Goal: Task Accomplishment & Management: Use online tool/utility

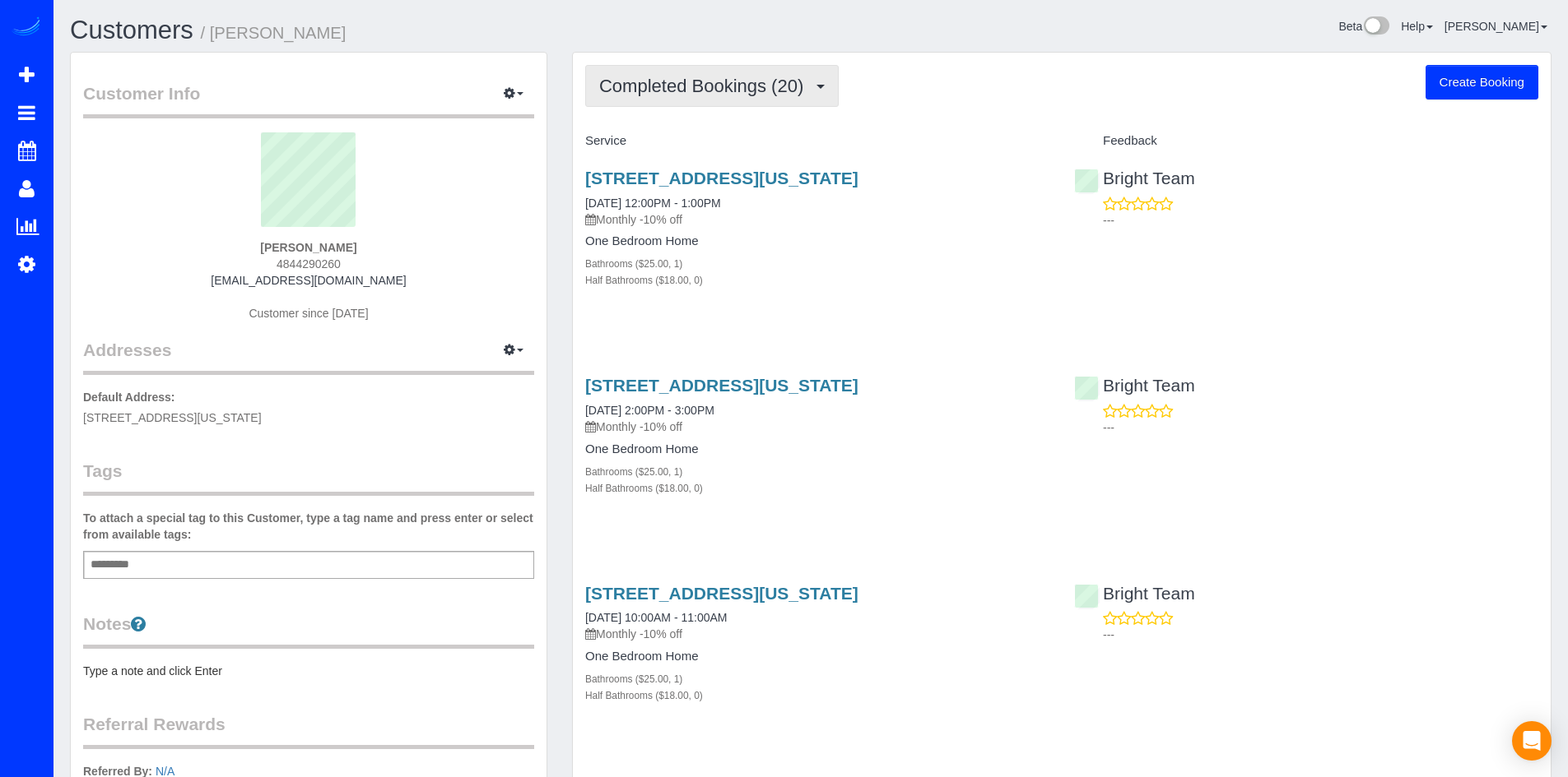
click at [777, 103] on button "Completed Bookings (20)" at bounding box center [712, 86] width 254 height 42
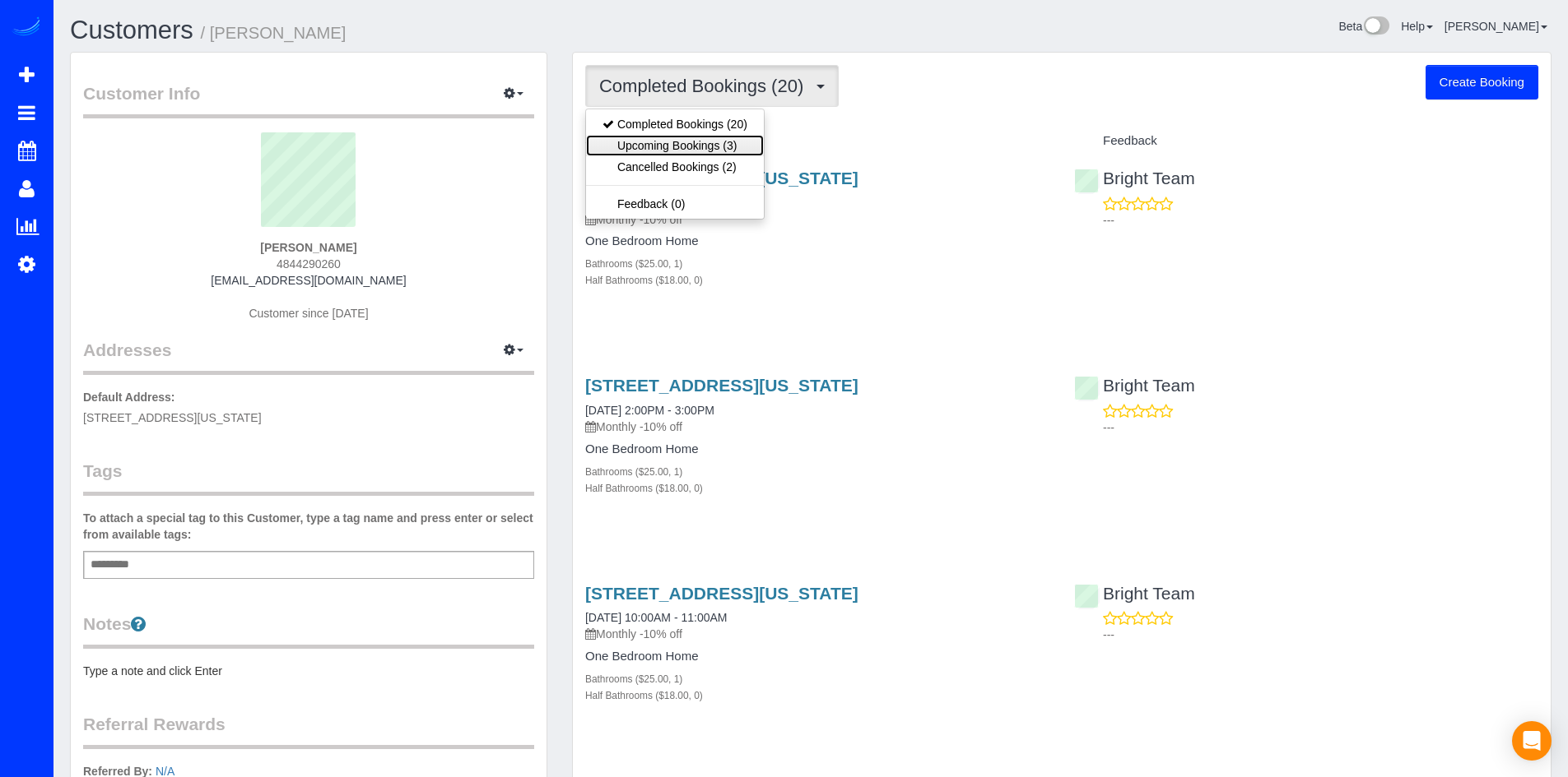
click at [760, 151] on link "Upcoming Bookings (3)" at bounding box center [675, 145] width 178 height 21
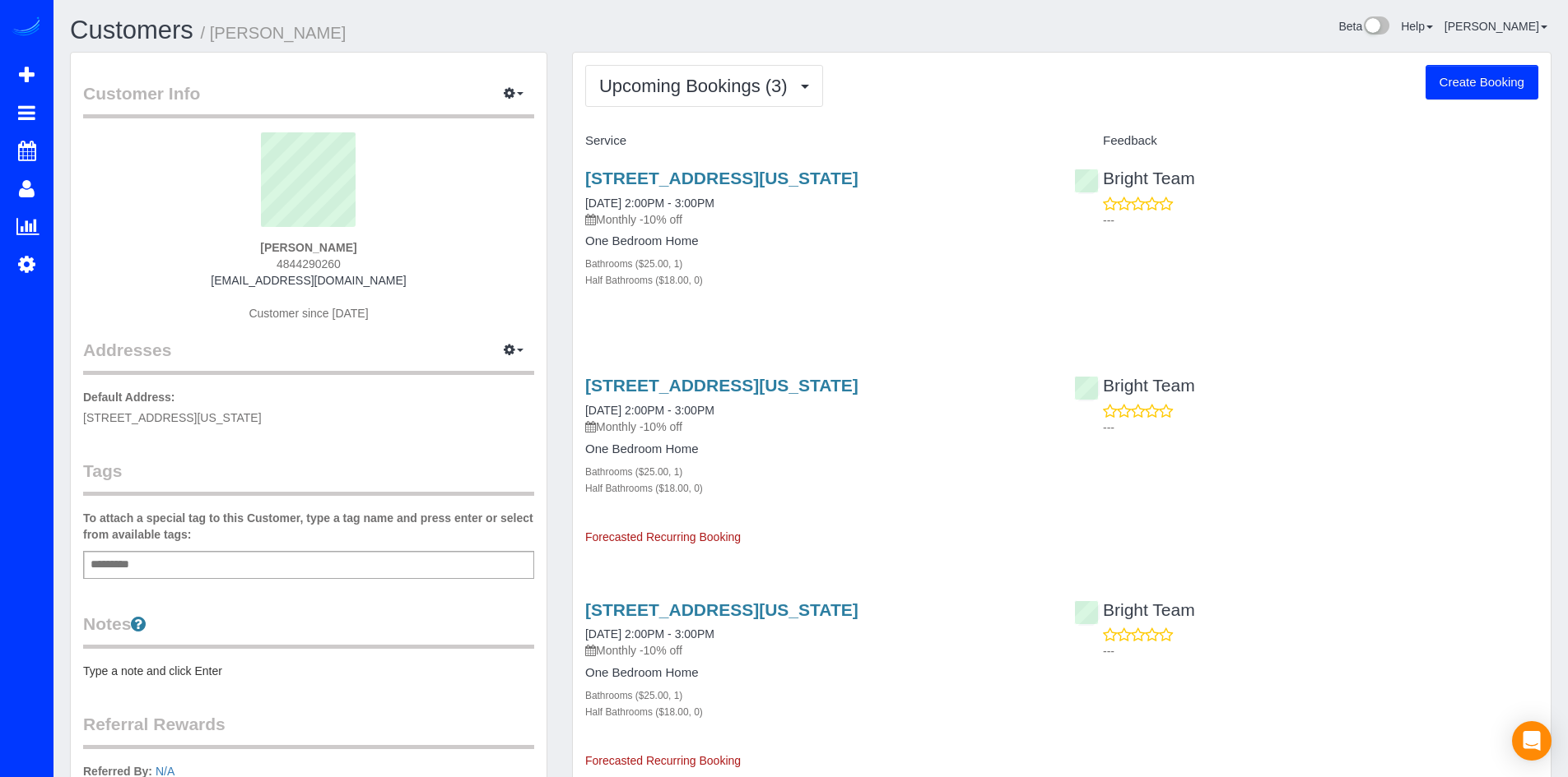
click at [720, 107] on div "Upcoming Bookings (3) Completed Bookings (20) Upcoming Bookings (3) Cancelled B…" at bounding box center [1061, 438] width 977 height 770
click at [784, 92] on span "Upcoming Bookings (3)" at bounding box center [697, 85] width 197 height 20
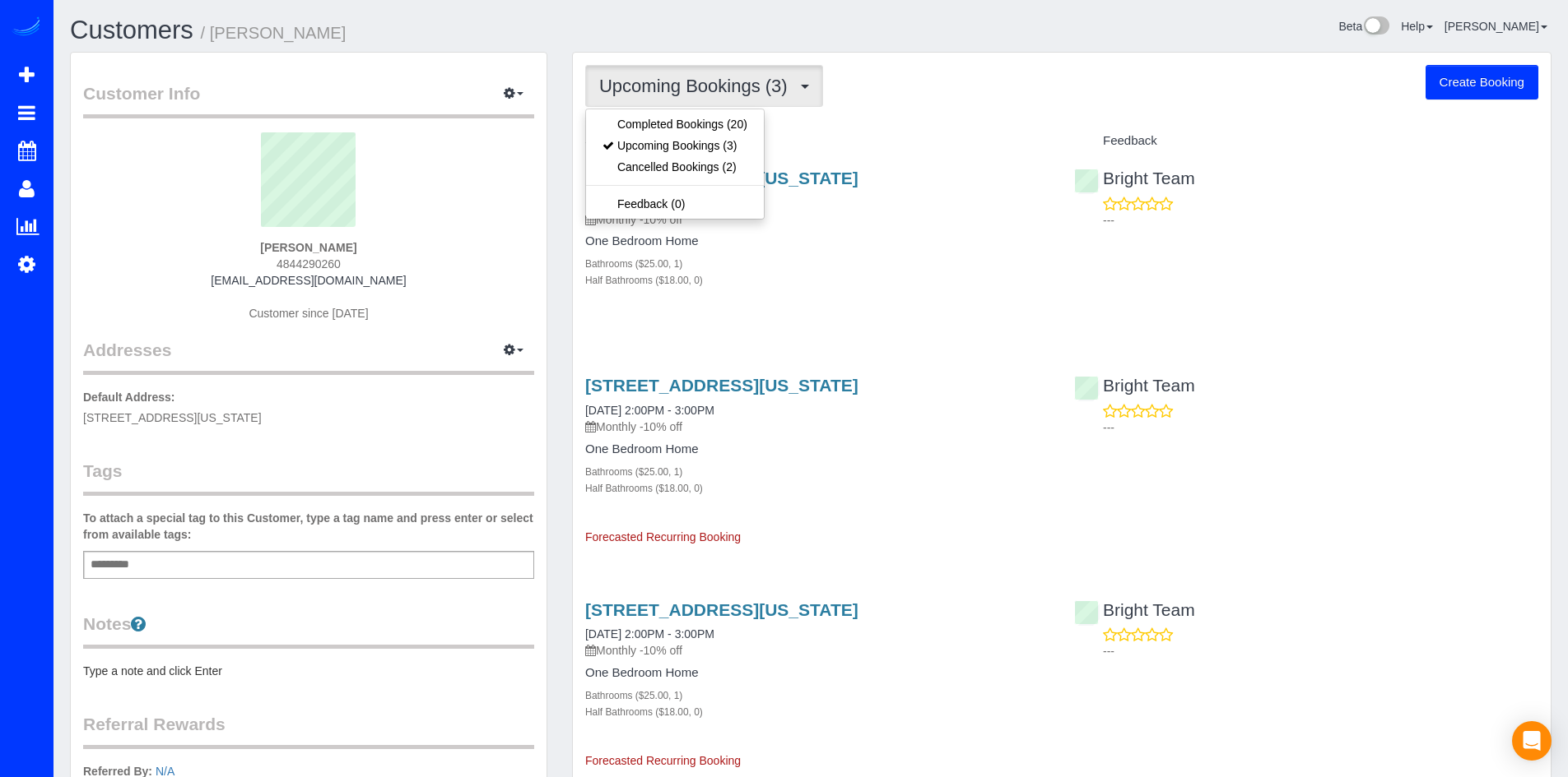
click at [836, 128] on div "Service" at bounding box center [817, 142] width 489 height 28
click at [768, 100] on button "Upcoming Bookings (3)" at bounding box center [704, 86] width 238 height 42
click at [835, 105] on div "Upcoming Bookings (3) Completed Bookings (20) Upcoming Bookings (3) Cancelled B…" at bounding box center [1061, 86] width 953 height 42
click at [800, 99] on button "Upcoming Bookings (3)" at bounding box center [704, 86] width 238 height 42
click at [898, 131] on div "Service" at bounding box center [817, 142] width 489 height 28
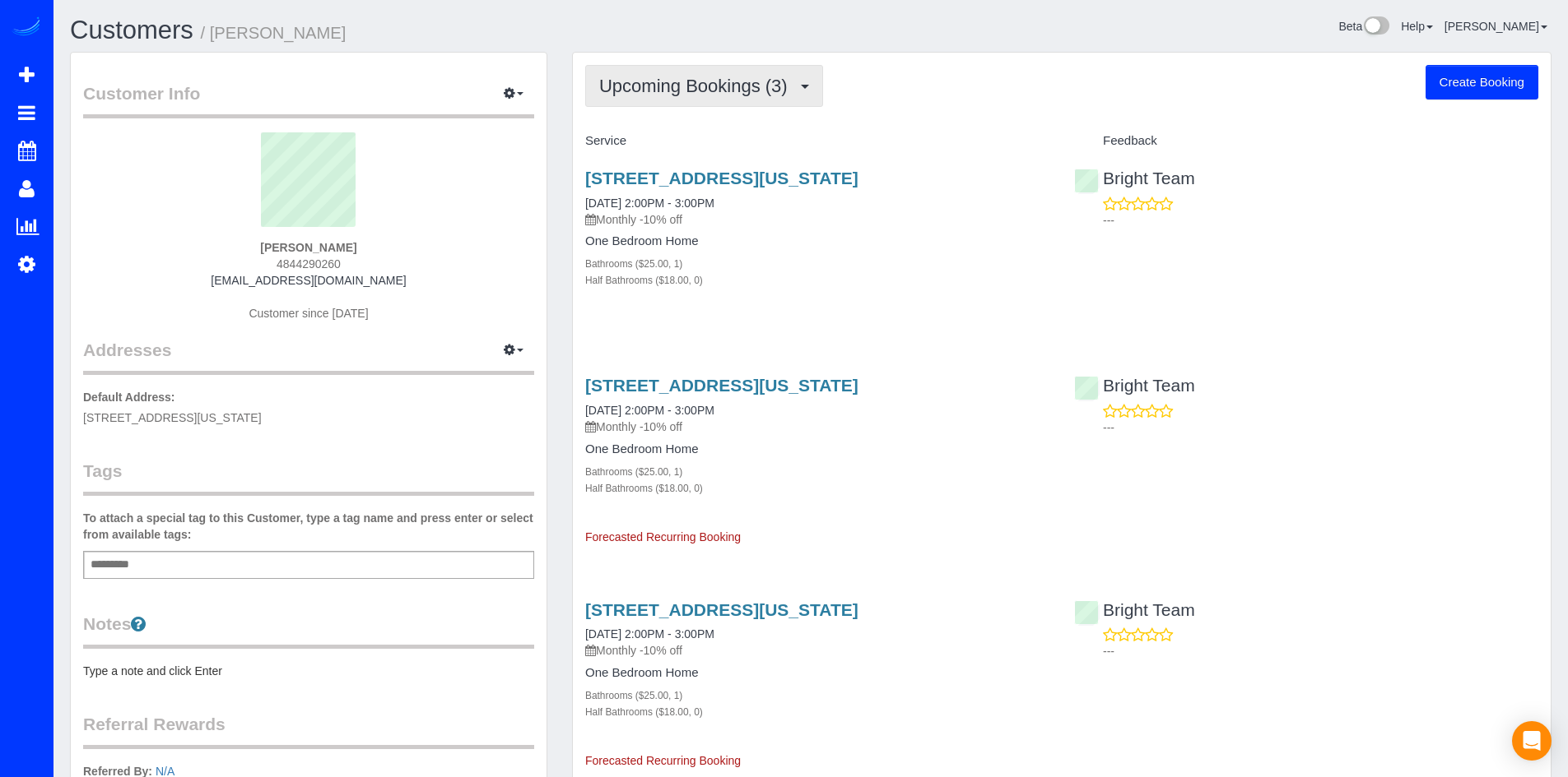
click at [692, 92] on span "Upcoming Bookings (3)" at bounding box center [697, 85] width 197 height 20
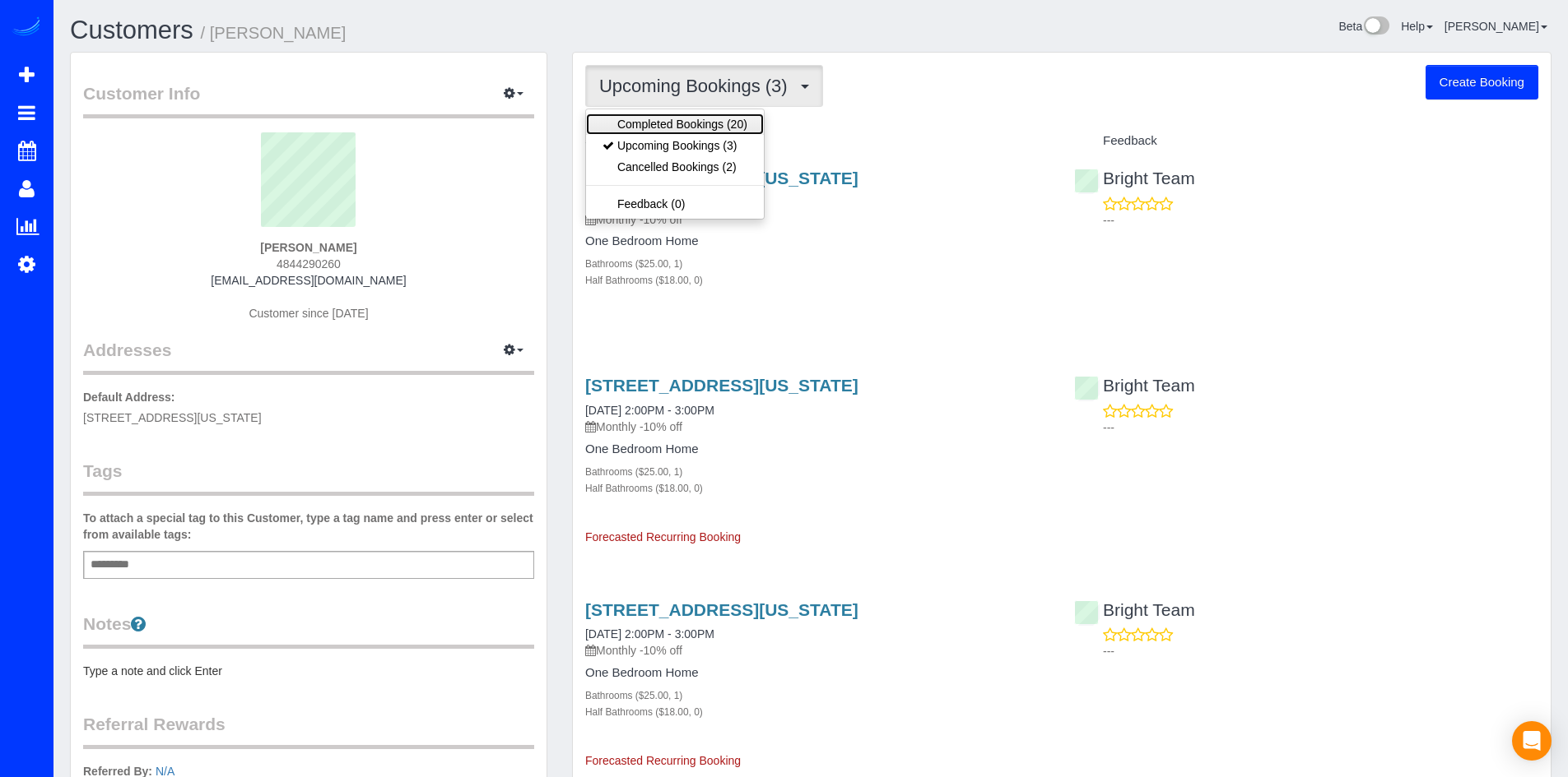
click at [742, 116] on link "Completed Bookings (20)" at bounding box center [675, 124] width 178 height 21
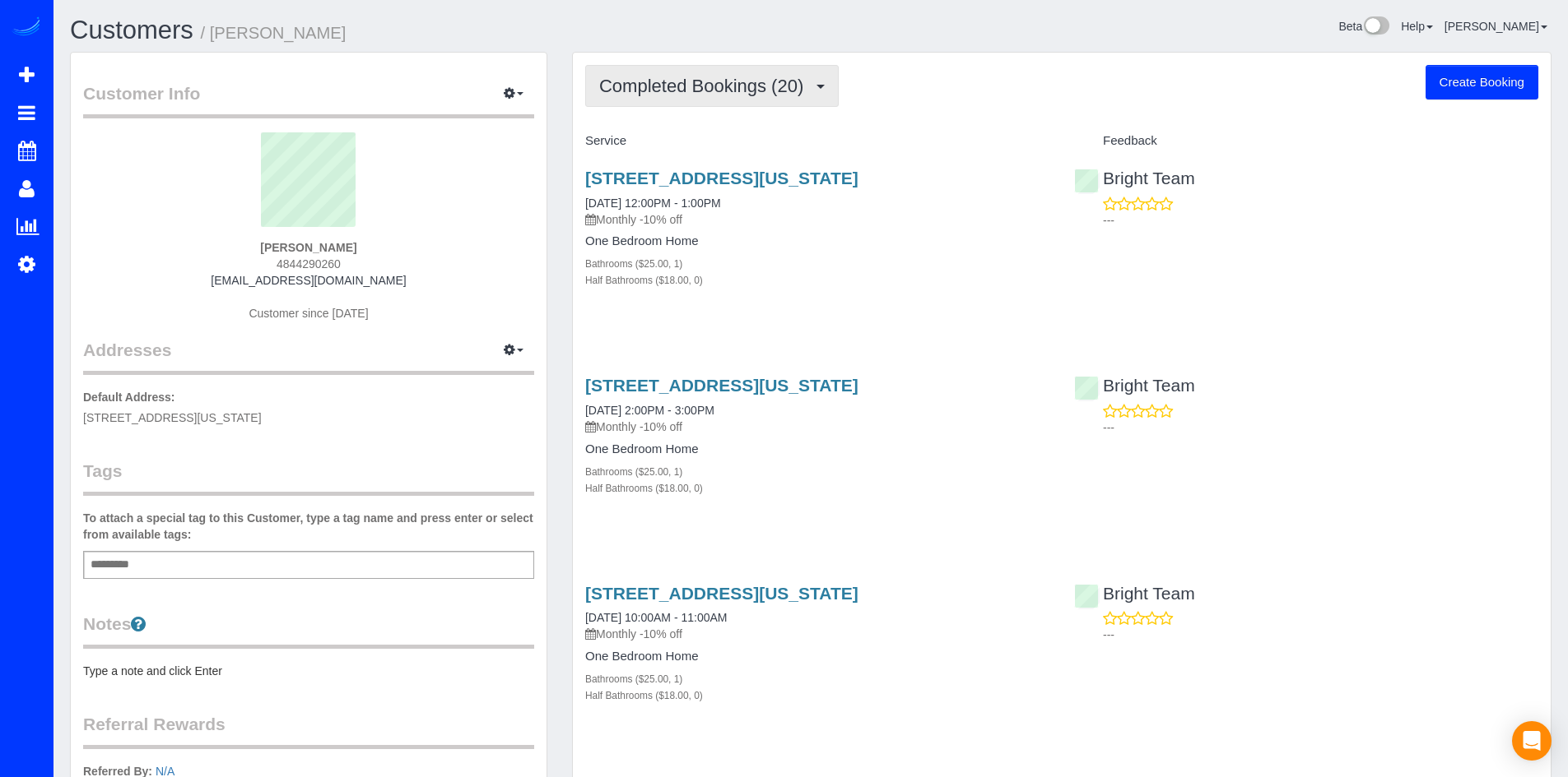
click at [726, 99] on button "Completed Bookings (20)" at bounding box center [712, 86] width 254 height 42
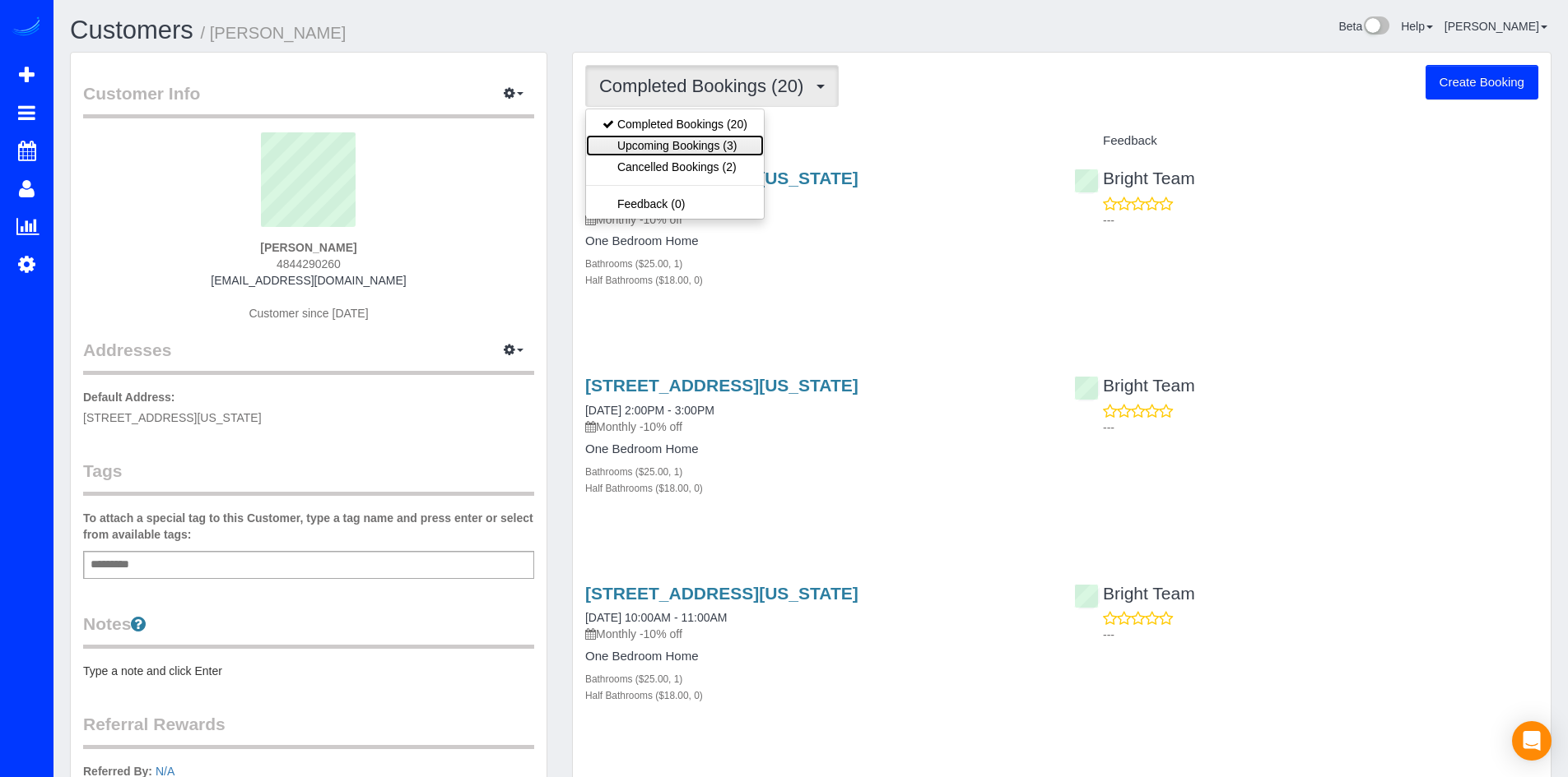
click at [739, 145] on link "Upcoming Bookings (3)" at bounding box center [675, 145] width 178 height 21
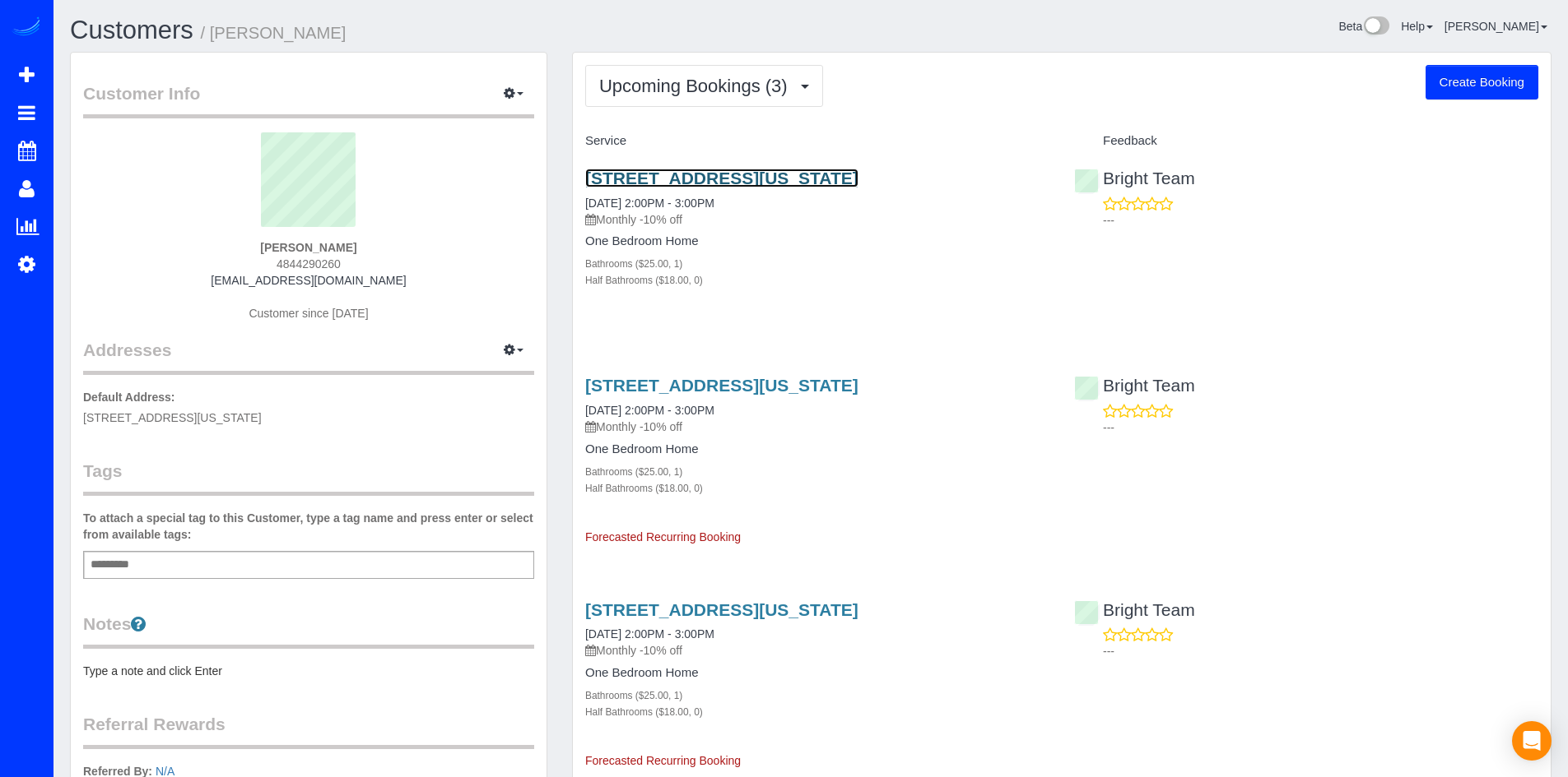
click at [705, 174] on link "1601 Argonne Pl Nw Apt #235, Washington, DC 20009" at bounding box center [722, 177] width 273 height 18
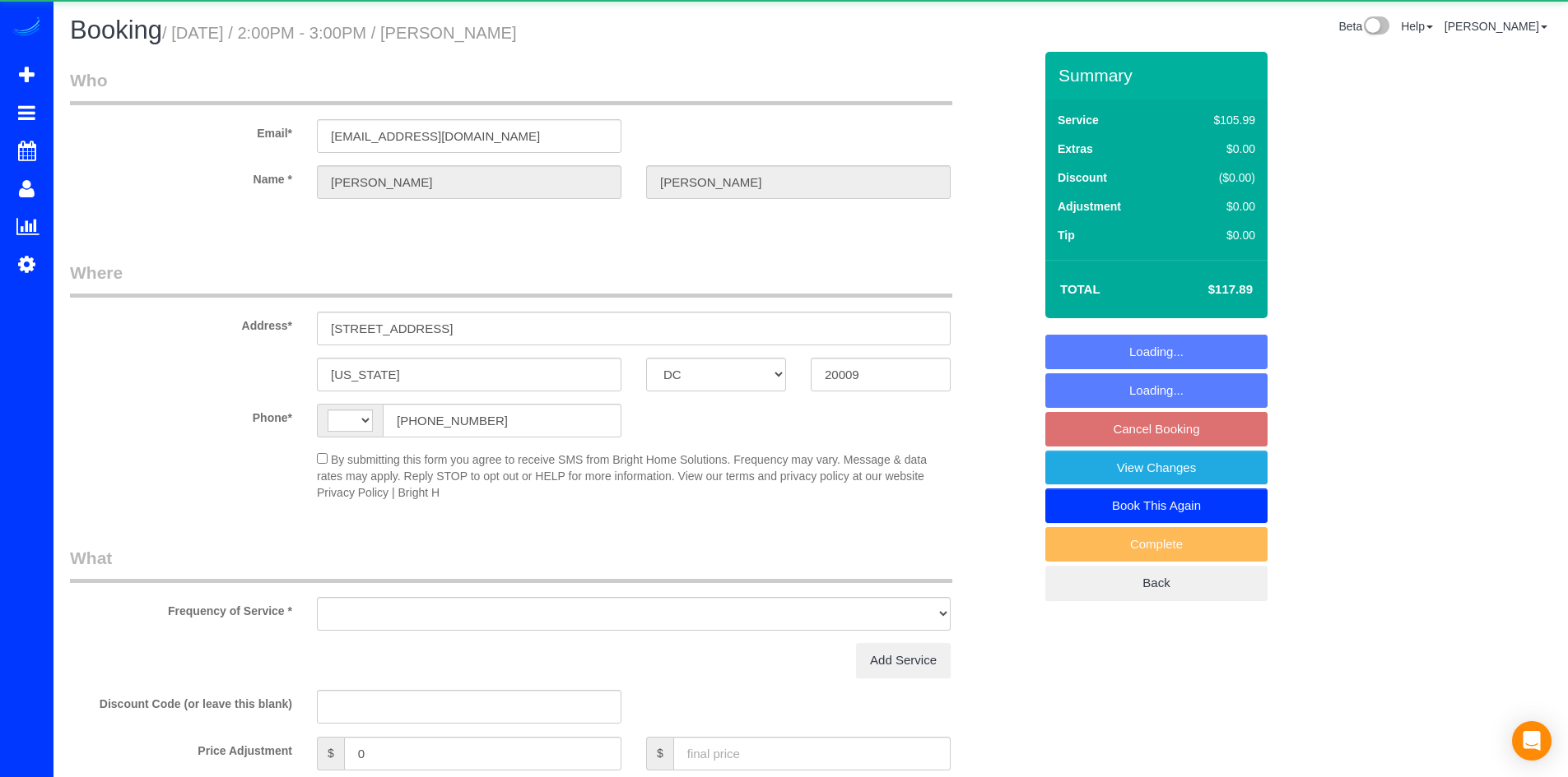
select select "DC"
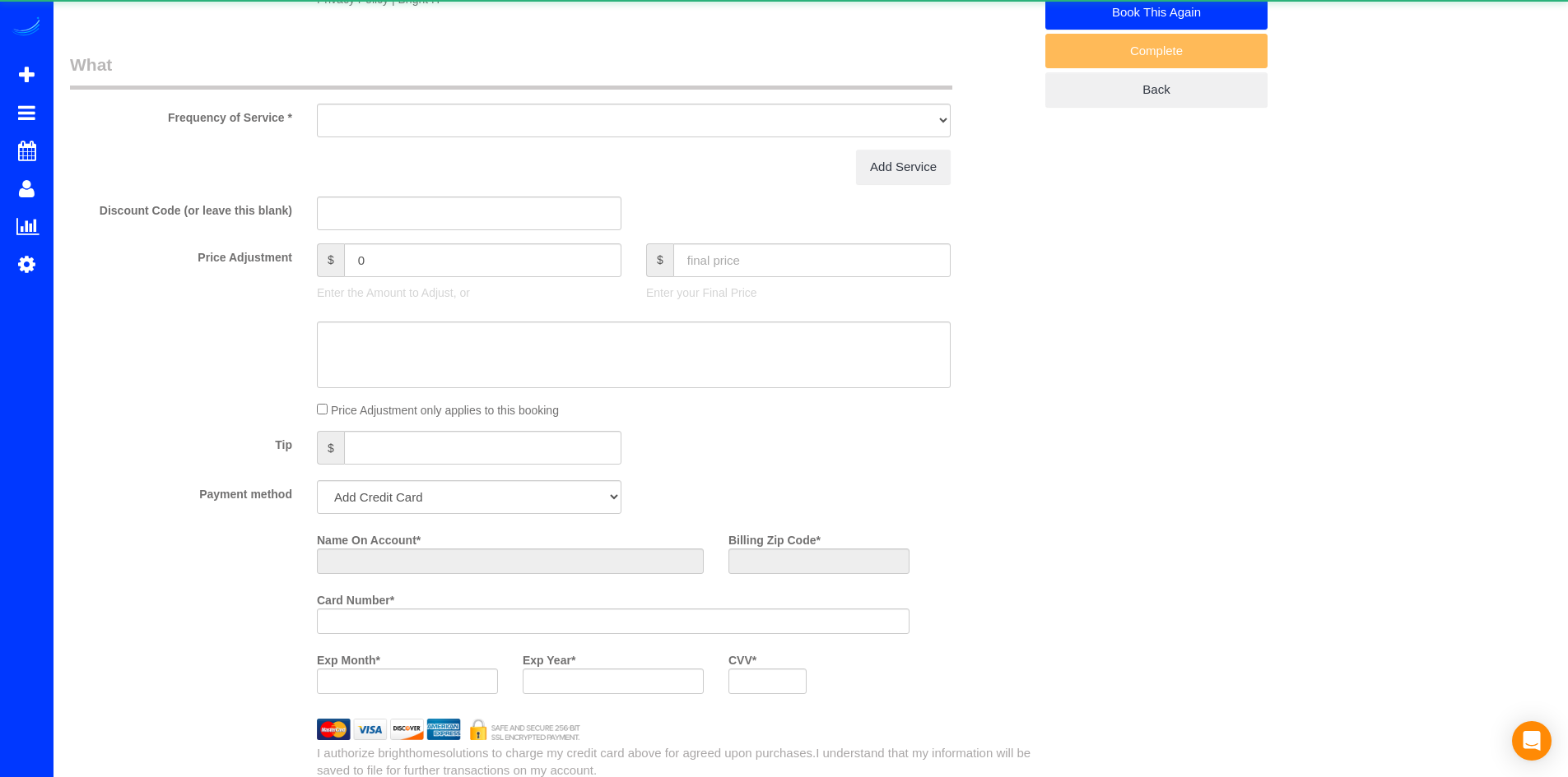
select select "string:[GEOGRAPHIC_DATA]"
select select "object:764"
select select "string:fspay-36e6b415-fdfc-497f-8bf6-2ebfeab897d9"
select select "spot3"
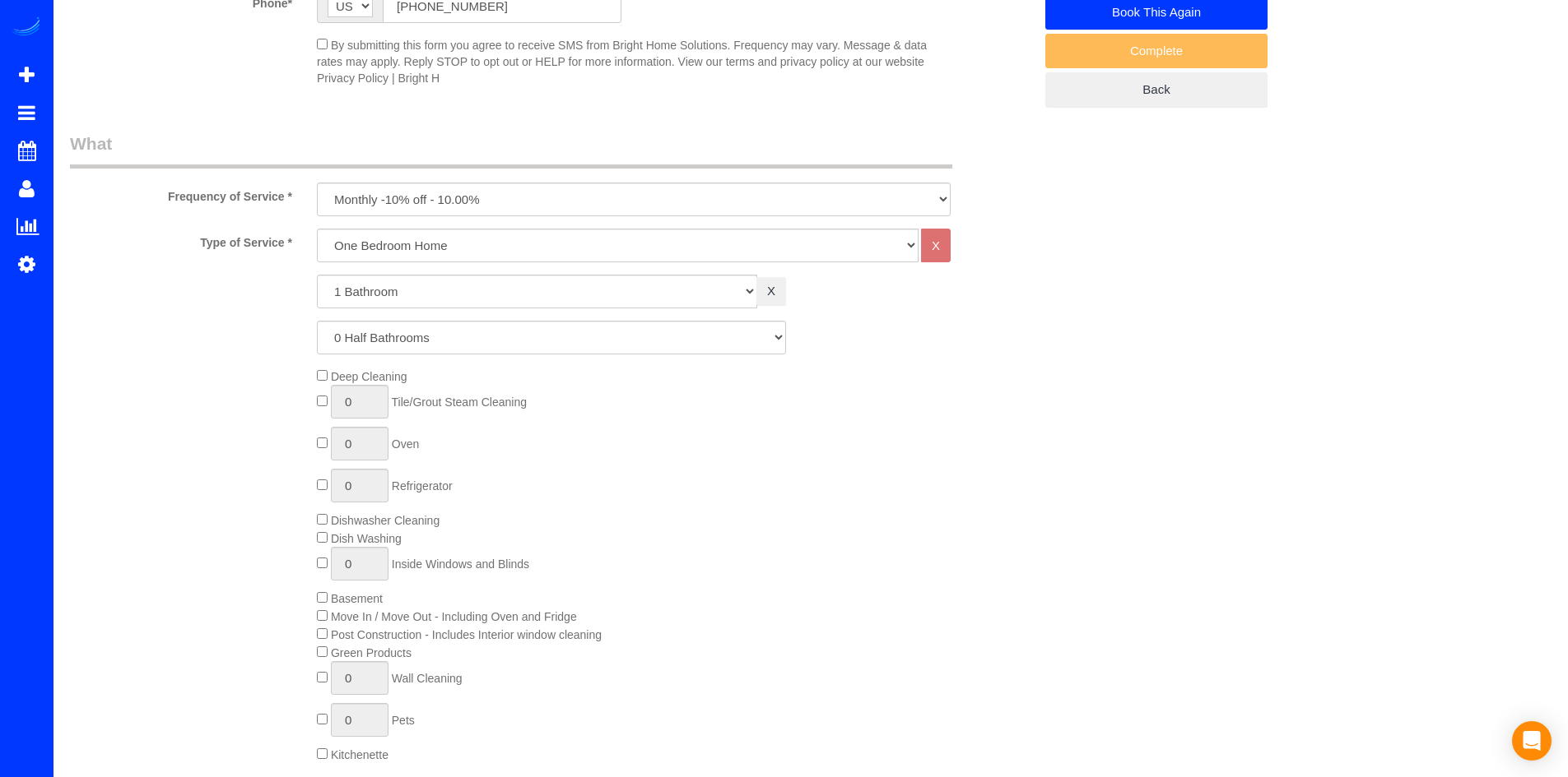
select select "spot19"
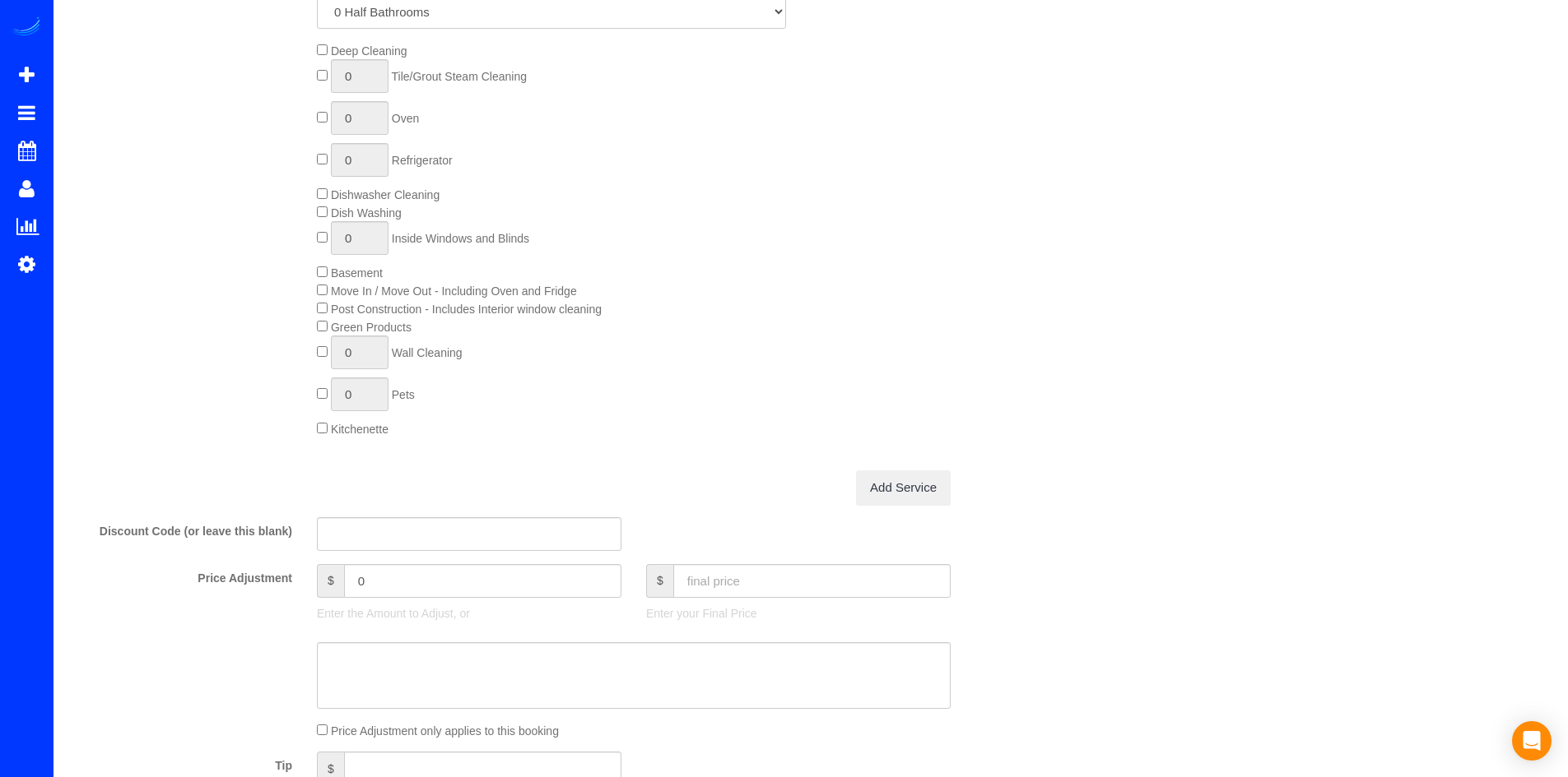
scroll to position [1148, 0]
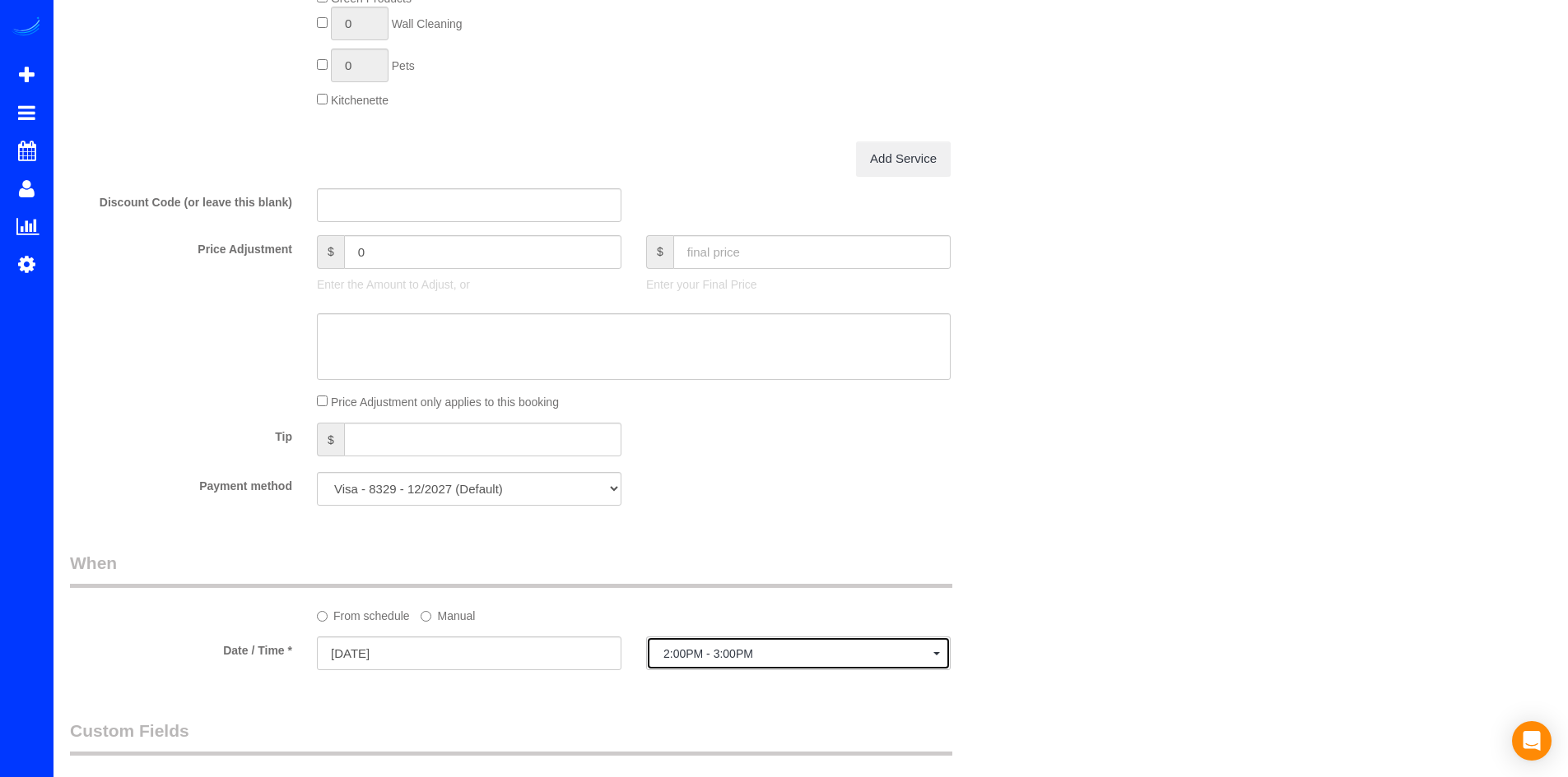
click at [759, 650] on span "2:00PM - 3:00PM" at bounding box center [799, 654] width 270 height 13
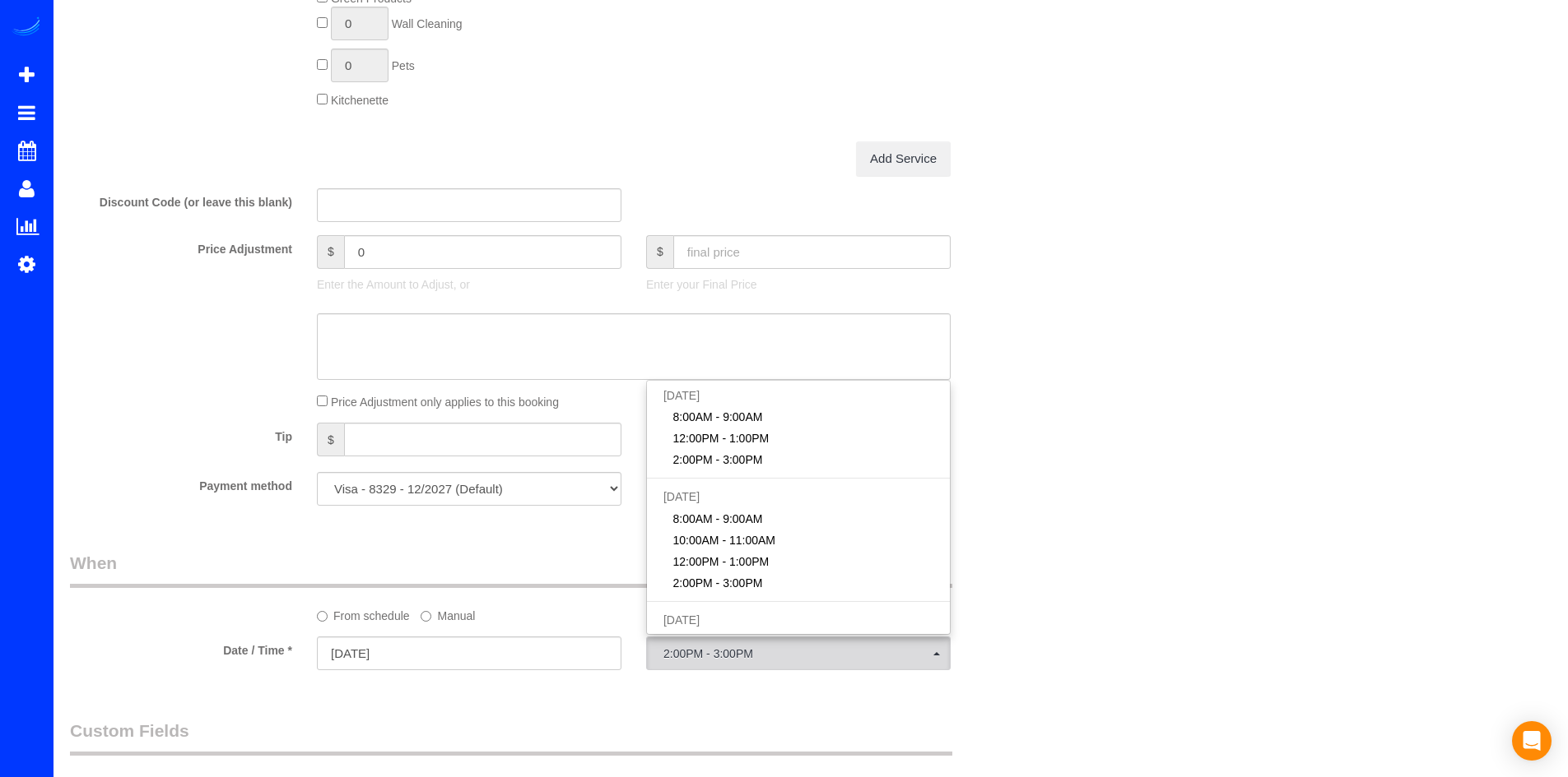
click at [446, 621] on label "Manual" at bounding box center [448, 612] width 55 height 22
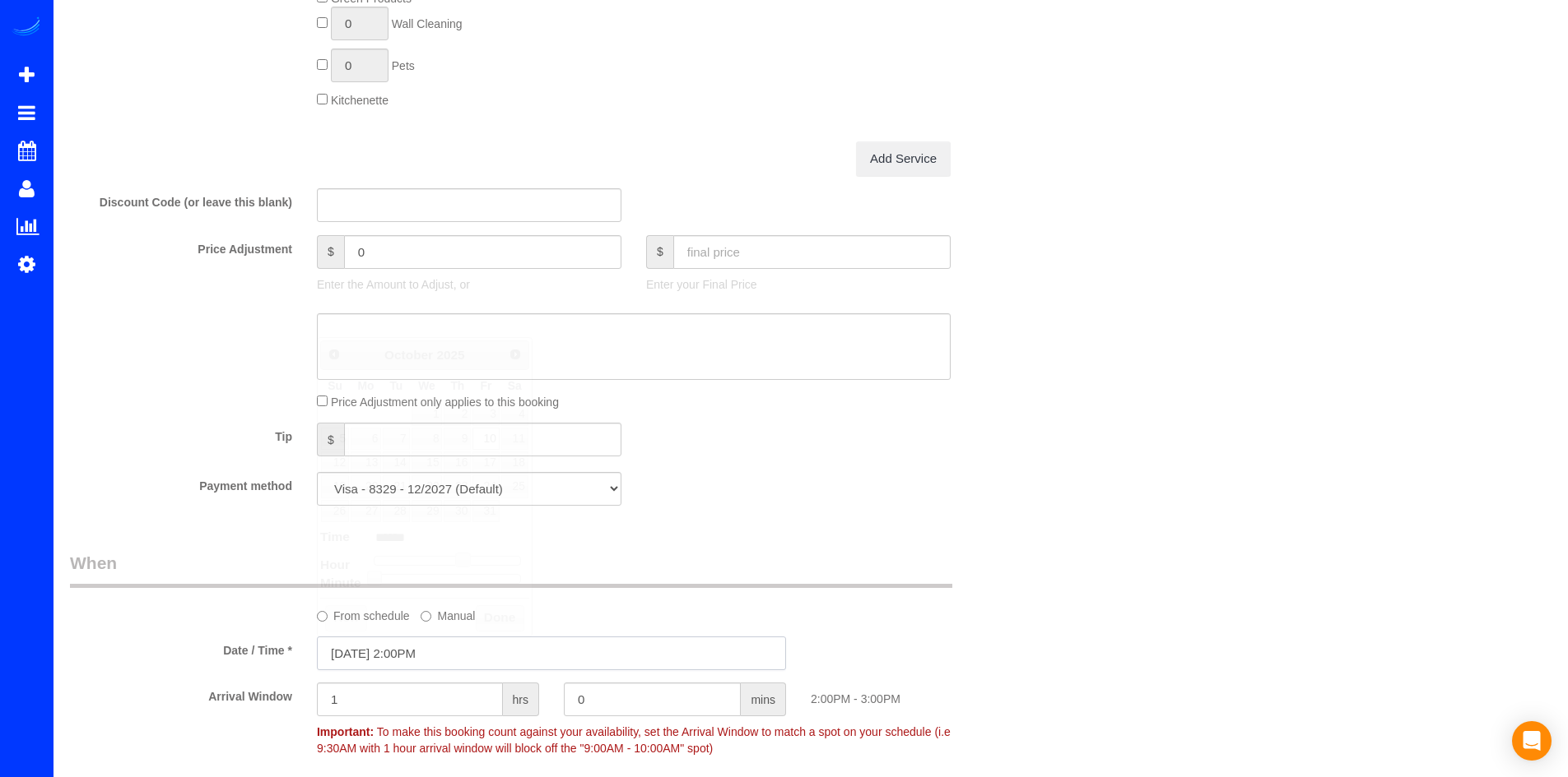
click at [511, 660] on input "[DATE] 2:00PM" at bounding box center [551, 654] width 469 height 33
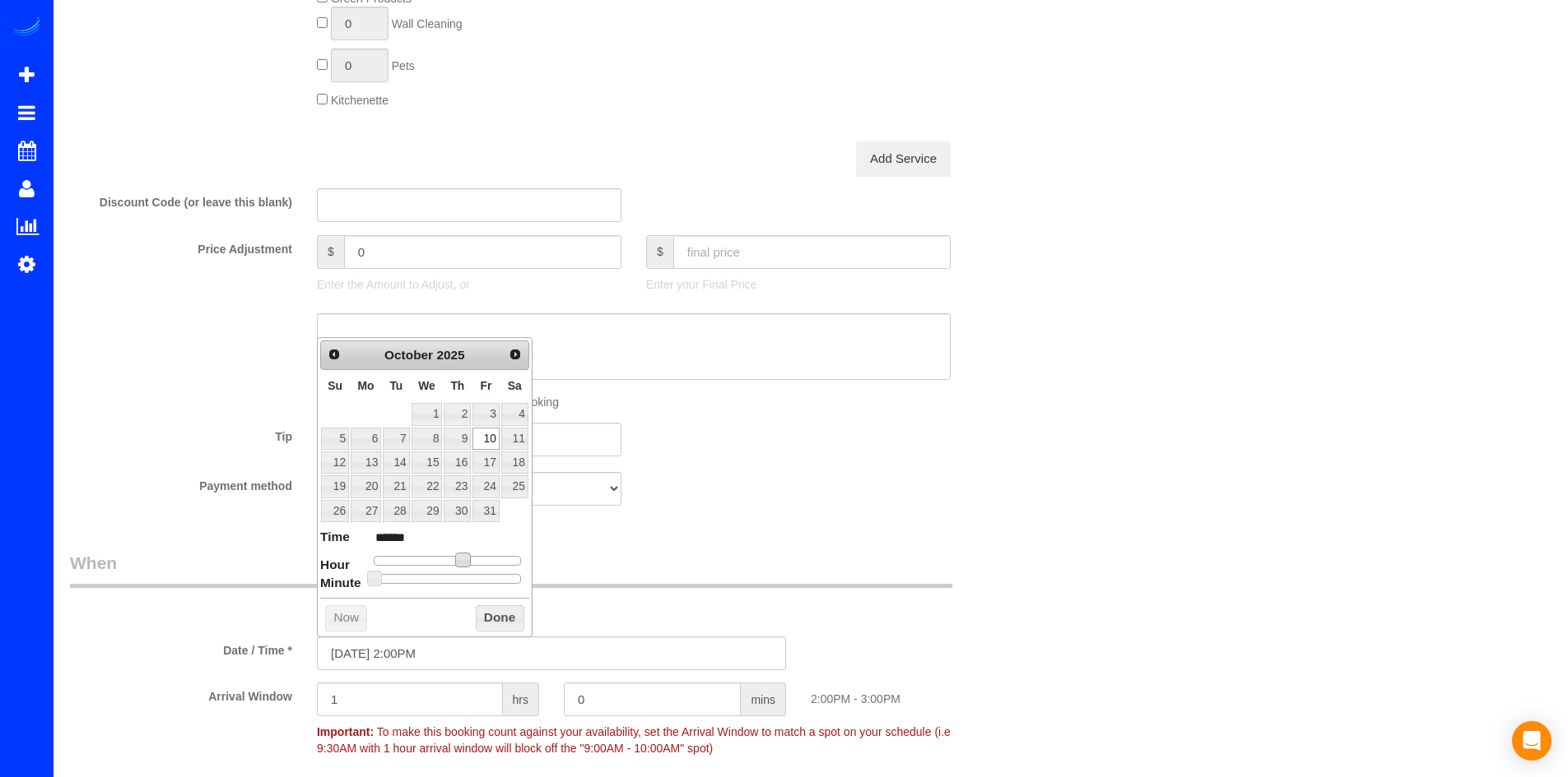
type input "[DATE] 1:00PM"
type input "******"
type input "[DATE] 12:00PM"
type input "*******"
type input "[DATE] 11:00AM"
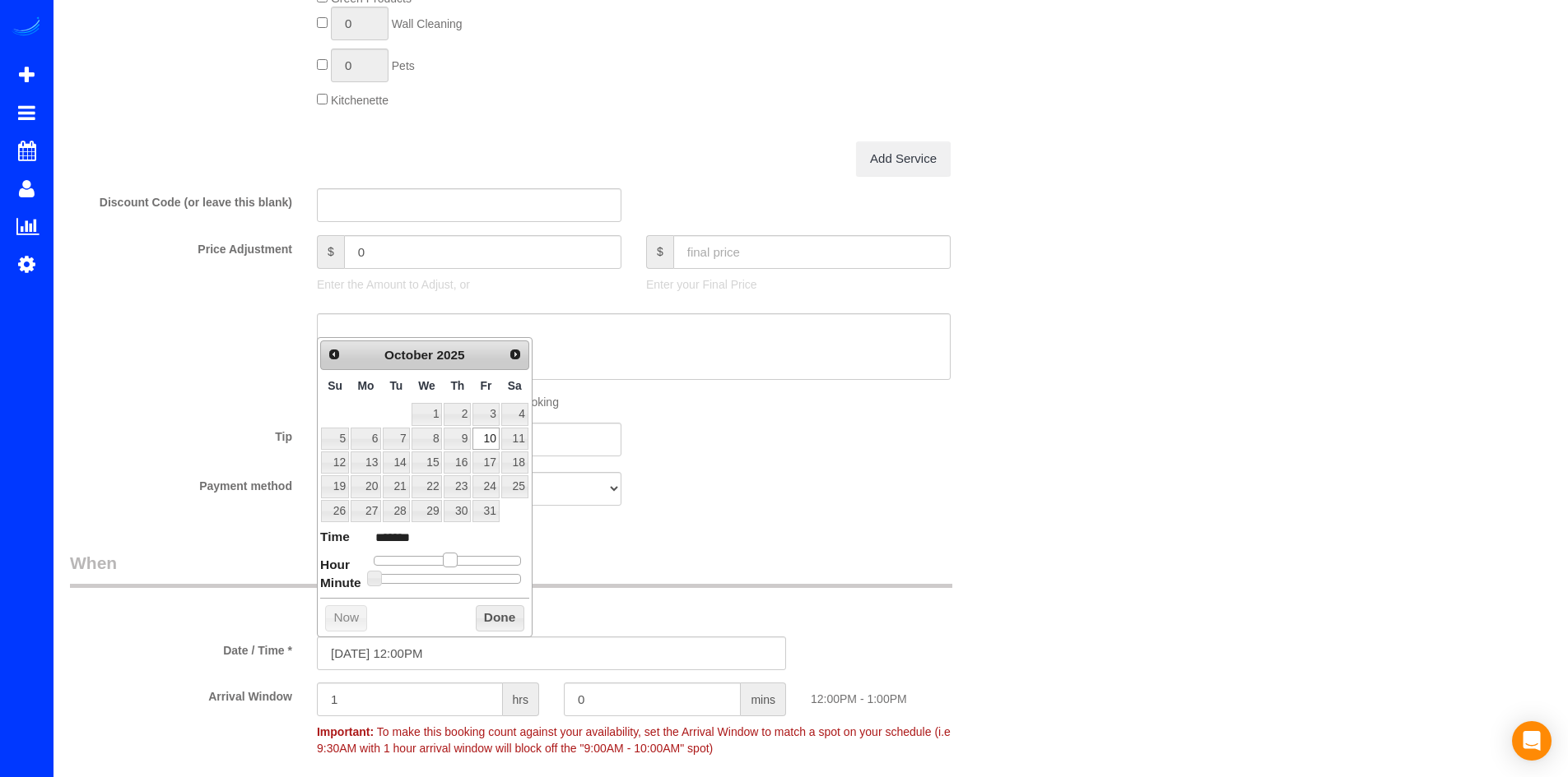
type input "*******"
type input "[DATE] 10:00AM"
type input "*******"
type input "[DATE] 9:00AM"
type input "******"
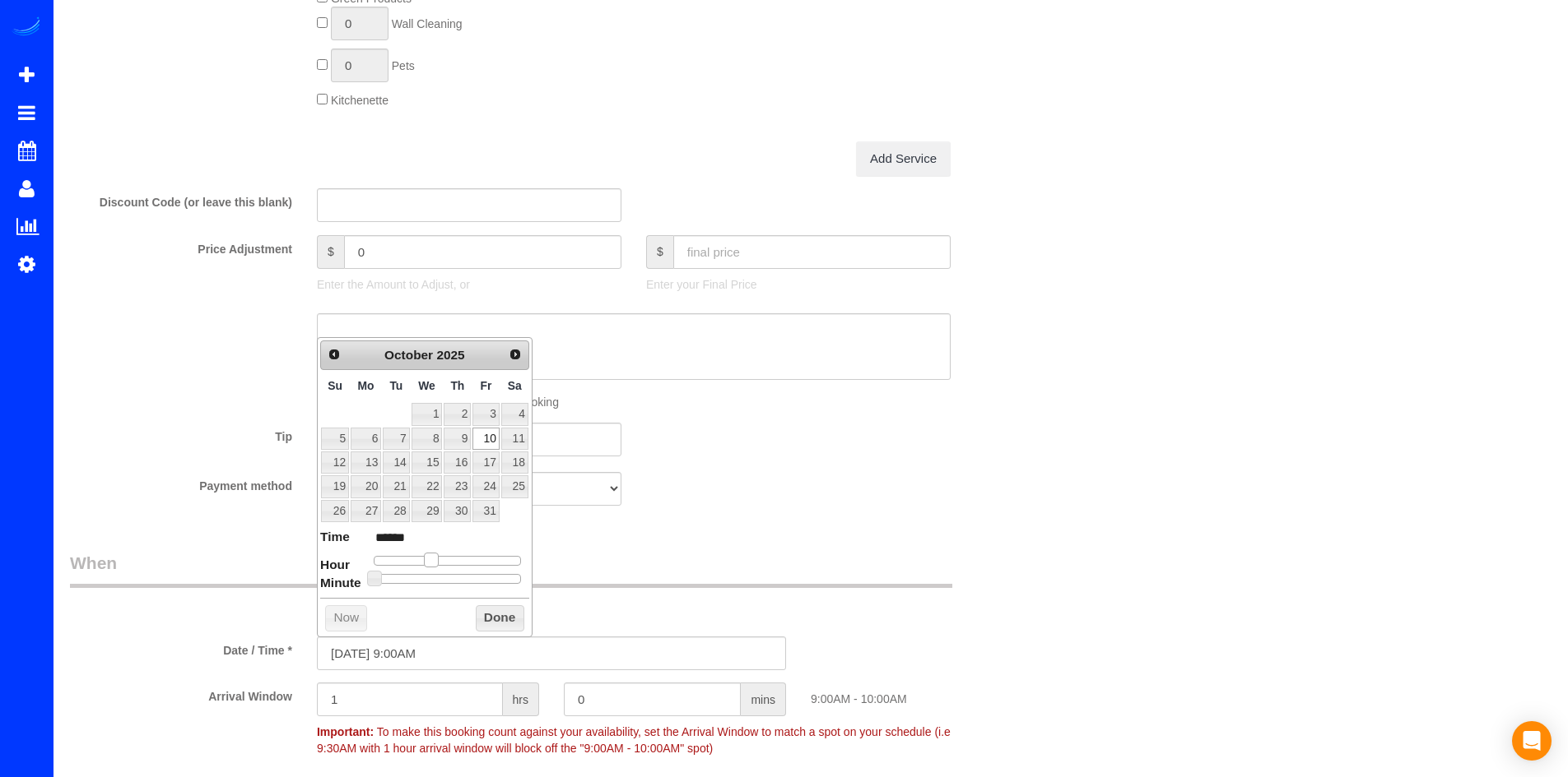
type input "[DATE] 10:00AM"
type input "*******"
drag, startPoint x: 470, startPoint y: 563, endPoint x: 449, endPoint y: 566, distance: 21.2
click at [449, 566] on dl "Time ******* Hour Minute Second Millisecond Microsecond Time Zone ***** ***** *…" at bounding box center [424, 556] width 209 height 56
click at [507, 627] on button "Done" at bounding box center [500, 618] width 48 height 26
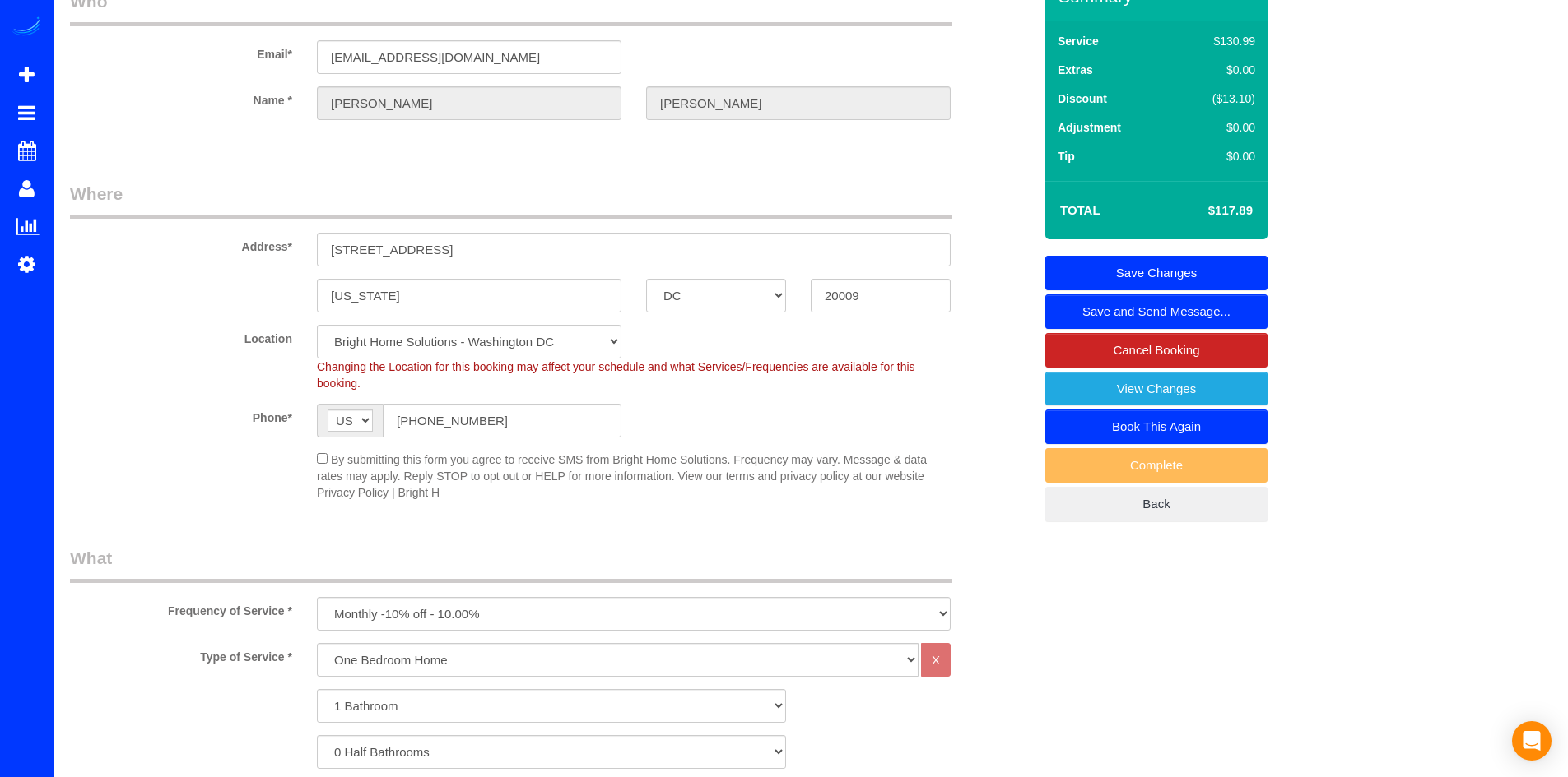
scroll to position [0, 0]
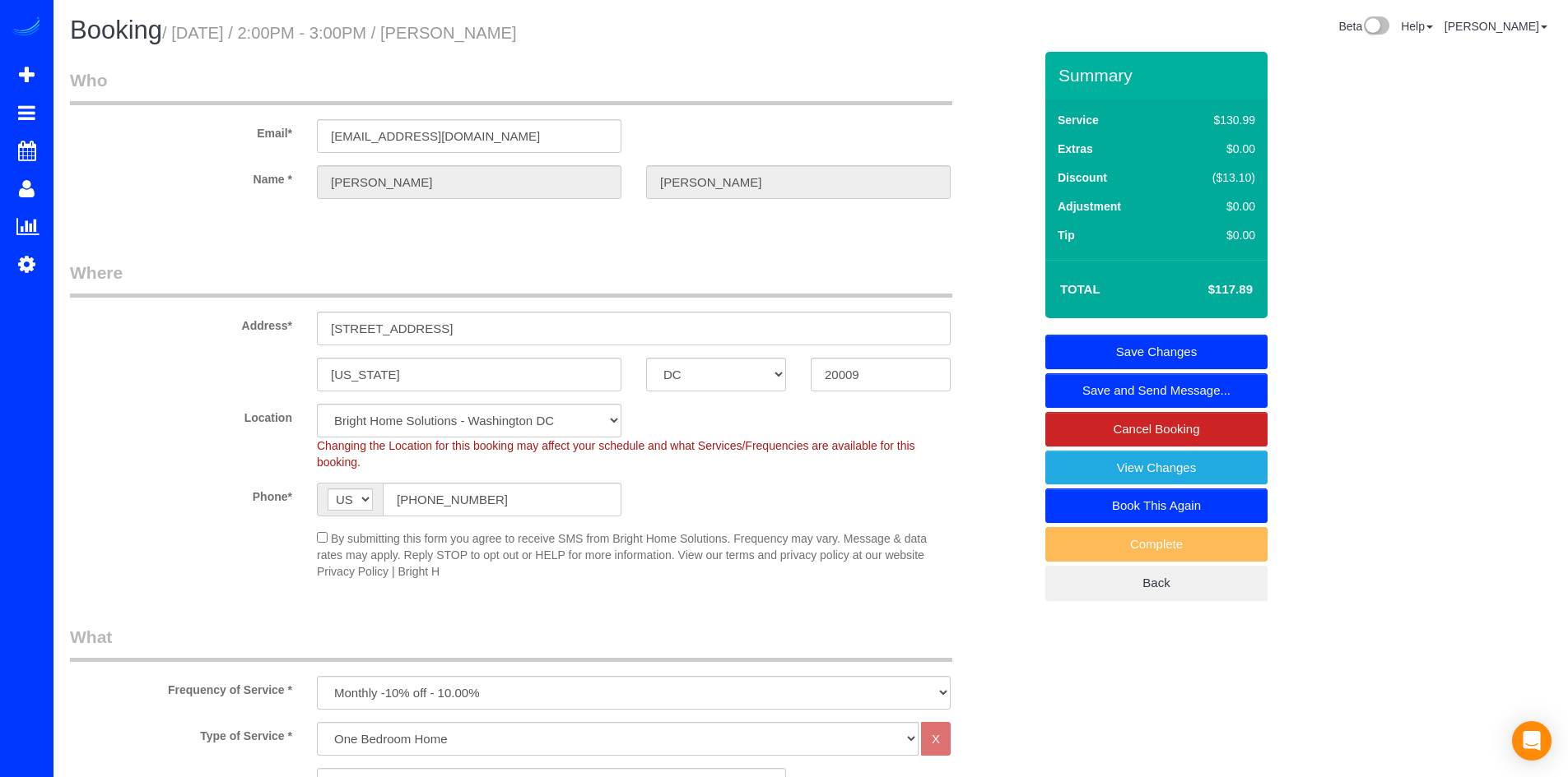
click at [1122, 351] on link "Save Changes" at bounding box center [1156, 352] width 222 height 34
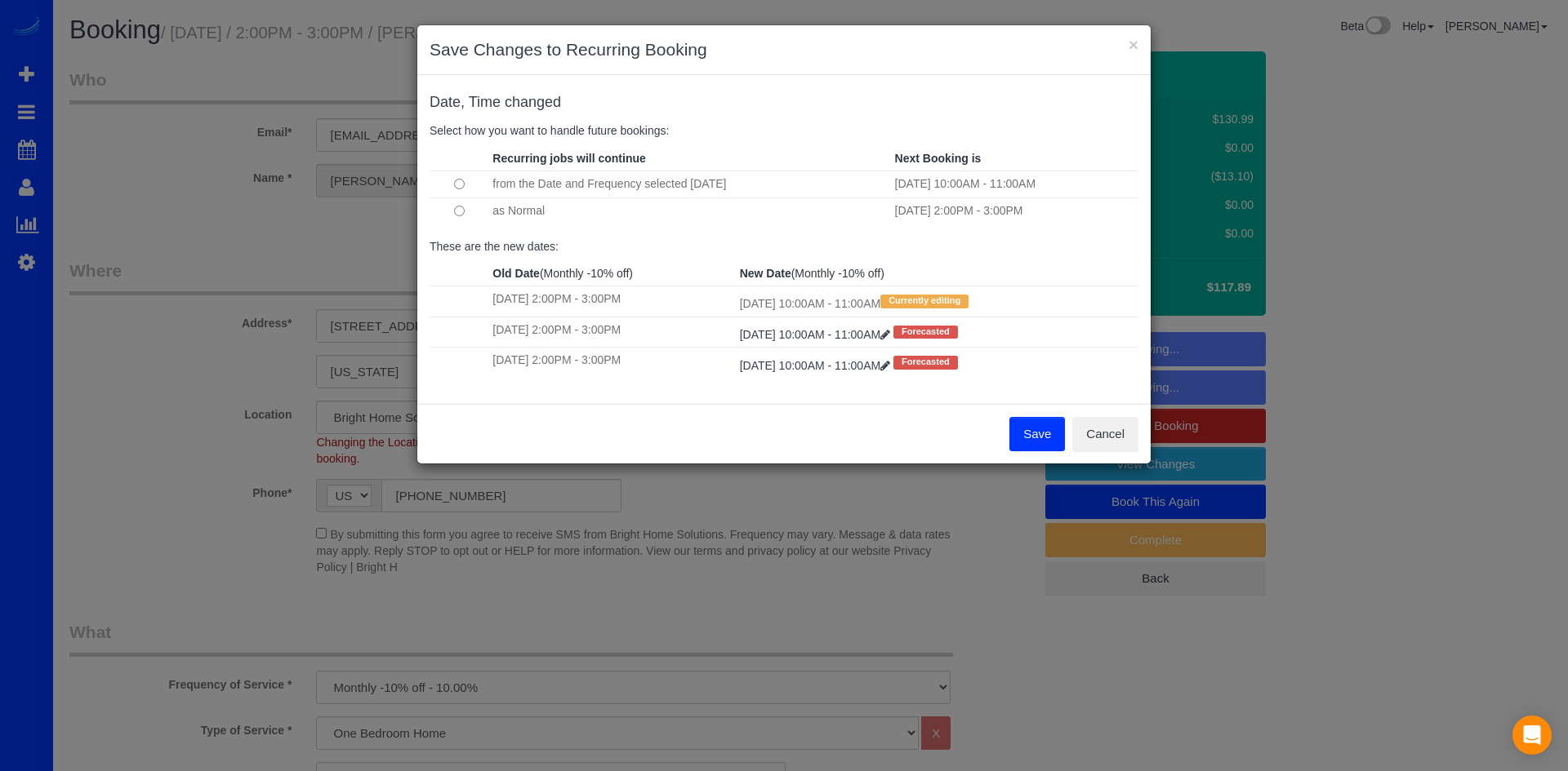
click at [449, 211] on td at bounding box center [458, 211] width 59 height 27
click at [1034, 436] on button "Save" at bounding box center [1036, 434] width 55 height 34
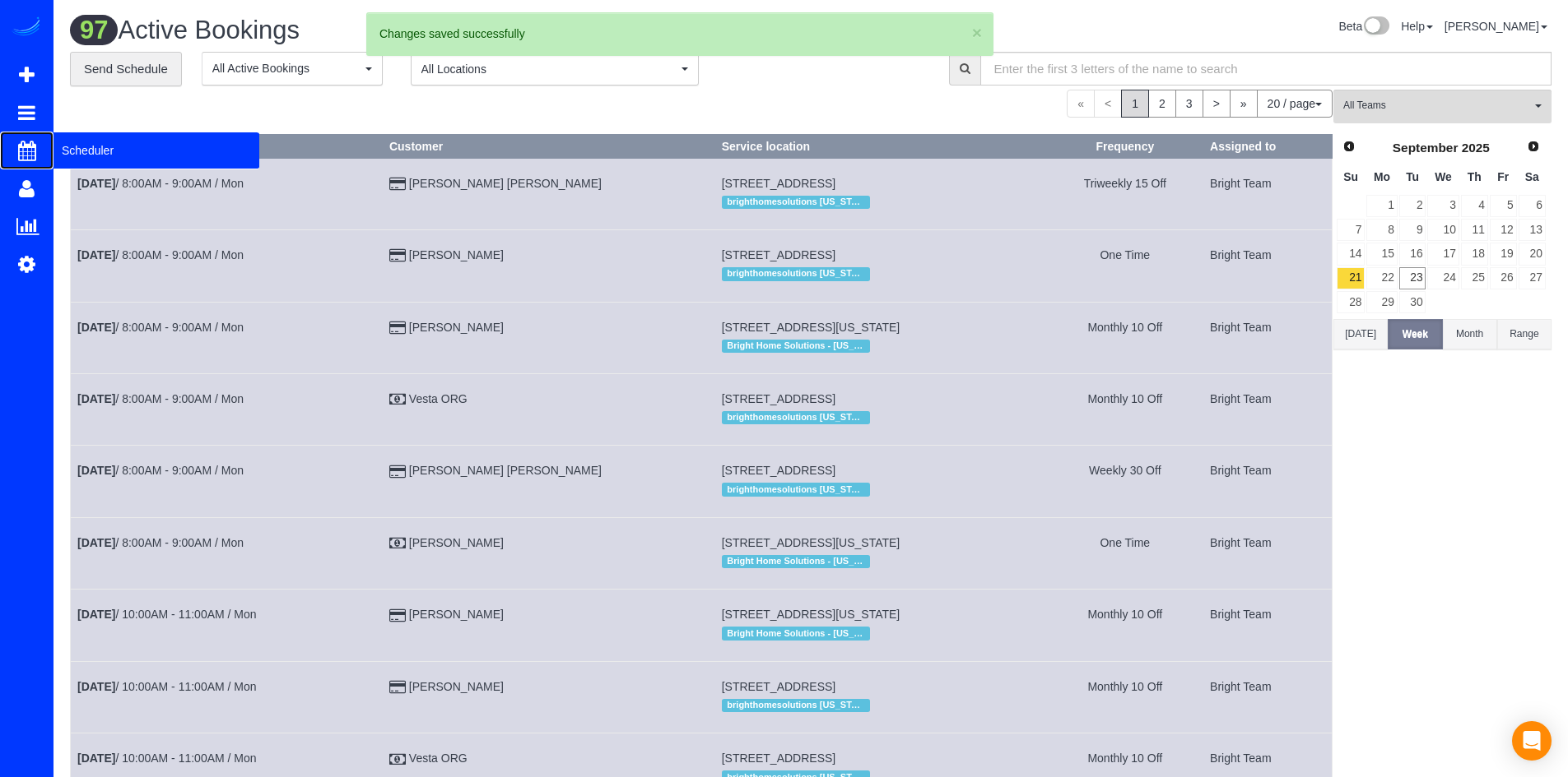
click at [59, 148] on span "Scheduler" at bounding box center [156, 150] width 205 height 38
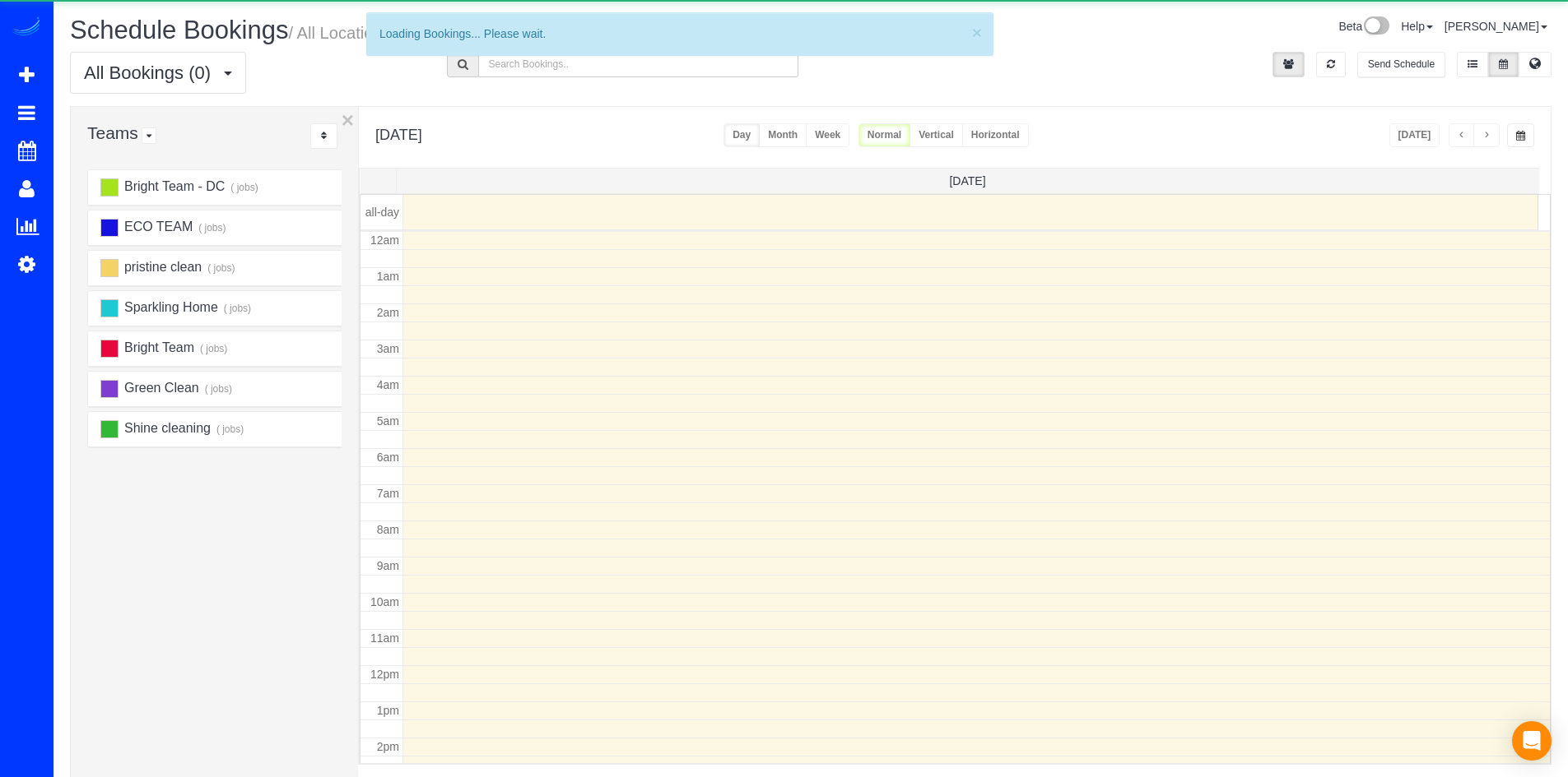
scroll to position [218, 0]
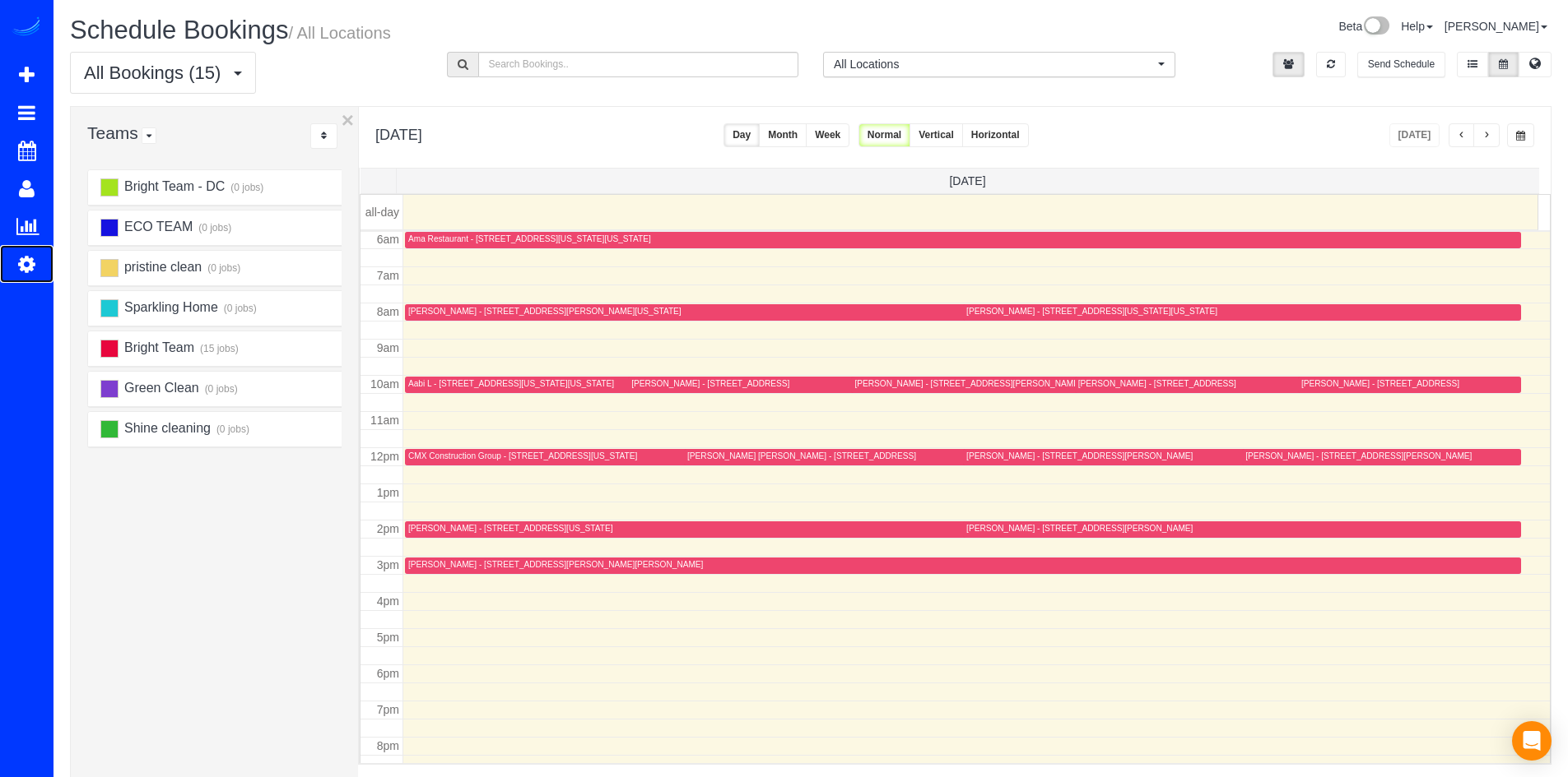
click at [31, 263] on icon at bounding box center [27, 263] width 18 height 19
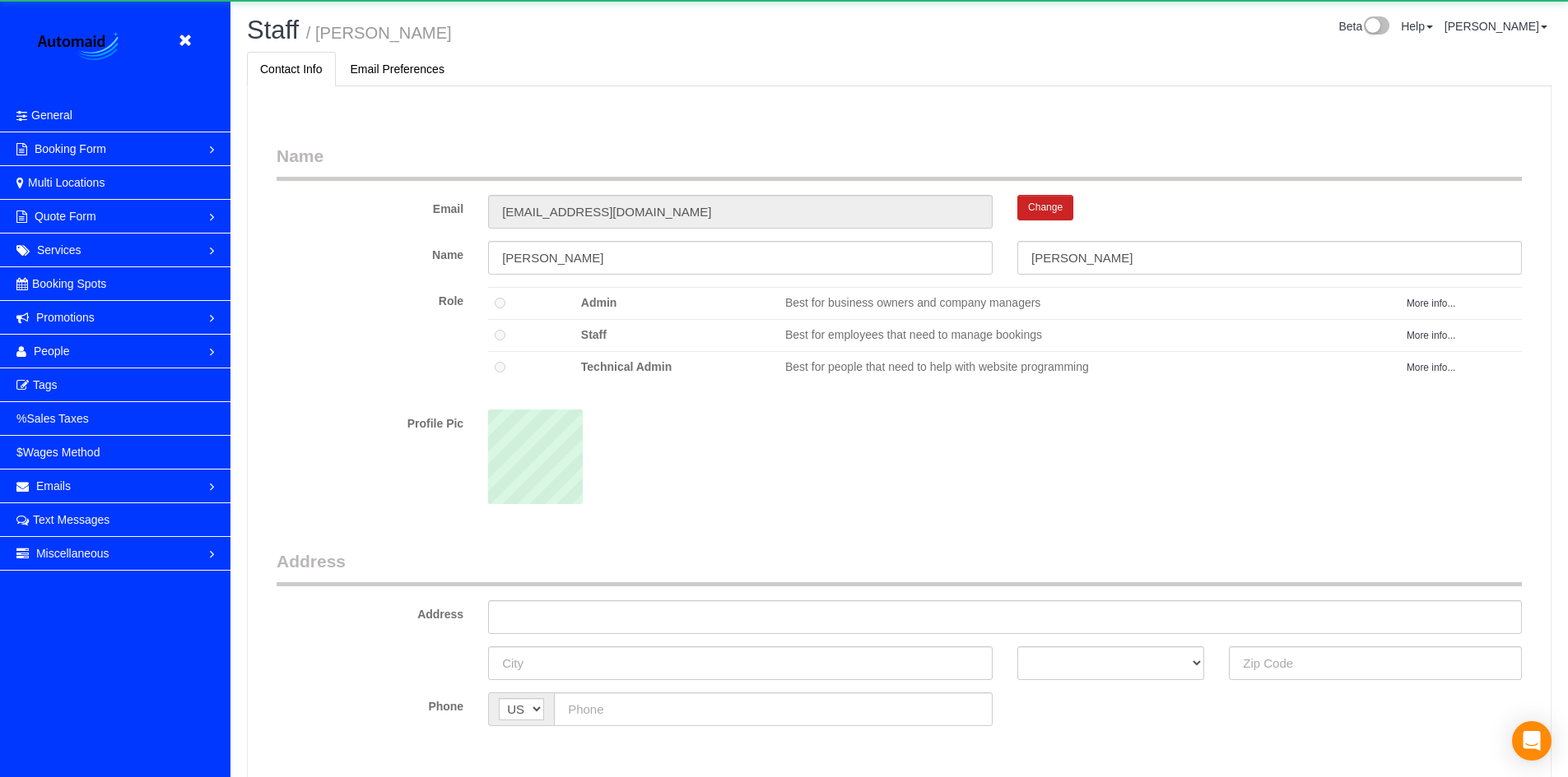
scroll to position [1070, 1568]
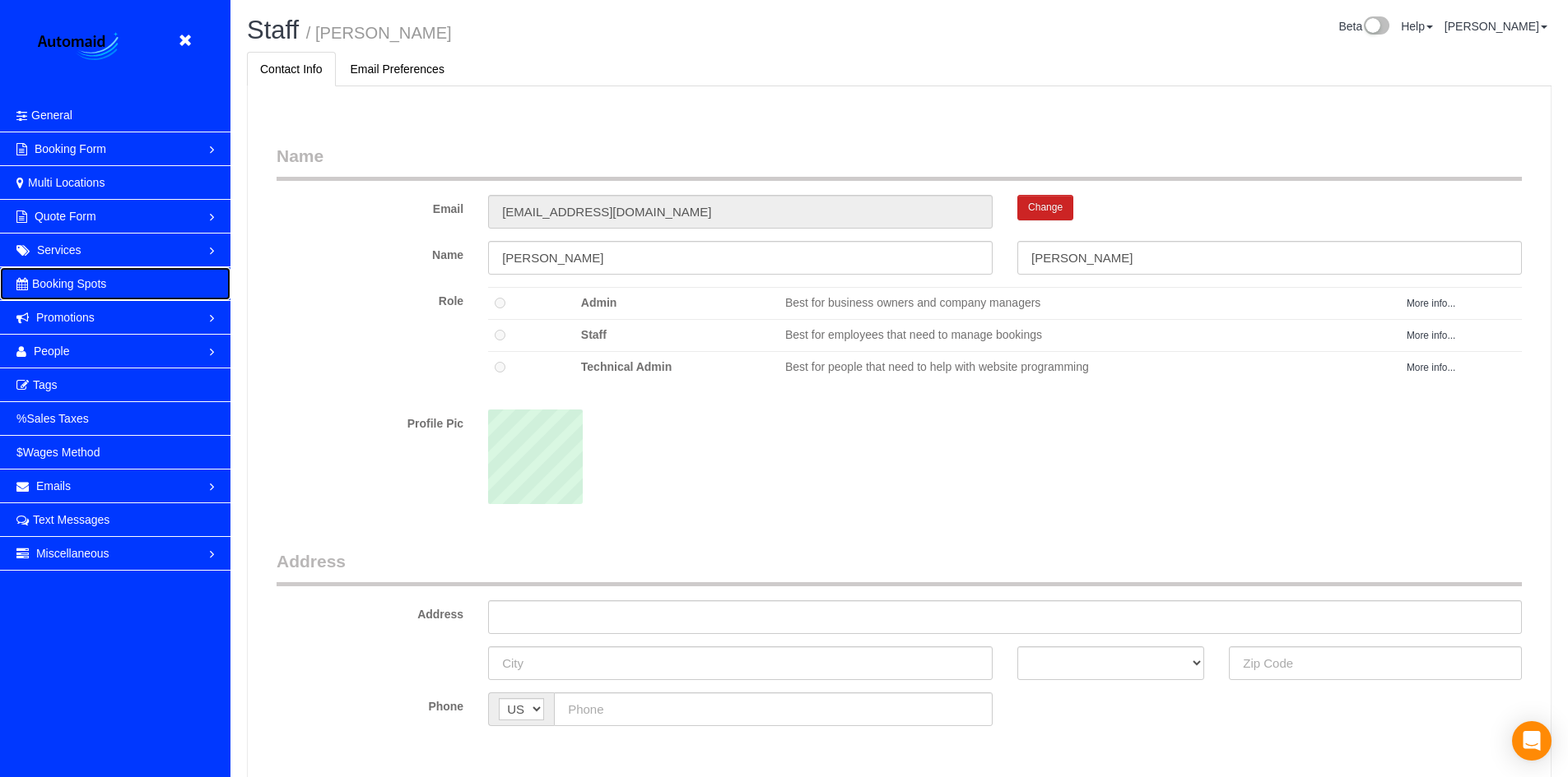
click at [91, 271] on link "Booking Spots" at bounding box center [115, 283] width 230 height 33
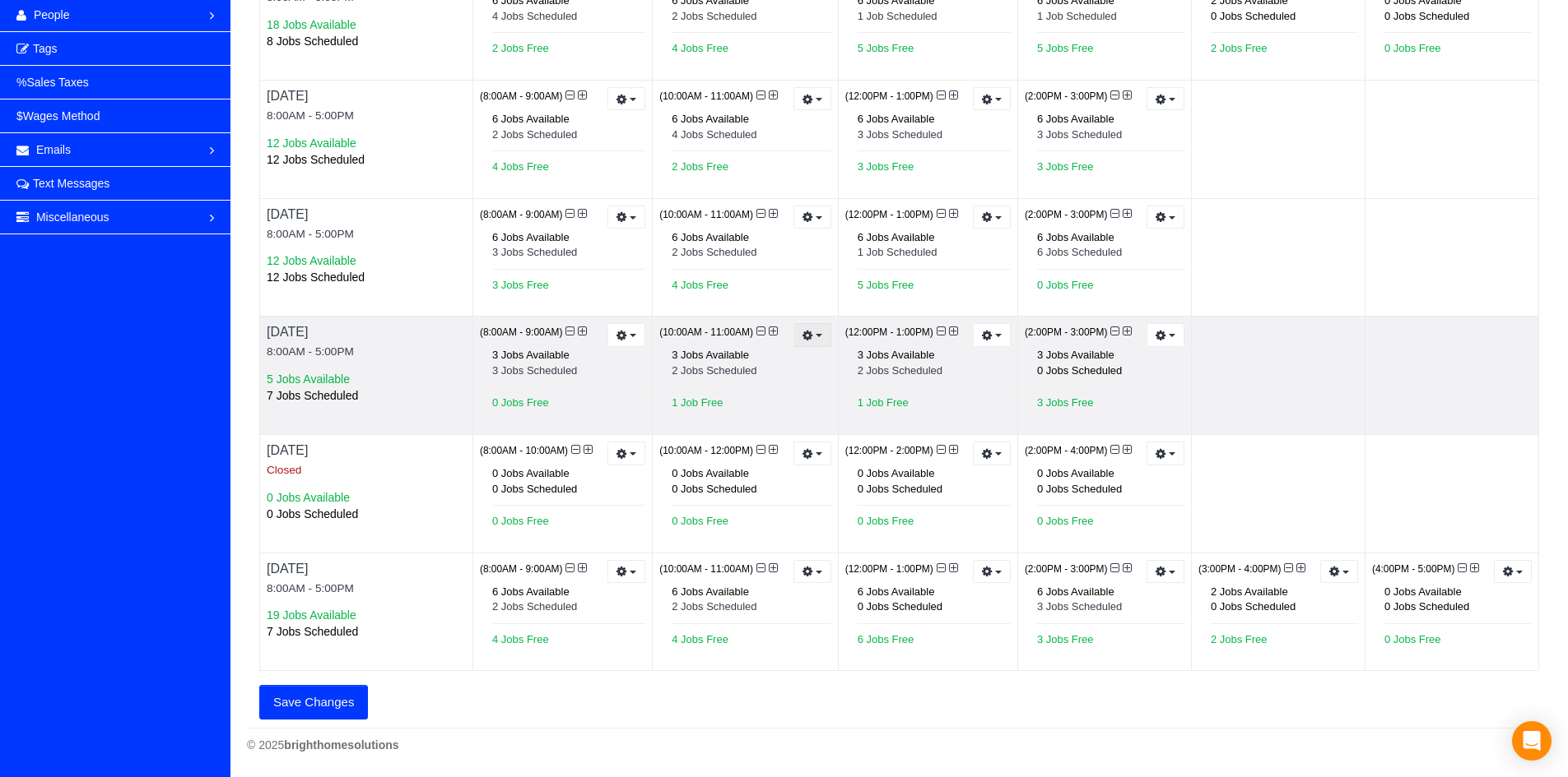
scroll to position [254, 0]
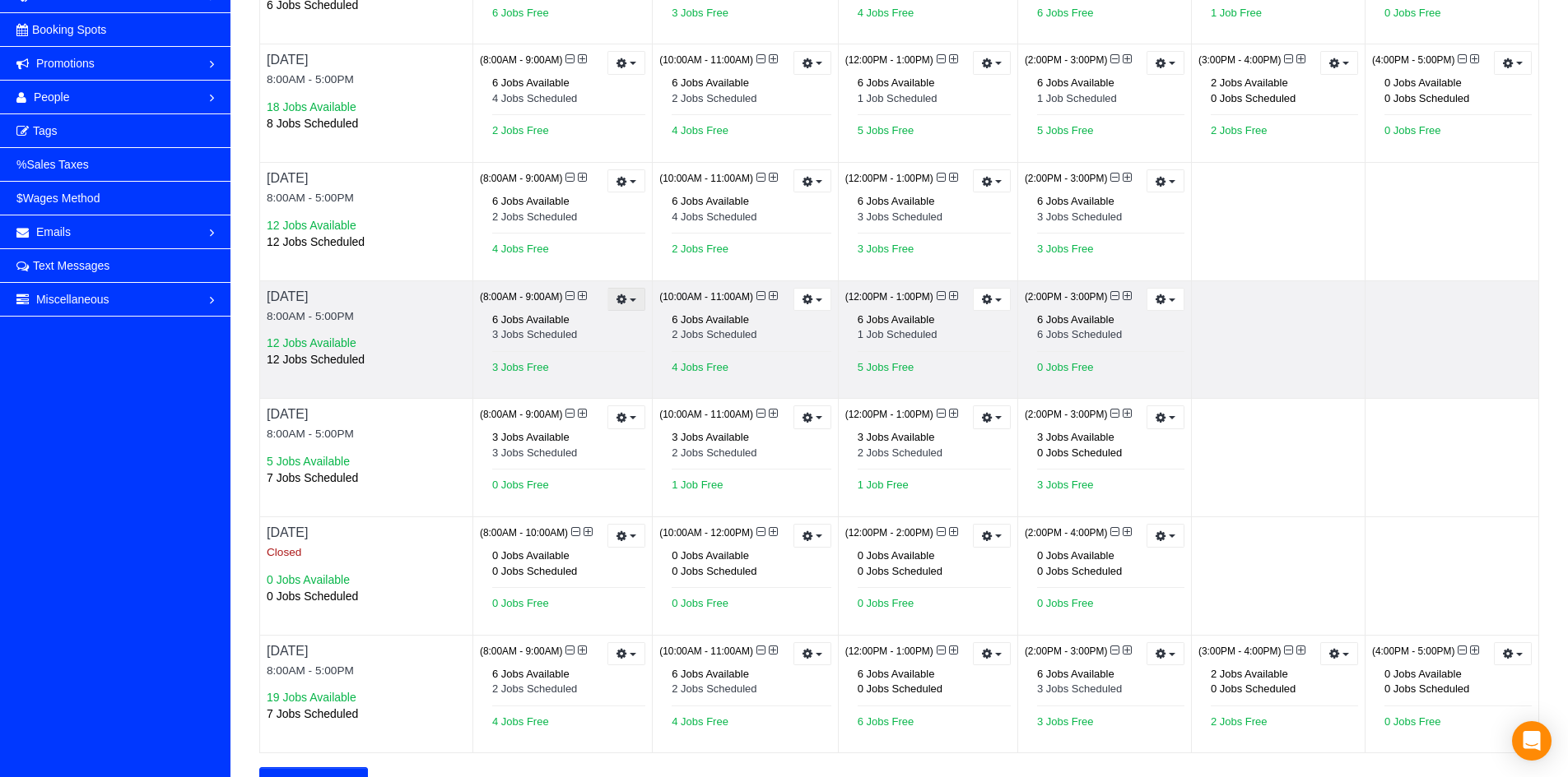
click at [635, 307] on button "button" at bounding box center [626, 300] width 38 height 24
click at [597, 334] on link "Prevent New Bookings" at bounding box center [566, 328] width 157 height 21
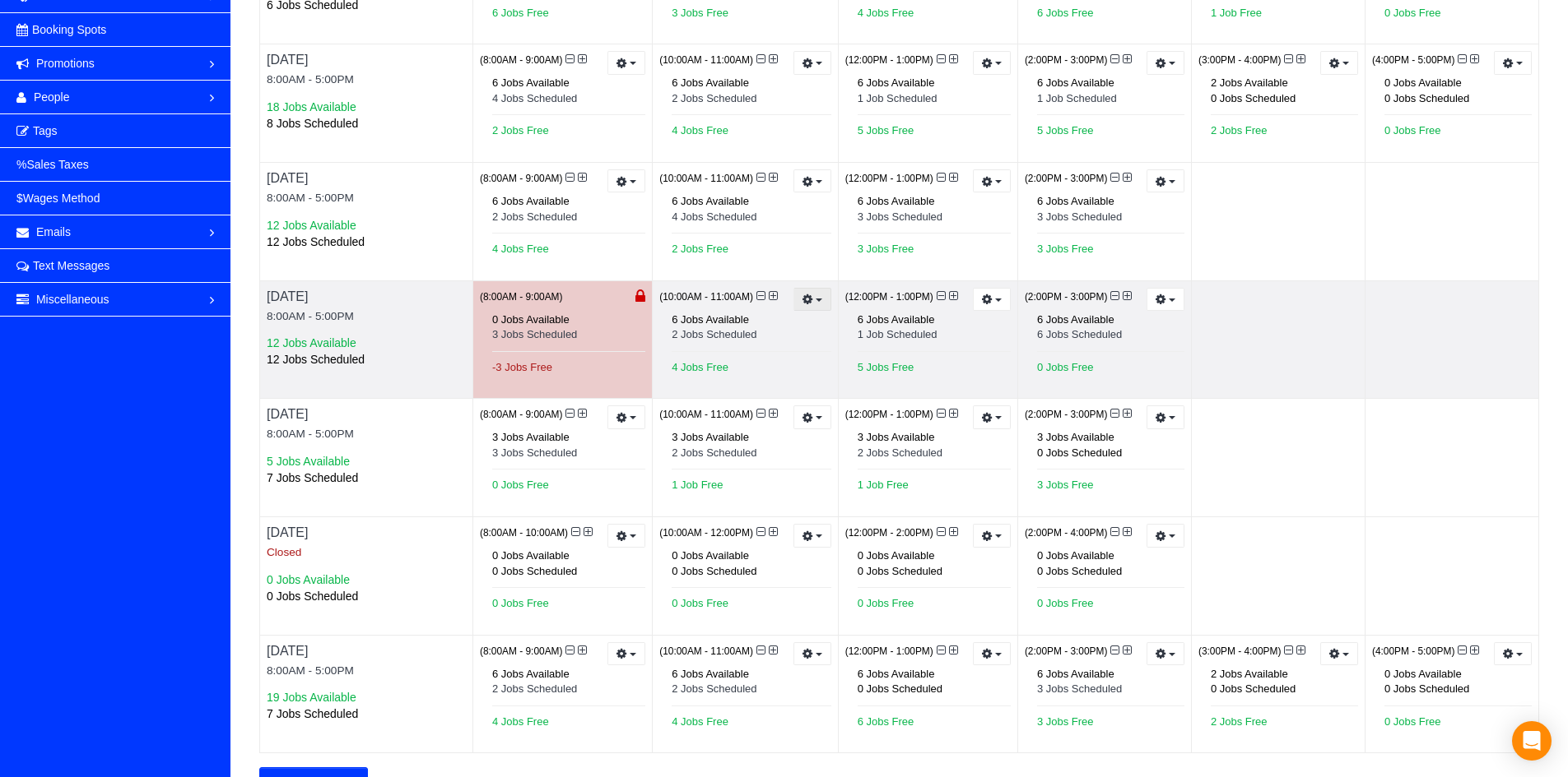
click at [793, 292] on button "button" at bounding box center [812, 300] width 38 height 24
click at [755, 329] on link "Prevent New Bookings" at bounding box center [752, 328] width 157 height 21
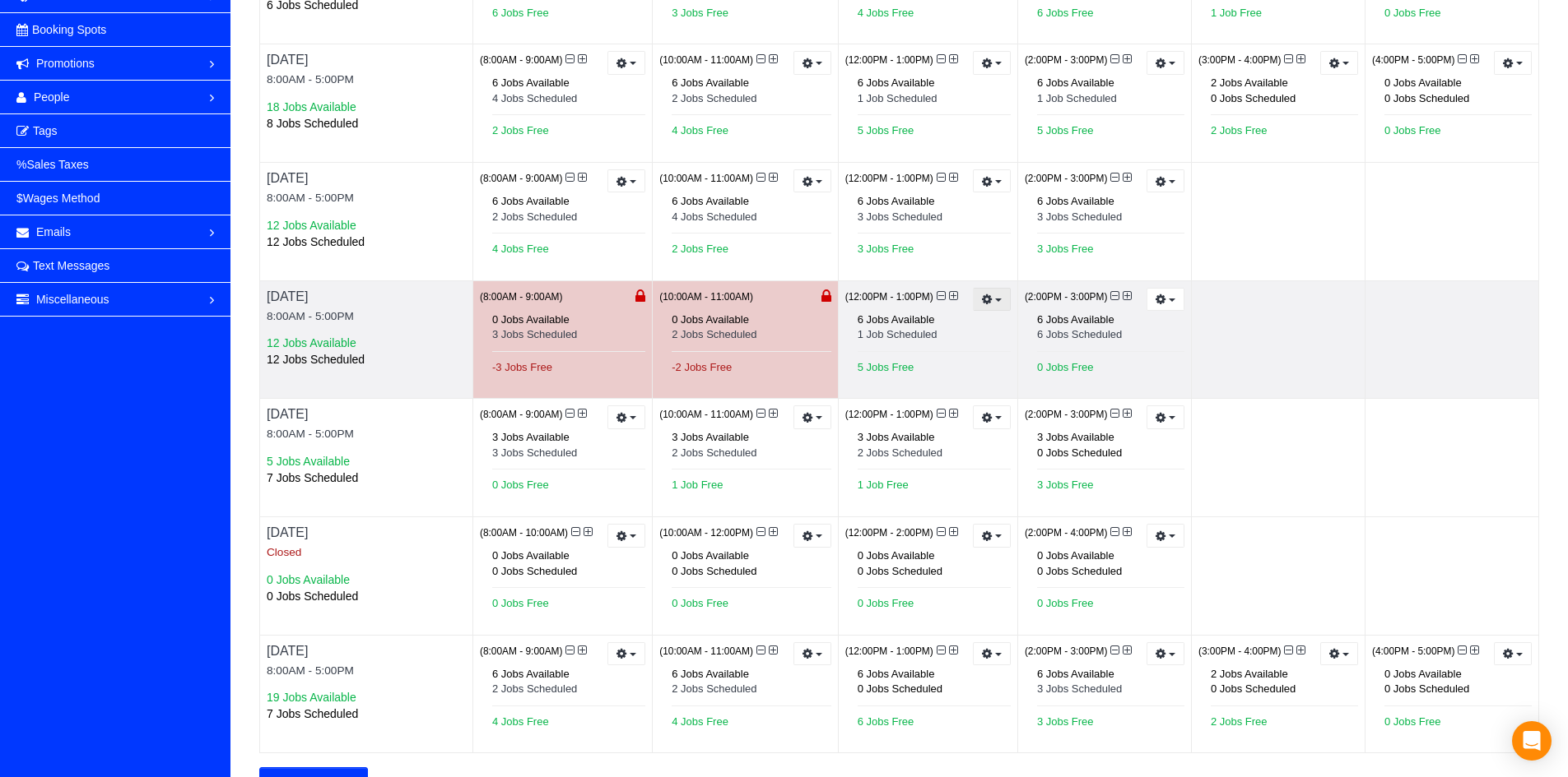
click at [1000, 295] on button "button" at bounding box center [992, 300] width 38 height 24
click at [940, 320] on link "Prevent New Bookings" at bounding box center [931, 328] width 157 height 21
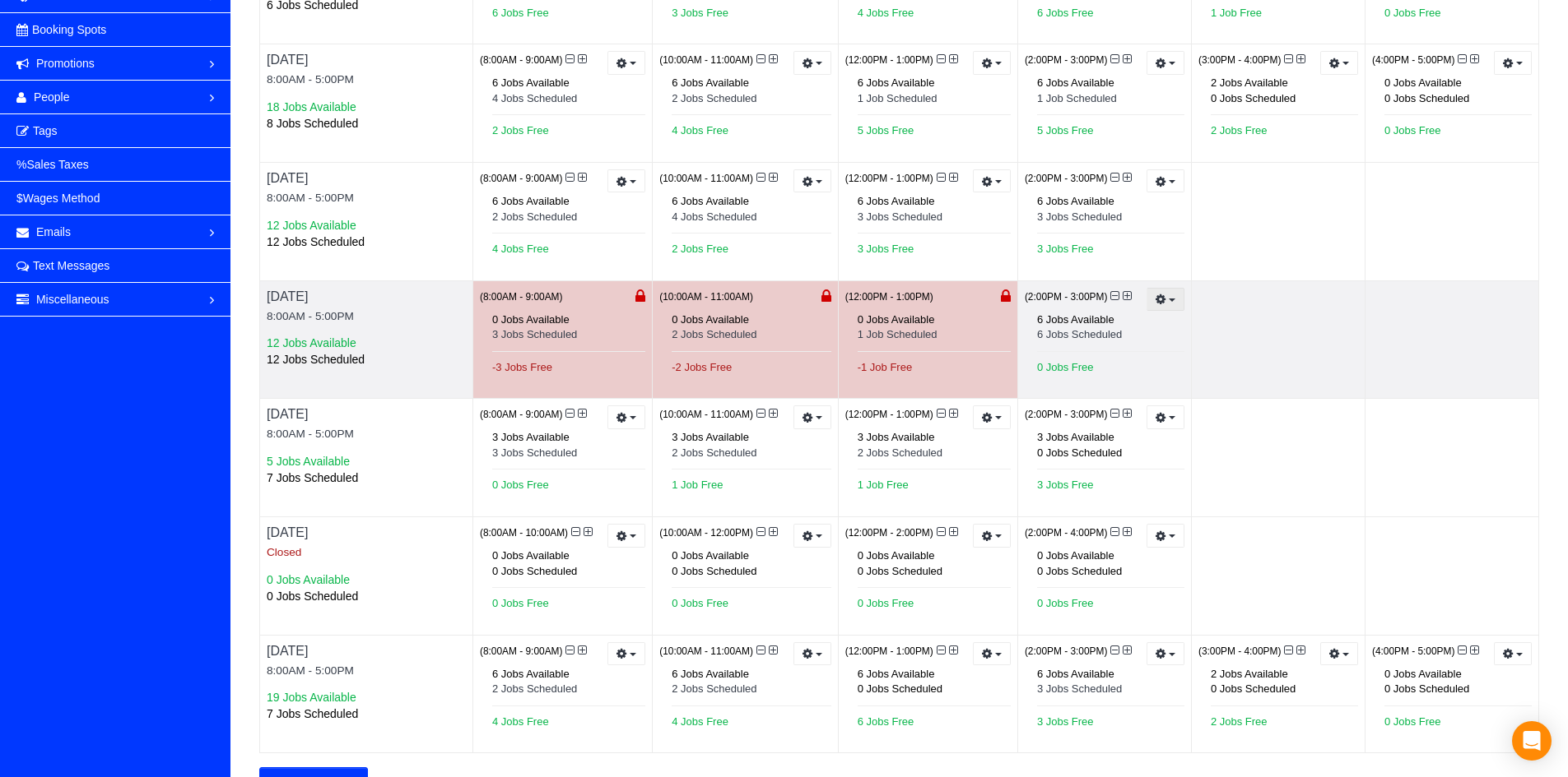
click at [1159, 298] on icon "button" at bounding box center [1161, 299] width 11 height 9
click at [1130, 329] on link "Prevent New Bookings" at bounding box center [1104, 328] width 157 height 21
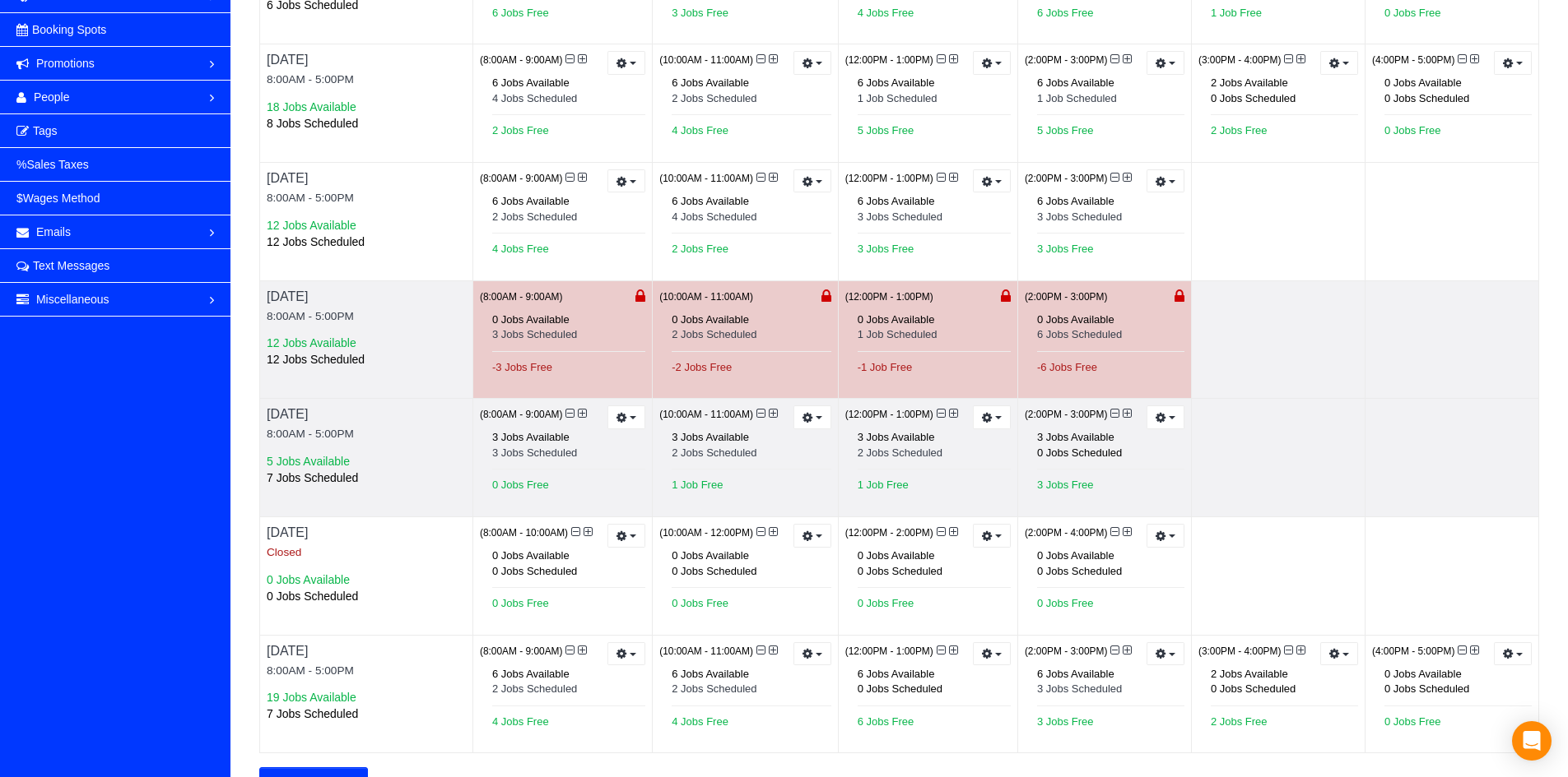
scroll to position [337, 0]
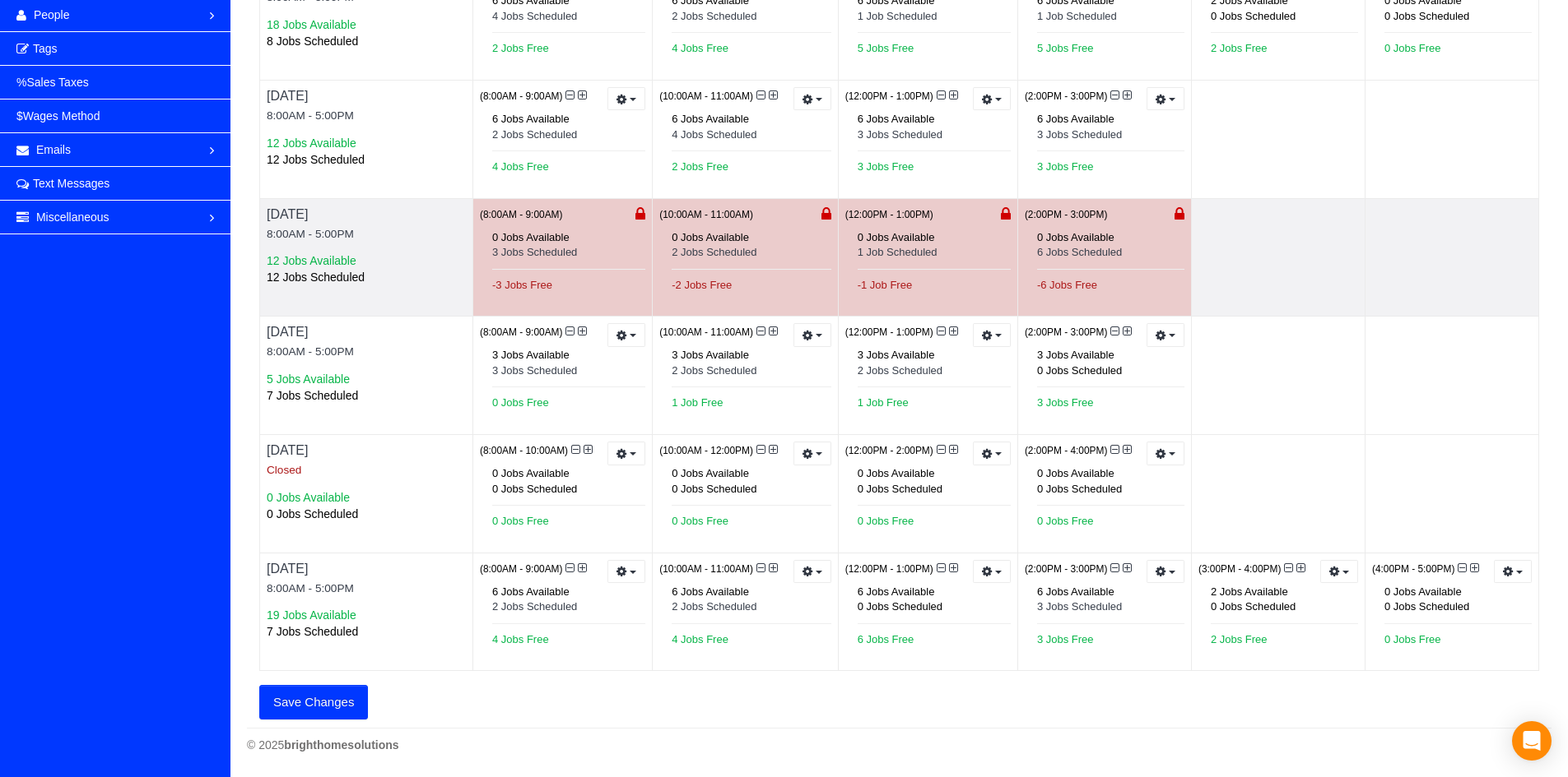
click at [292, 708] on button "Save Changes" at bounding box center [313, 702] width 108 height 34
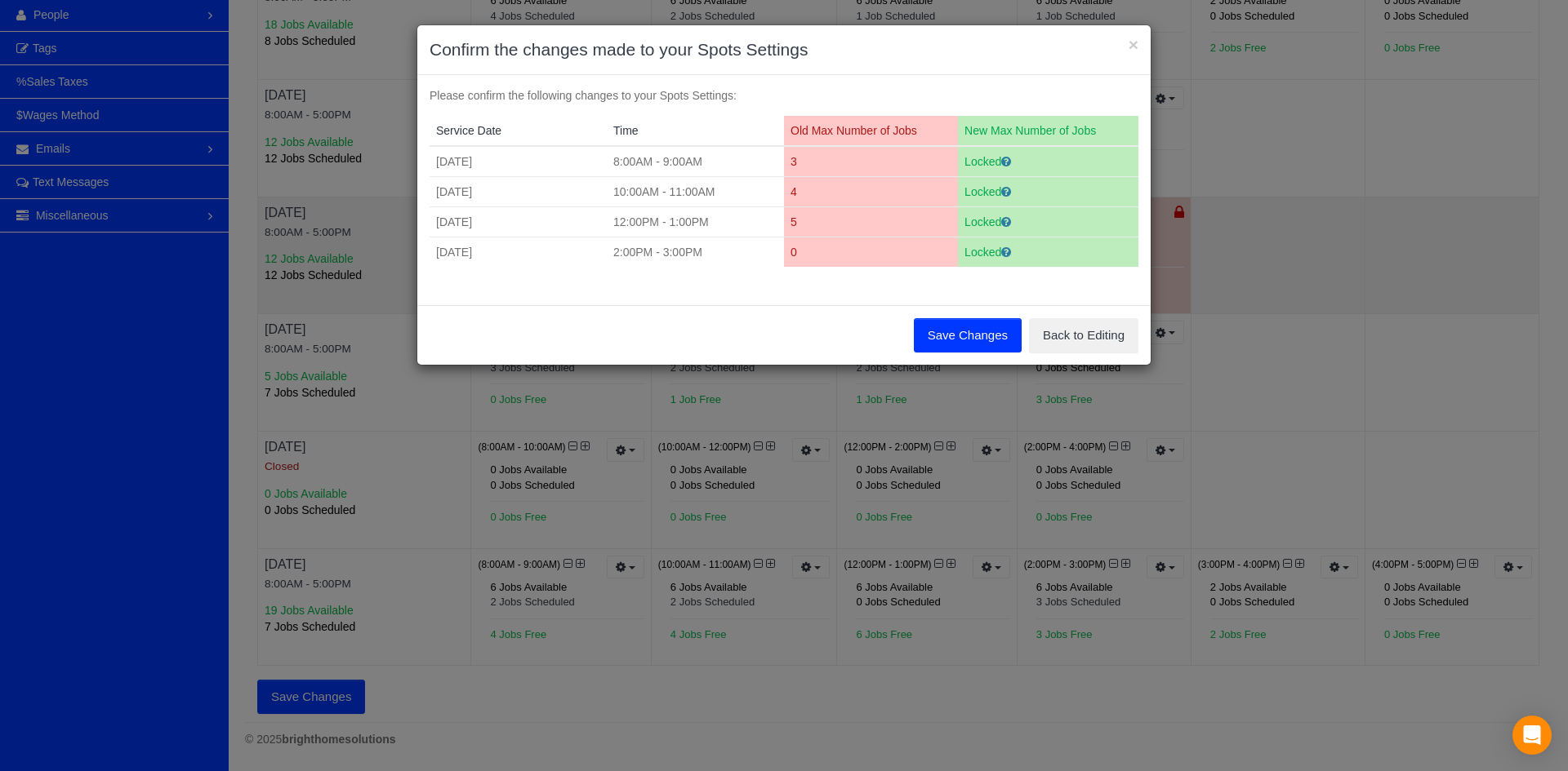
click at [946, 334] on button "Save Changes" at bounding box center [967, 335] width 108 height 34
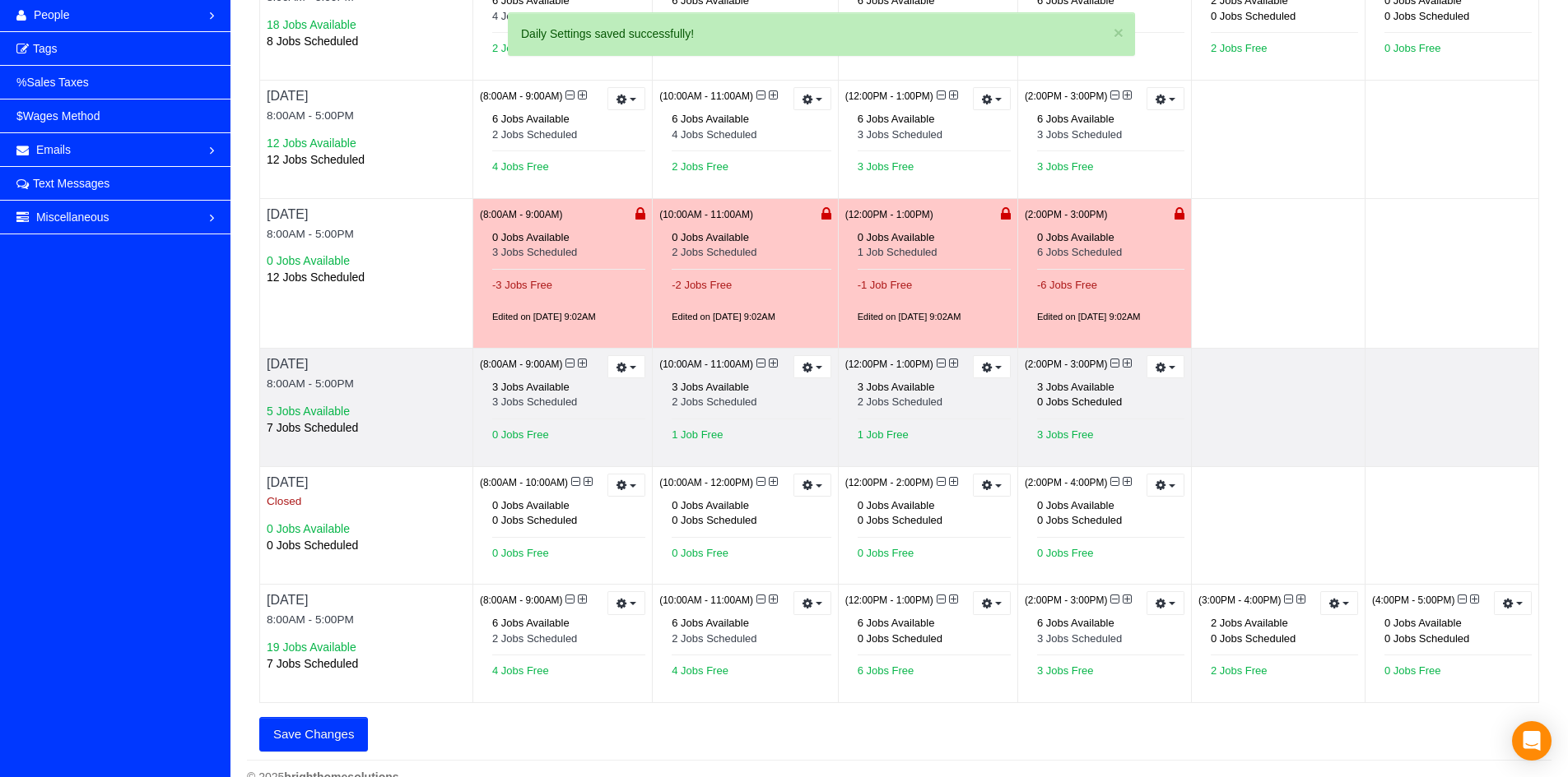
scroll to position [0, 0]
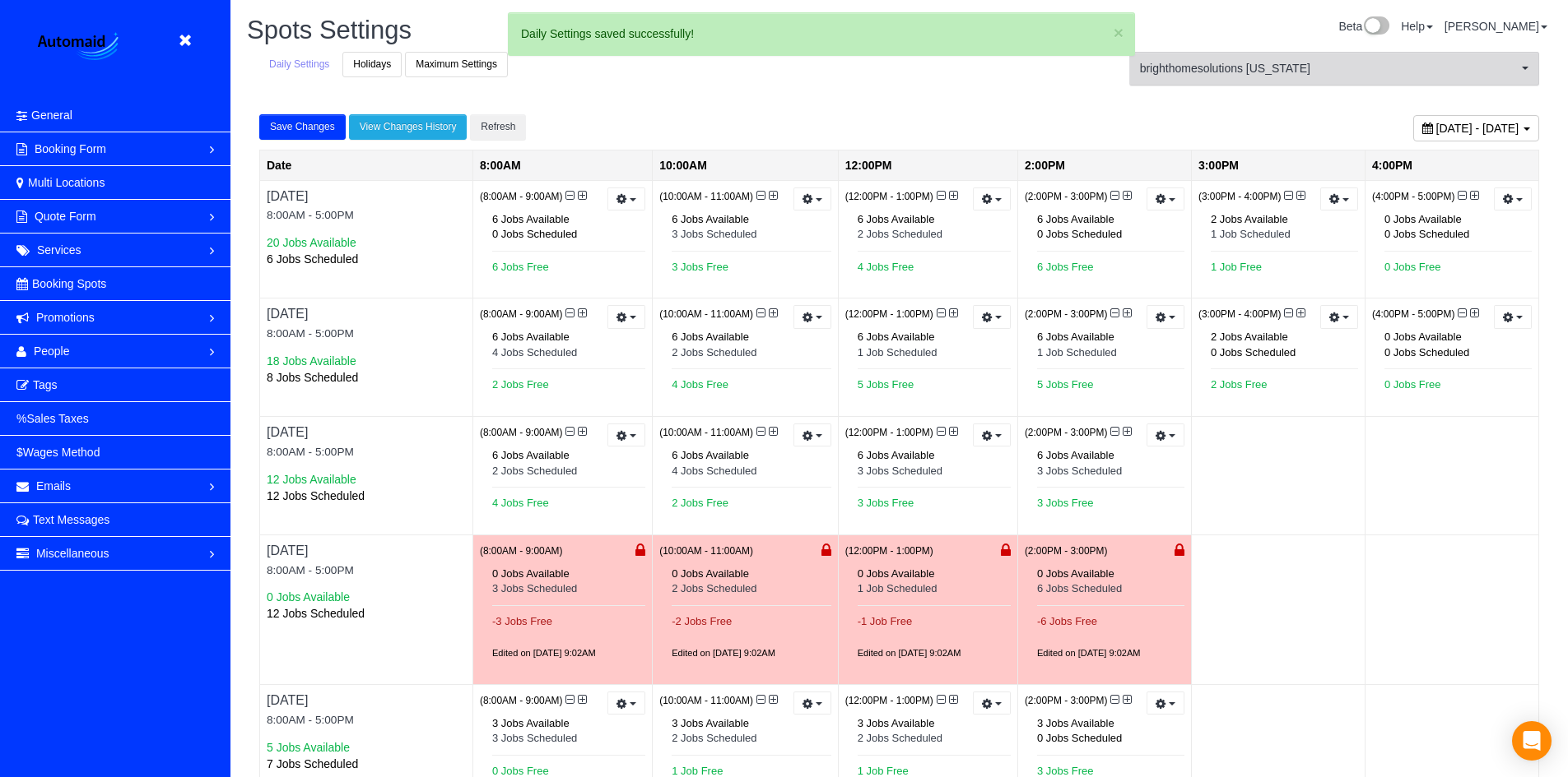
click at [1297, 73] on span "brighthomesolutions [US_STATE]" at bounding box center [1328, 68] width 378 height 17
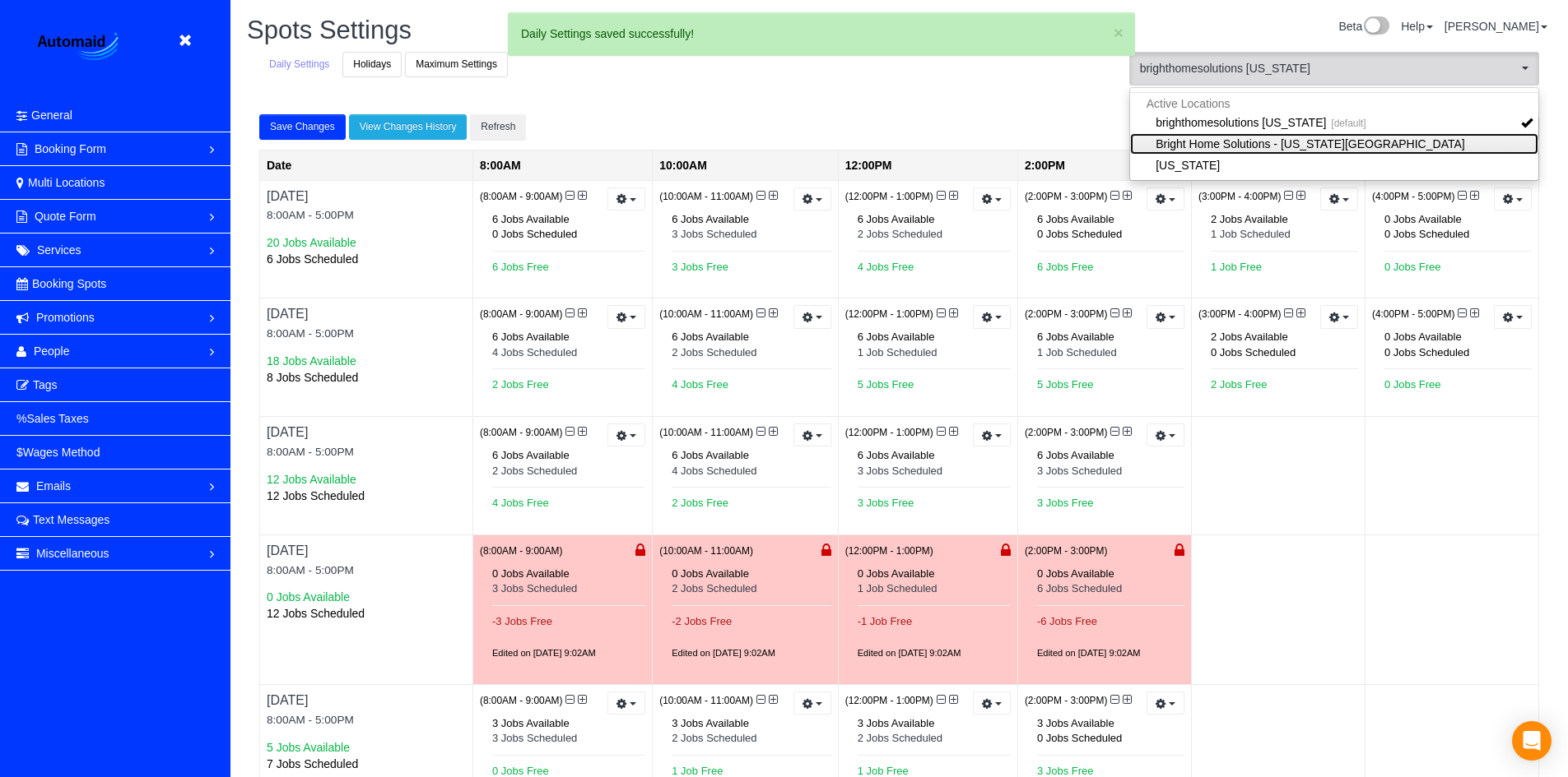
click at [1234, 140] on link "Bright Home Solutions - [US_STATE][GEOGRAPHIC_DATA]" at bounding box center [1334, 144] width 408 height 21
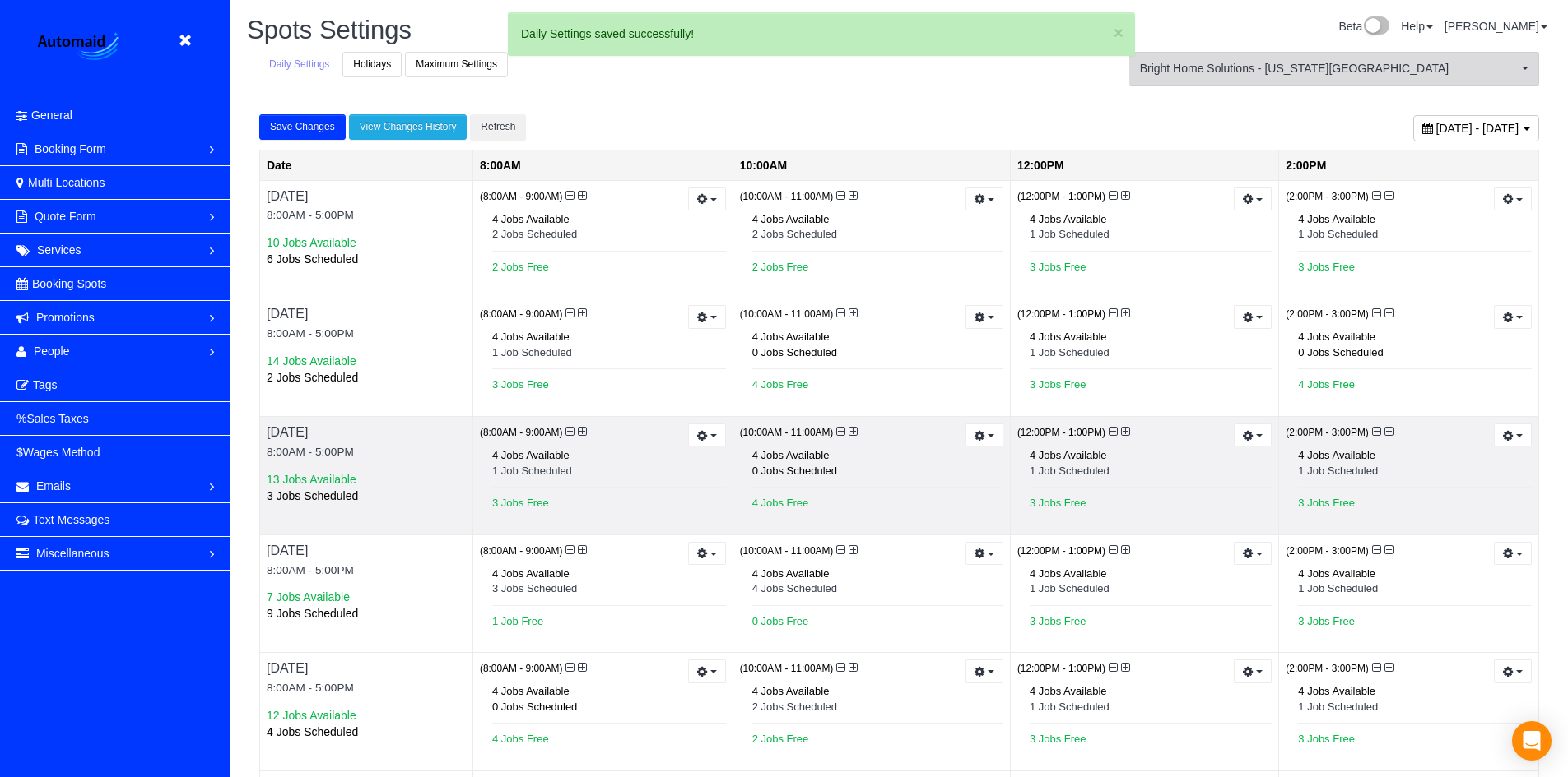
scroll to position [247, 0]
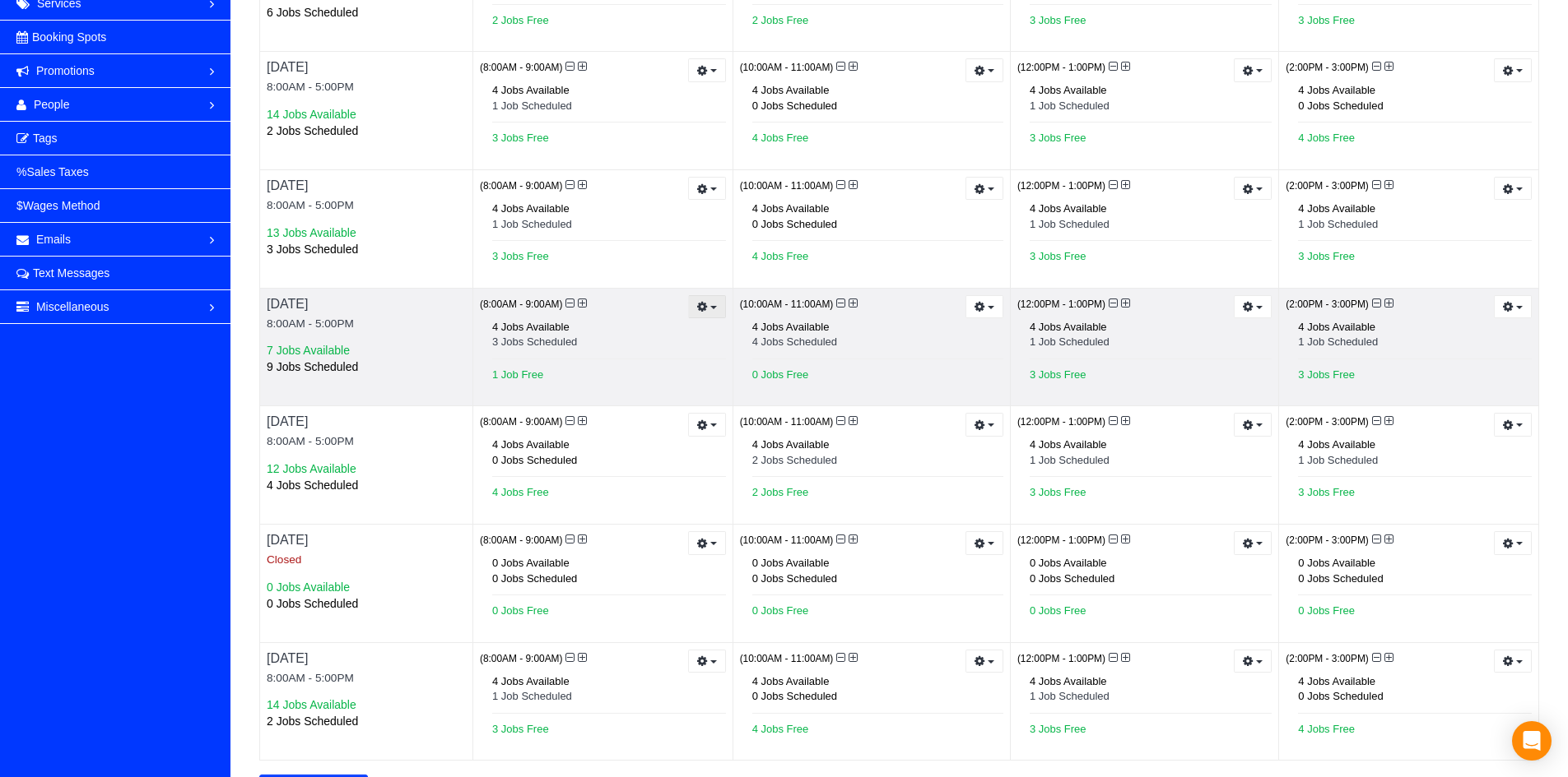
click at [717, 318] on button "button" at bounding box center [707, 307] width 38 height 24
drag, startPoint x: 688, startPoint y: 342, endPoint x: 745, endPoint y: 333, distance: 57.7
click at [689, 343] on link "Prevent New Bookings" at bounding box center [646, 336] width 157 height 21
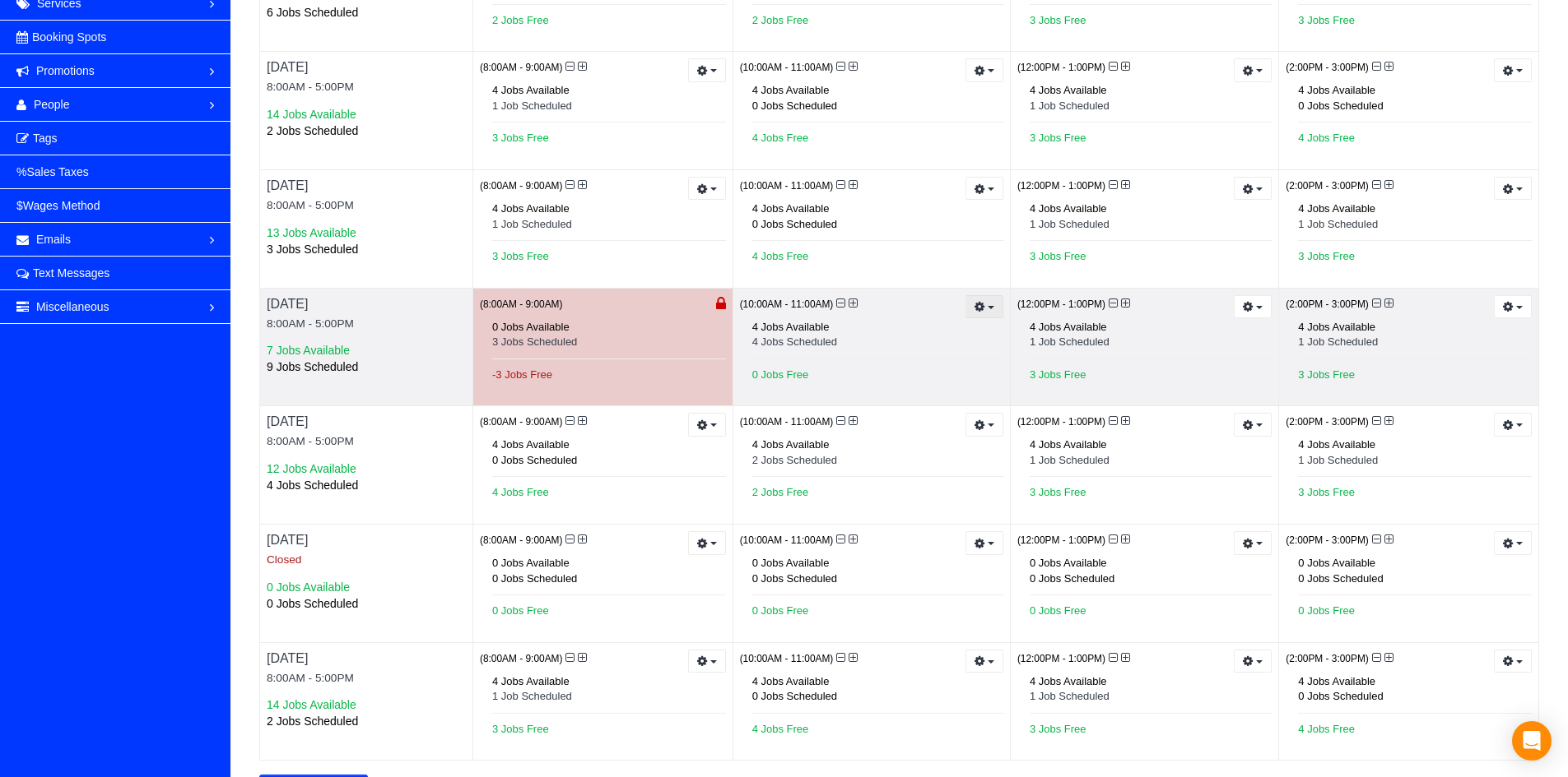
click at [991, 306] on span "button" at bounding box center [990, 307] width 6 height 4
click at [903, 343] on link "Prevent New Bookings" at bounding box center [924, 336] width 157 height 21
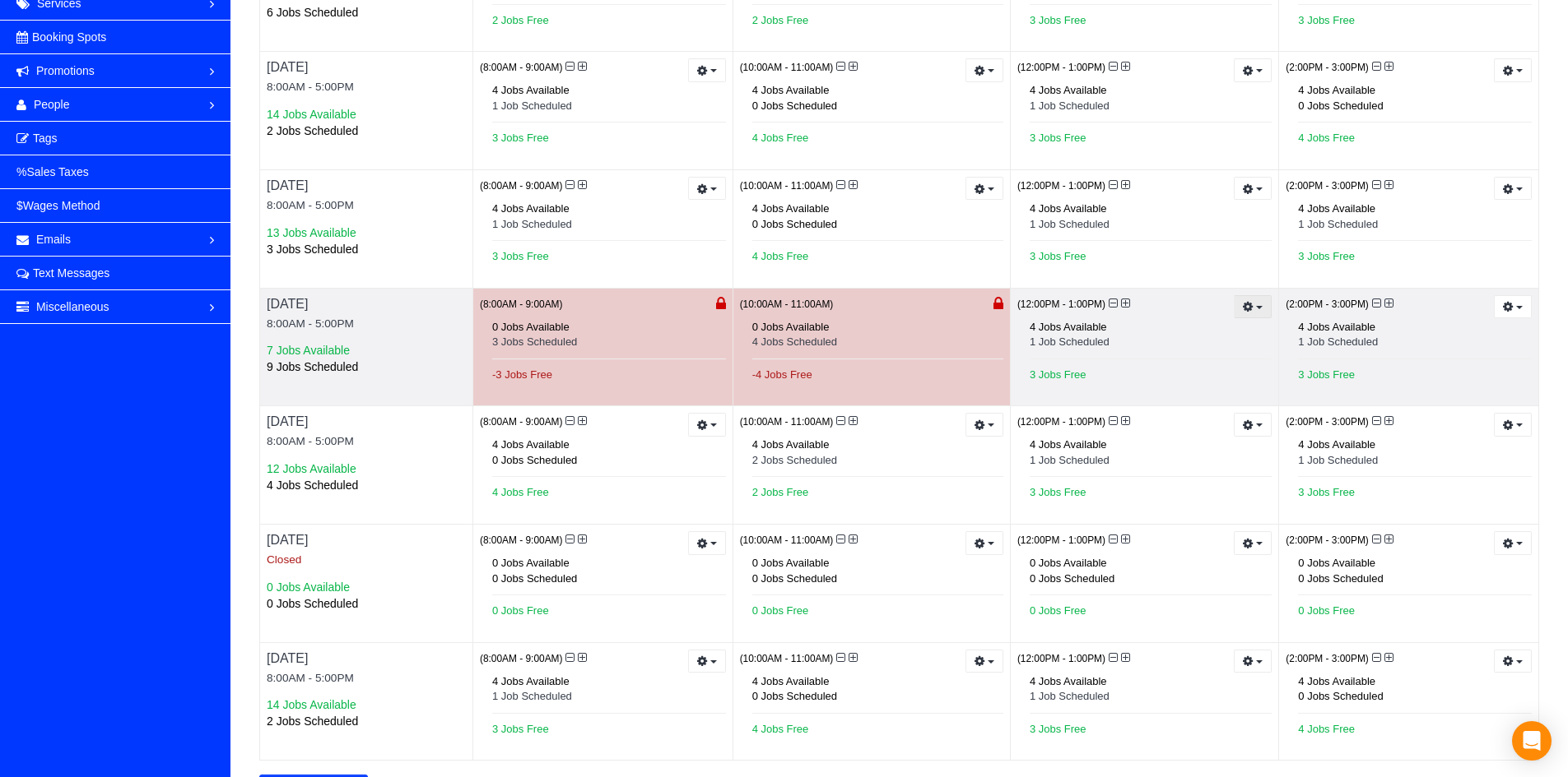
click at [1246, 311] on icon "button" at bounding box center [1248, 307] width 11 height 9
click at [1141, 339] on link "Prevent New Bookings" at bounding box center [1192, 336] width 157 height 21
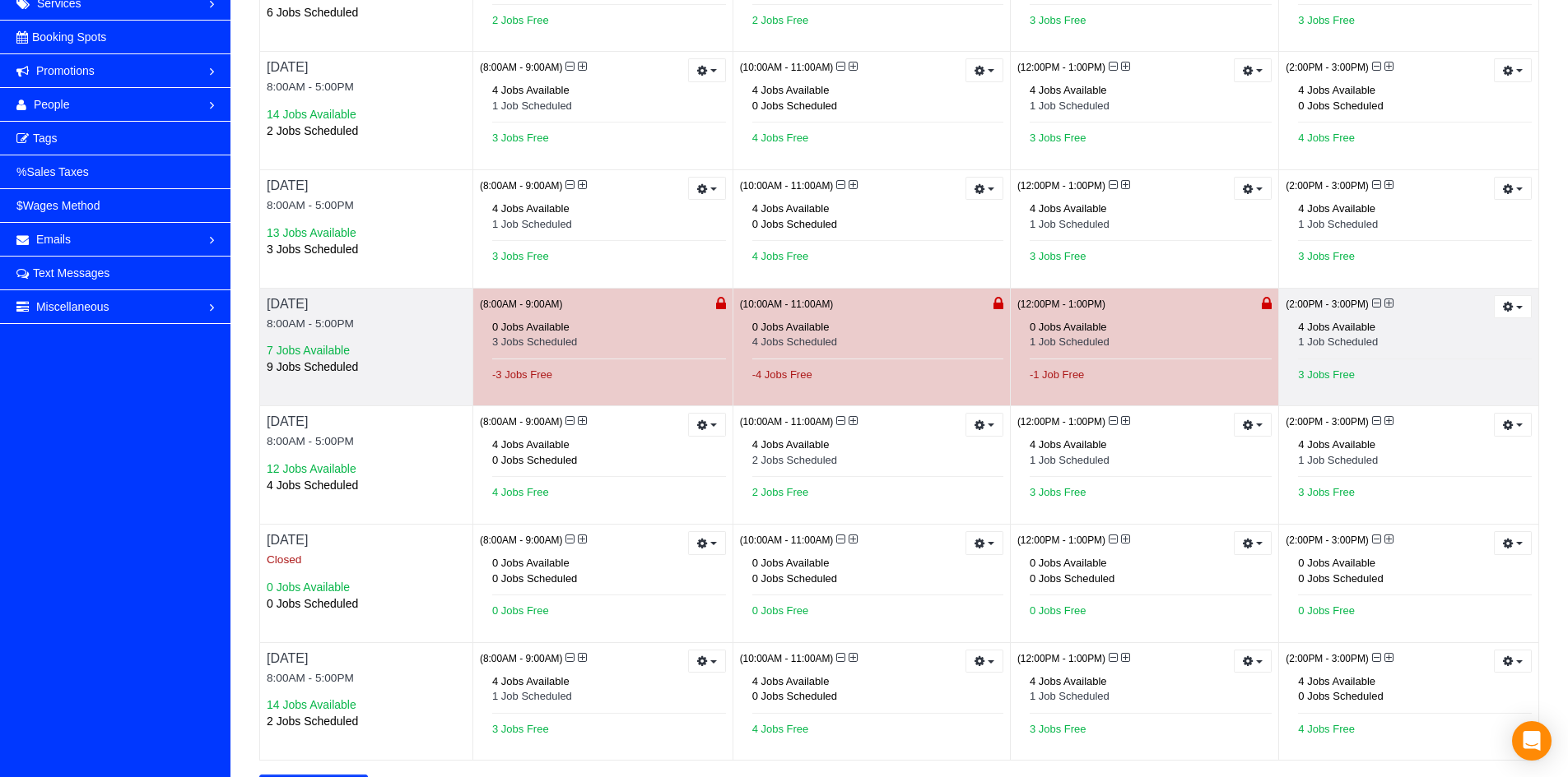
click at [1501, 293] on div "(2:00PM - 3:00PM) Prevent New Bookings Reset to Default (6 jobs) 4 Jobs Availab…" at bounding box center [1408, 348] width 259 height 118
click at [1506, 296] on button "button" at bounding box center [1512, 307] width 38 height 24
click at [1415, 329] on link "Prevent New Bookings" at bounding box center [1452, 336] width 157 height 21
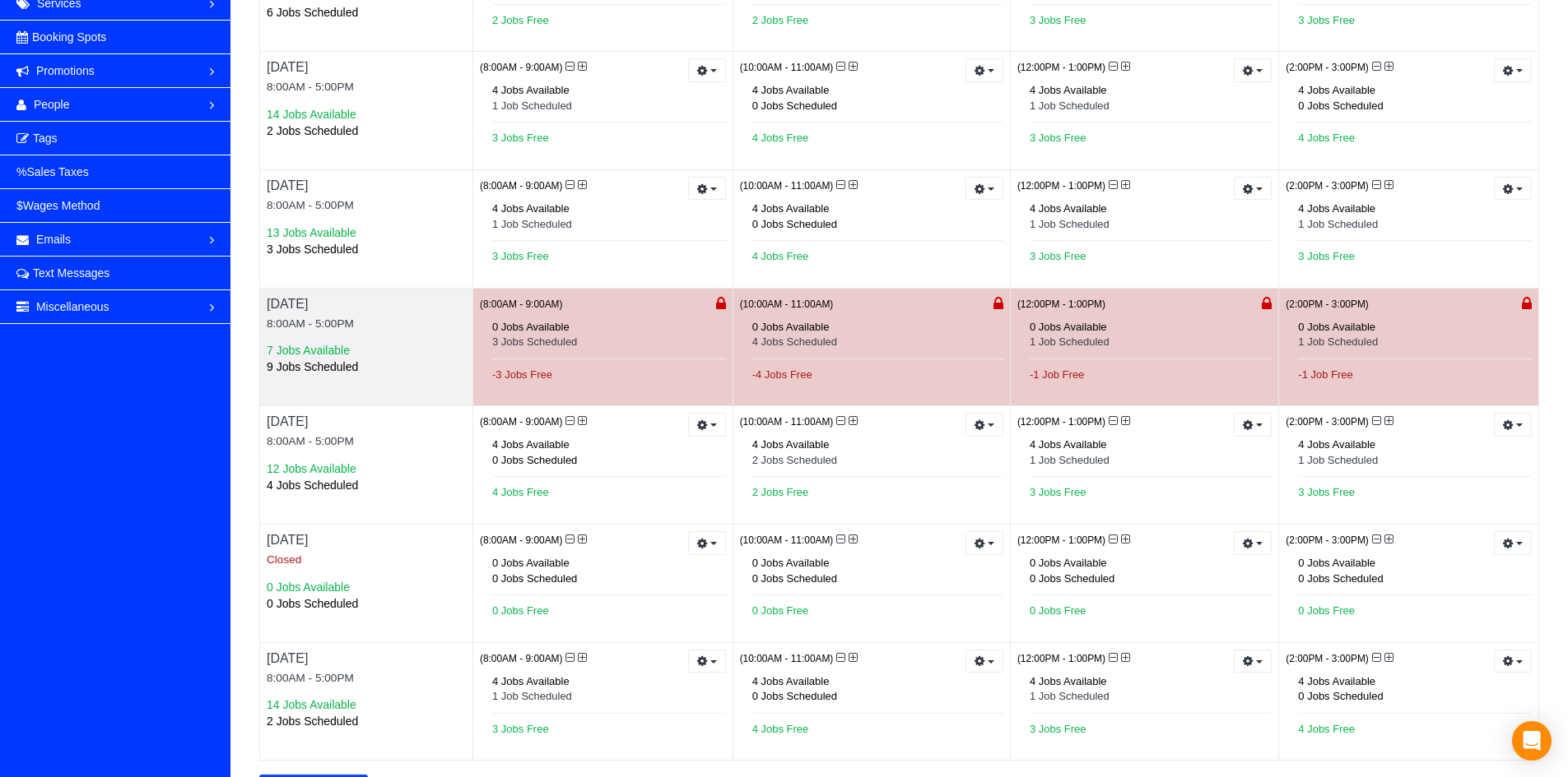
scroll to position [337, 0]
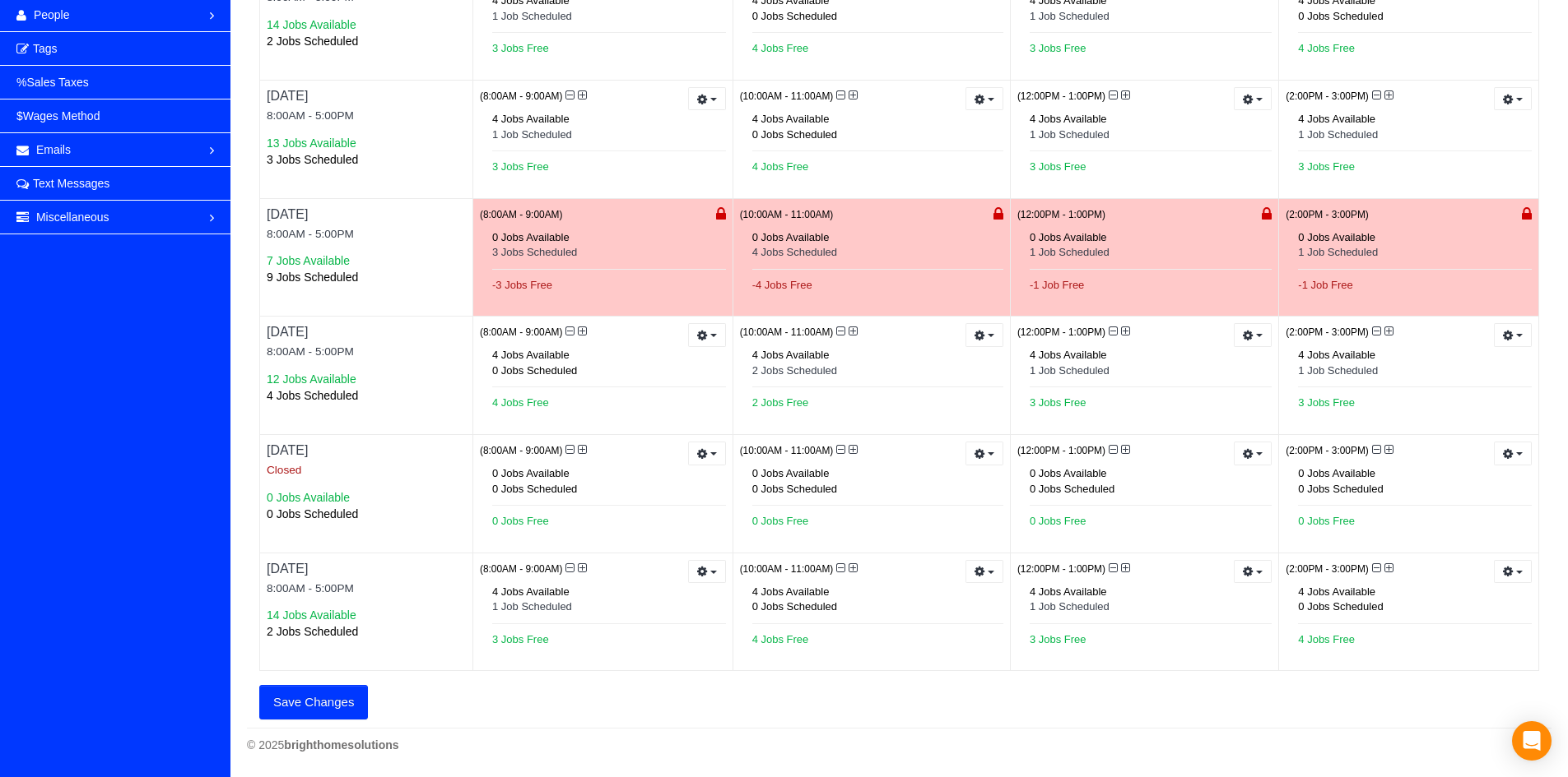
click at [333, 702] on button "Save Changes" at bounding box center [313, 702] width 108 height 34
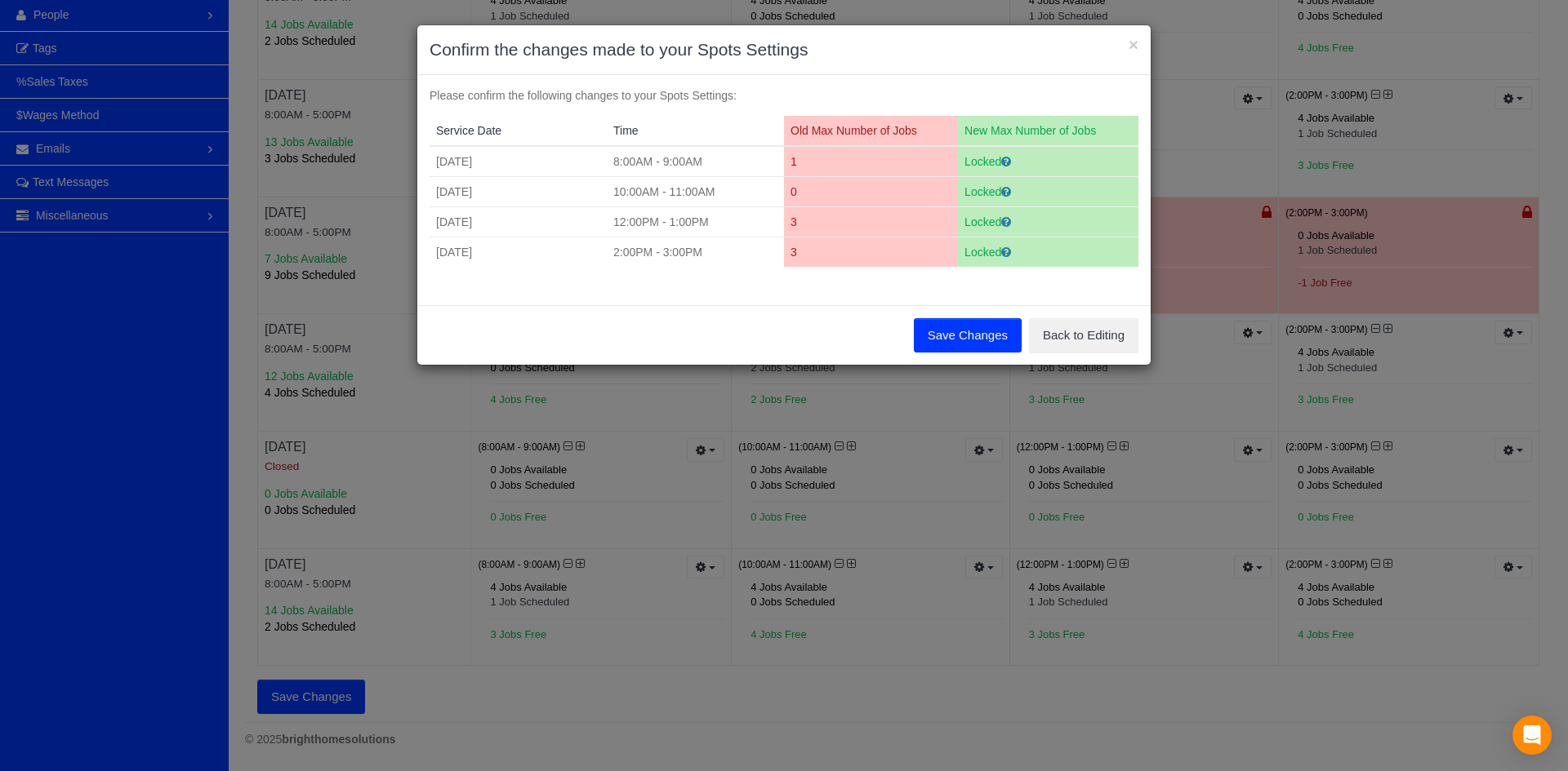
click at [921, 333] on button "Save Changes" at bounding box center [967, 335] width 108 height 34
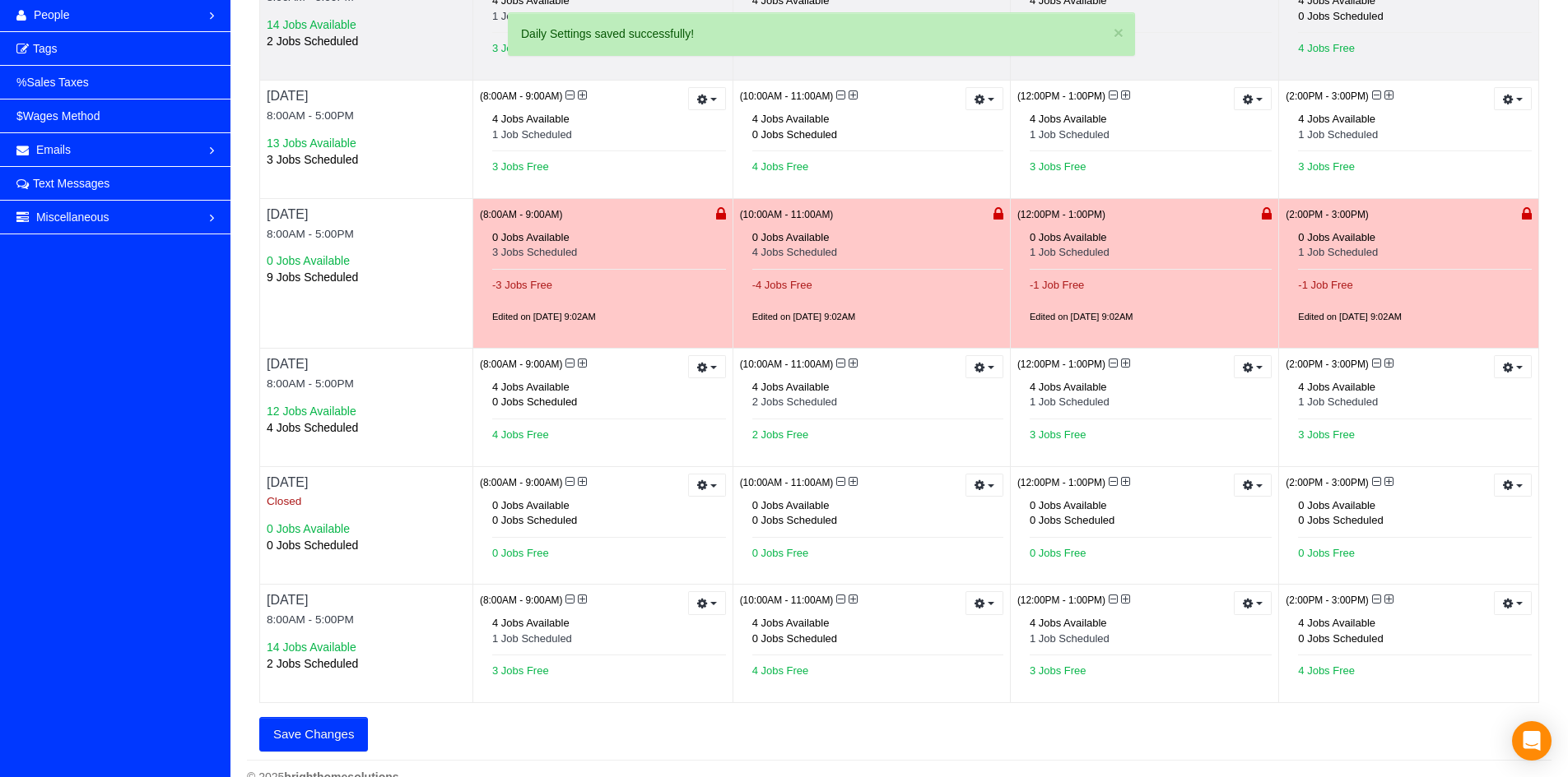
scroll to position [0, 0]
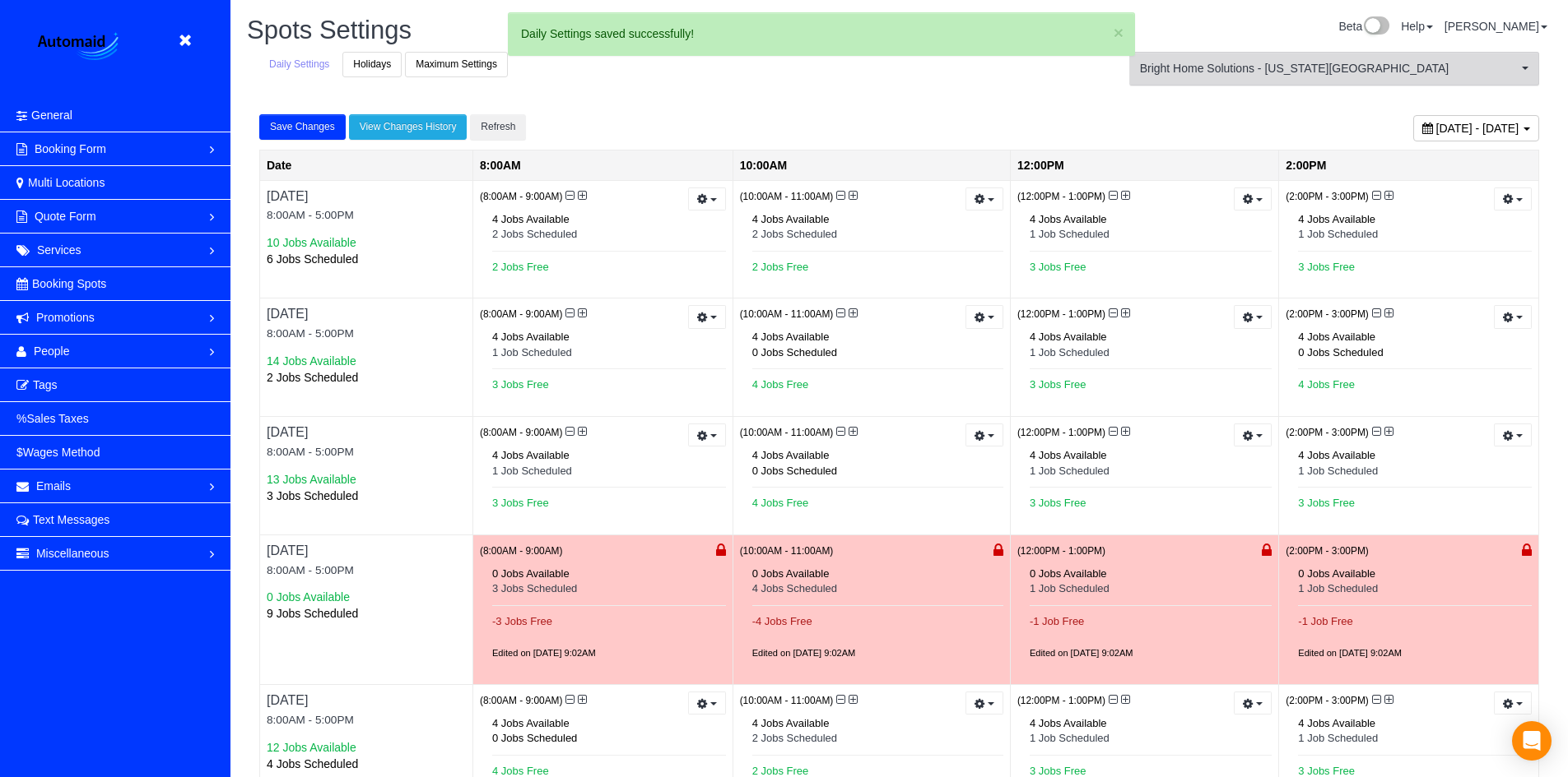
drag, startPoint x: 1373, startPoint y: 79, endPoint x: 1339, endPoint y: 83, distance: 34.2
click at [1341, 82] on button "Bright Home Solutions - [US_STATE][GEOGRAPHIC_DATA] Bright Home Solutions - [US…" at bounding box center [1334, 69] width 410 height 33
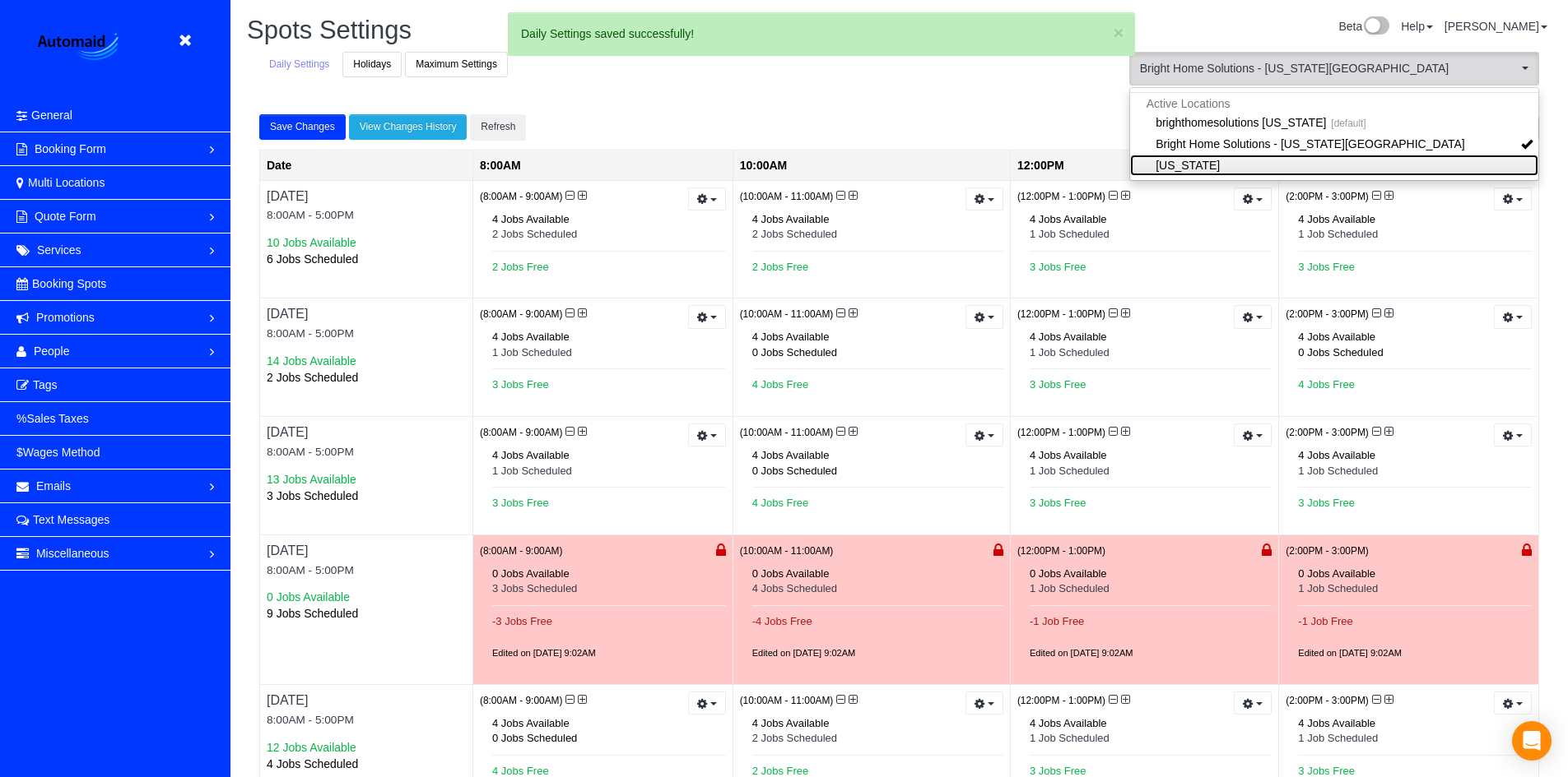
click at [1234, 170] on link "[US_STATE]" at bounding box center [1334, 166] width 408 height 21
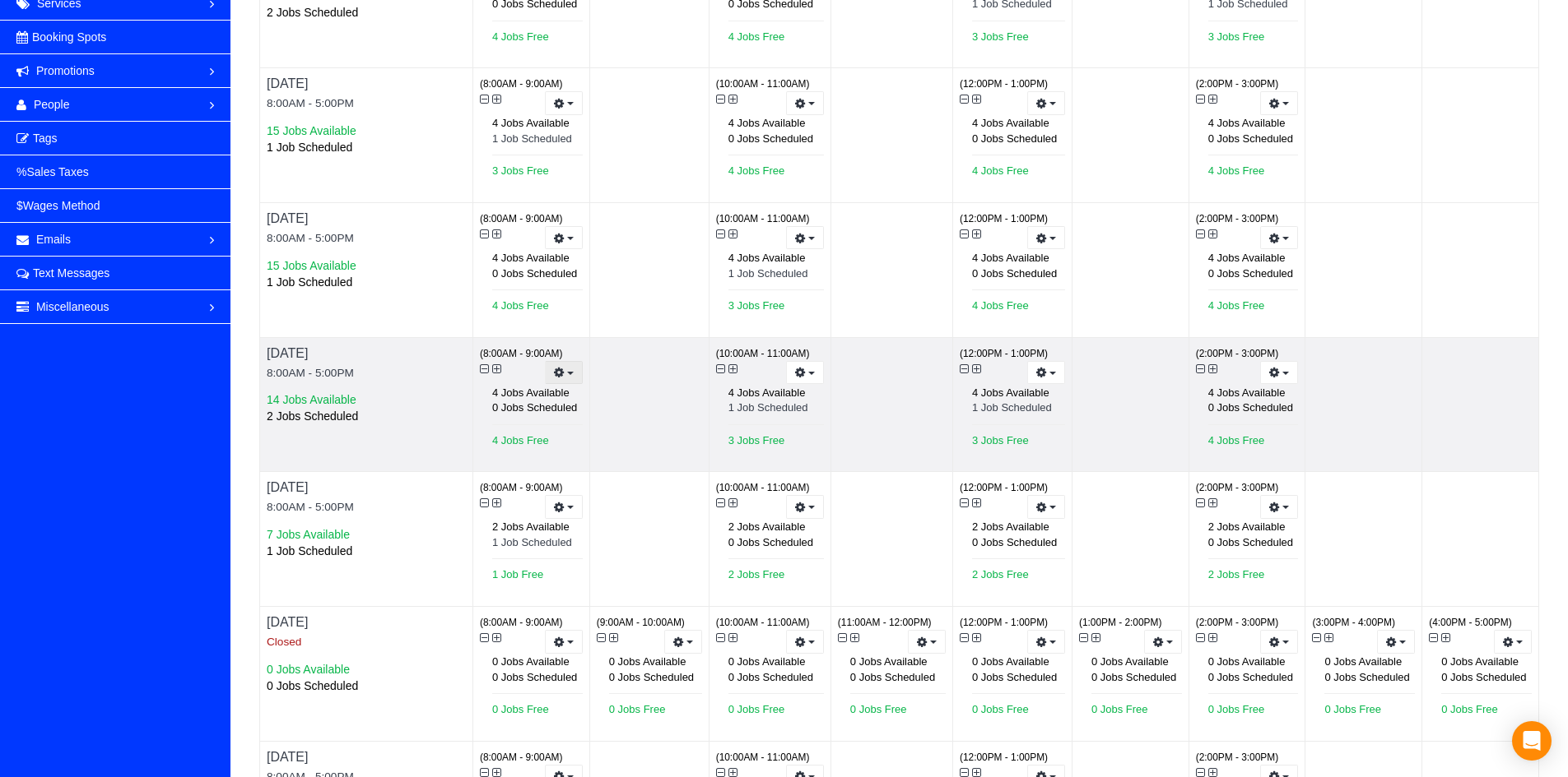
click at [575, 377] on button "button" at bounding box center [563, 373] width 38 height 24
click at [527, 411] on link "Prevent New Bookings" at bounding box center [507, 401] width 150 height 21
click at [816, 368] on button "button" at bounding box center [805, 373] width 38 height 24
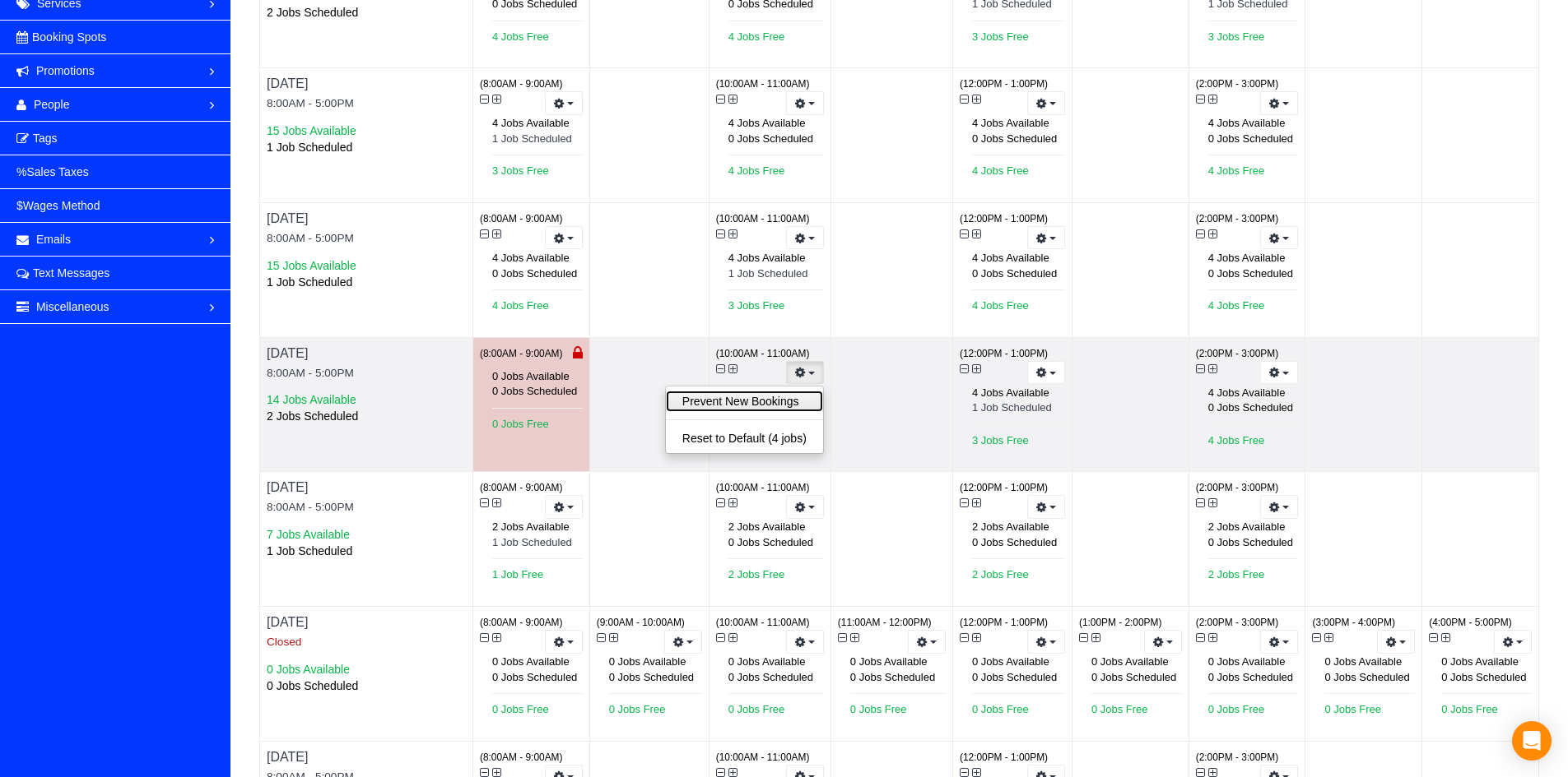
click at [804, 394] on link "Prevent New Bookings" at bounding box center [744, 401] width 157 height 21
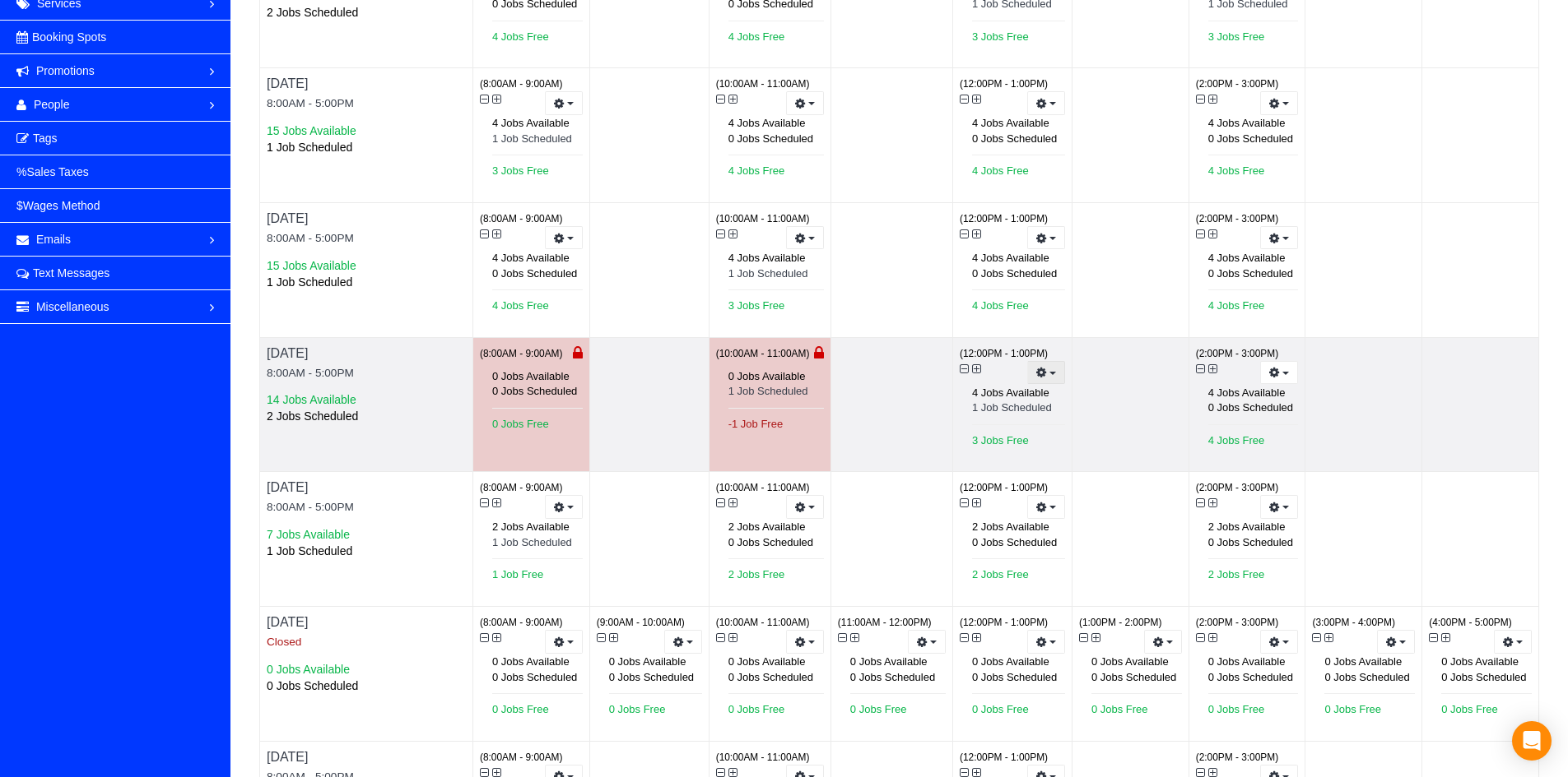
click at [1046, 366] on button "button" at bounding box center [1045, 373] width 38 height 24
click at [1016, 401] on link "Prevent New Bookings" at bounding box center [985, 401] width 157 height 21
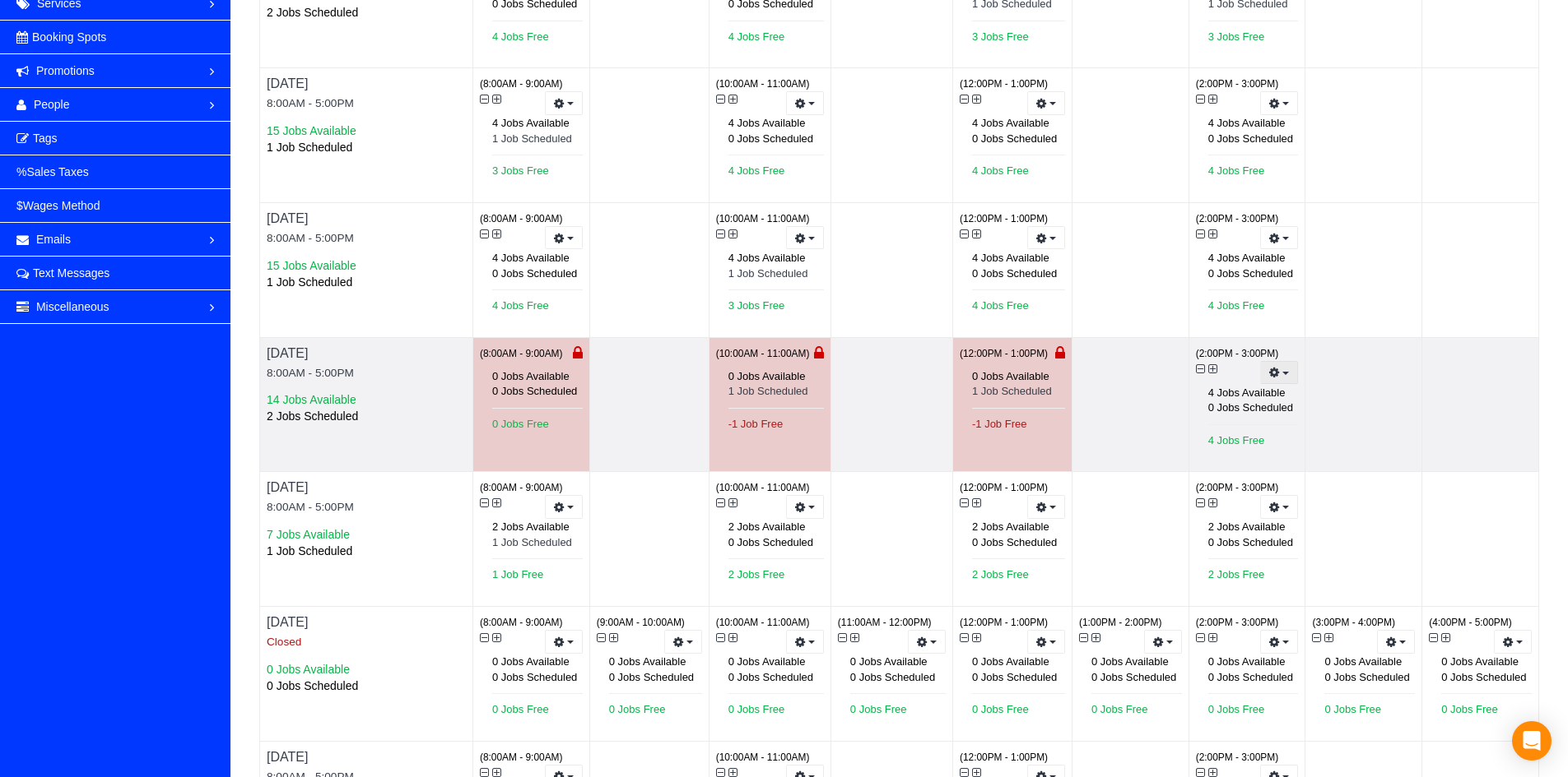
click at [1289, 372] on button "button" at bounding box center [1278, 373] width 38 height 24
click at [1271, 393] on link "Prevent New Bookings" at bounding box center [1222, 401] width 150 height 21
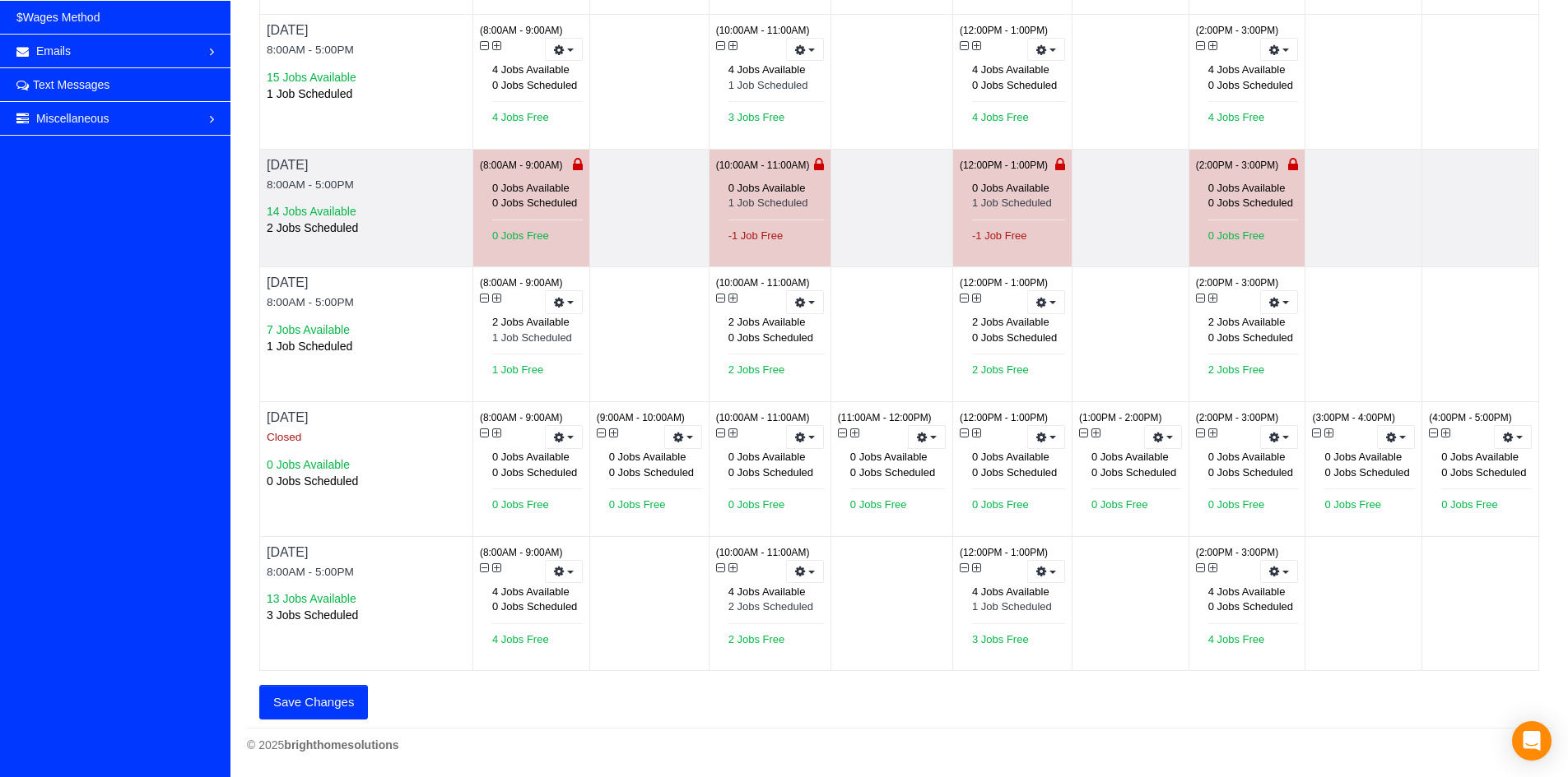
click at [304, 696] on button "Save Changes" at bounding box center [313, 702] width 108 height 34
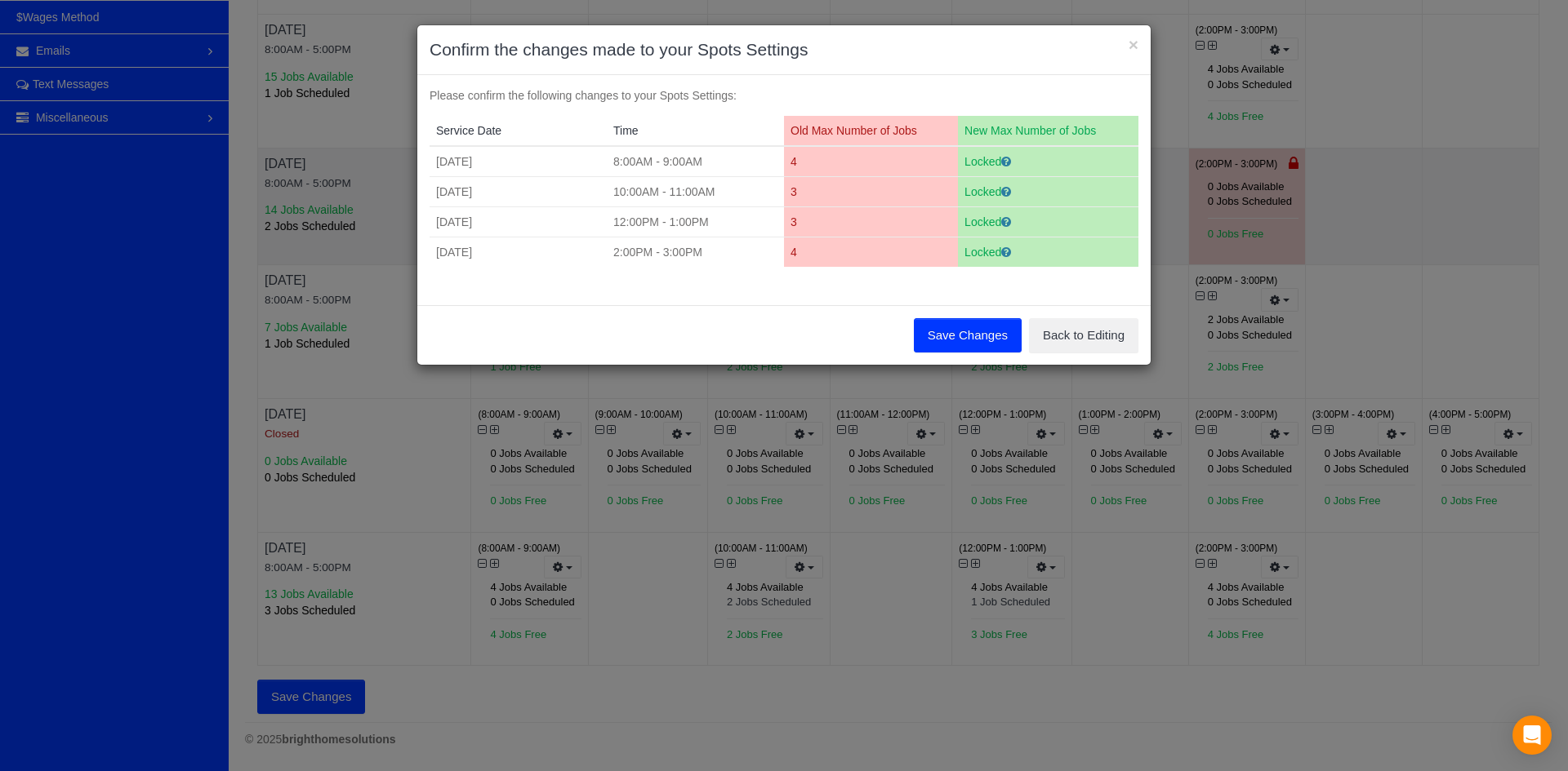
click at [919, 331] on button "Save Changes" at bounding box center [967, 335] width 108 height 34
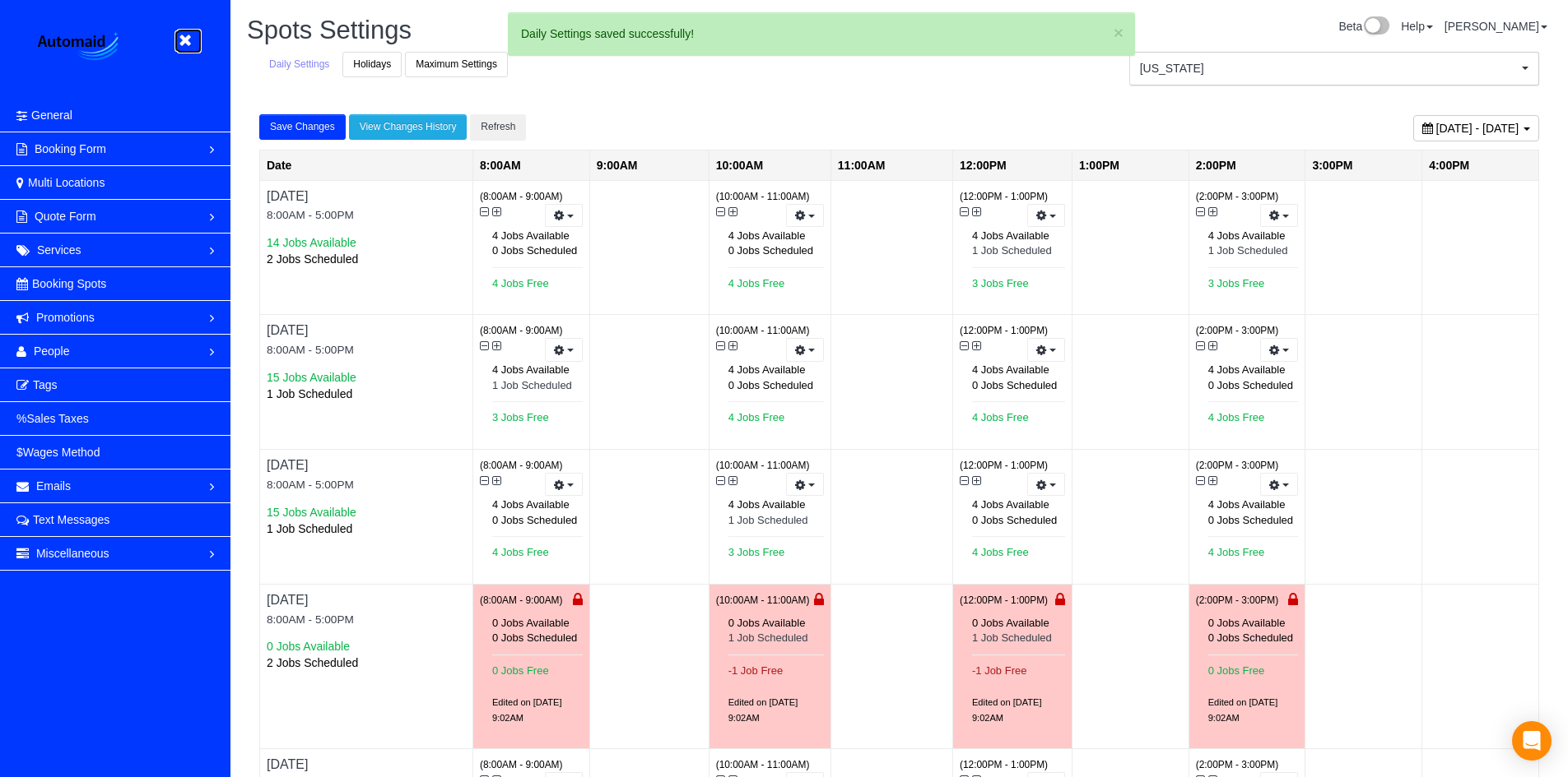
click at [185, 43] on icon at bounding box center [184, 41] width 20 height 20
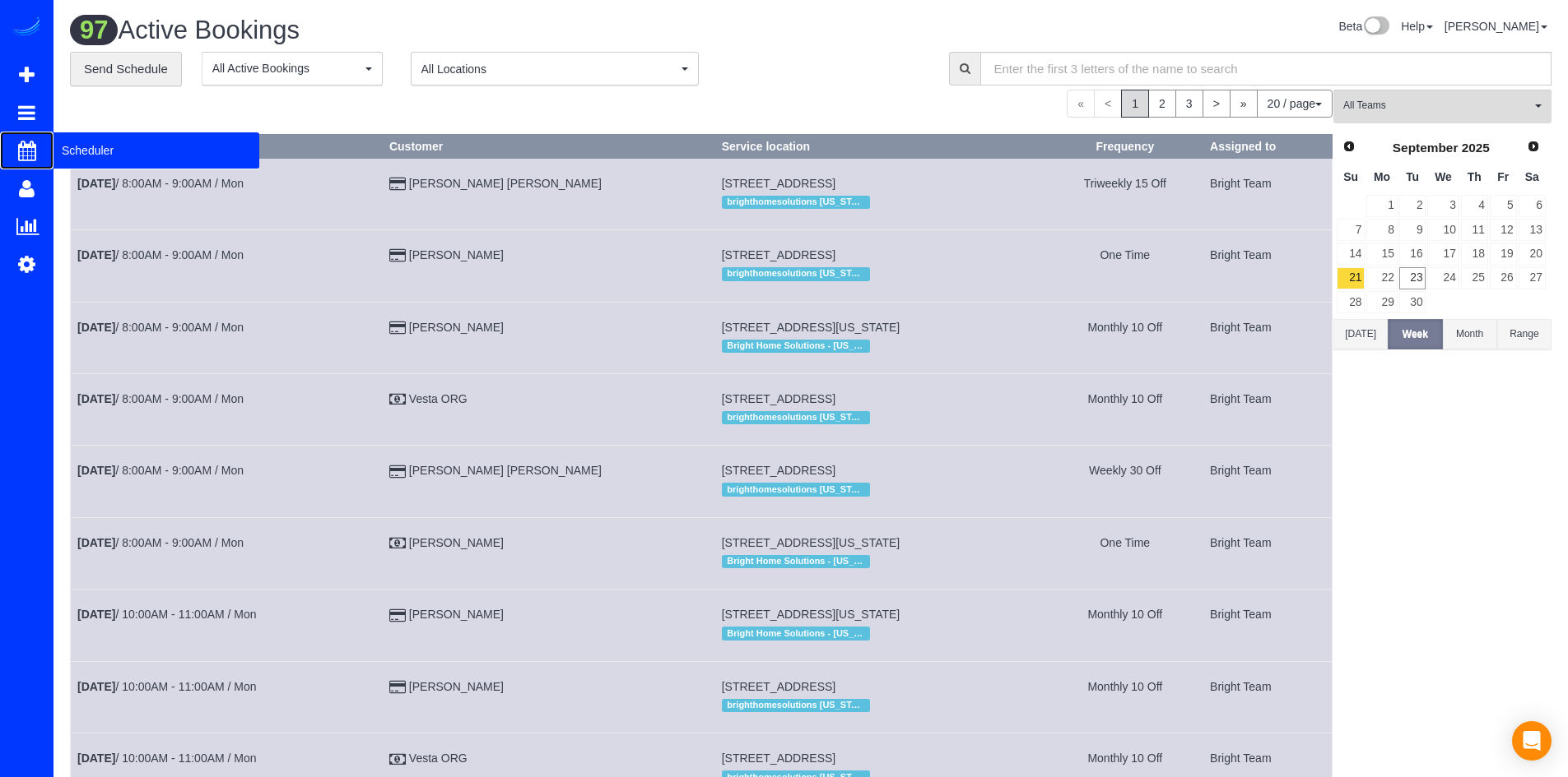
click at [99, 150] on span "Scheduler" at bounding box center [156, 150] width 205 height 38
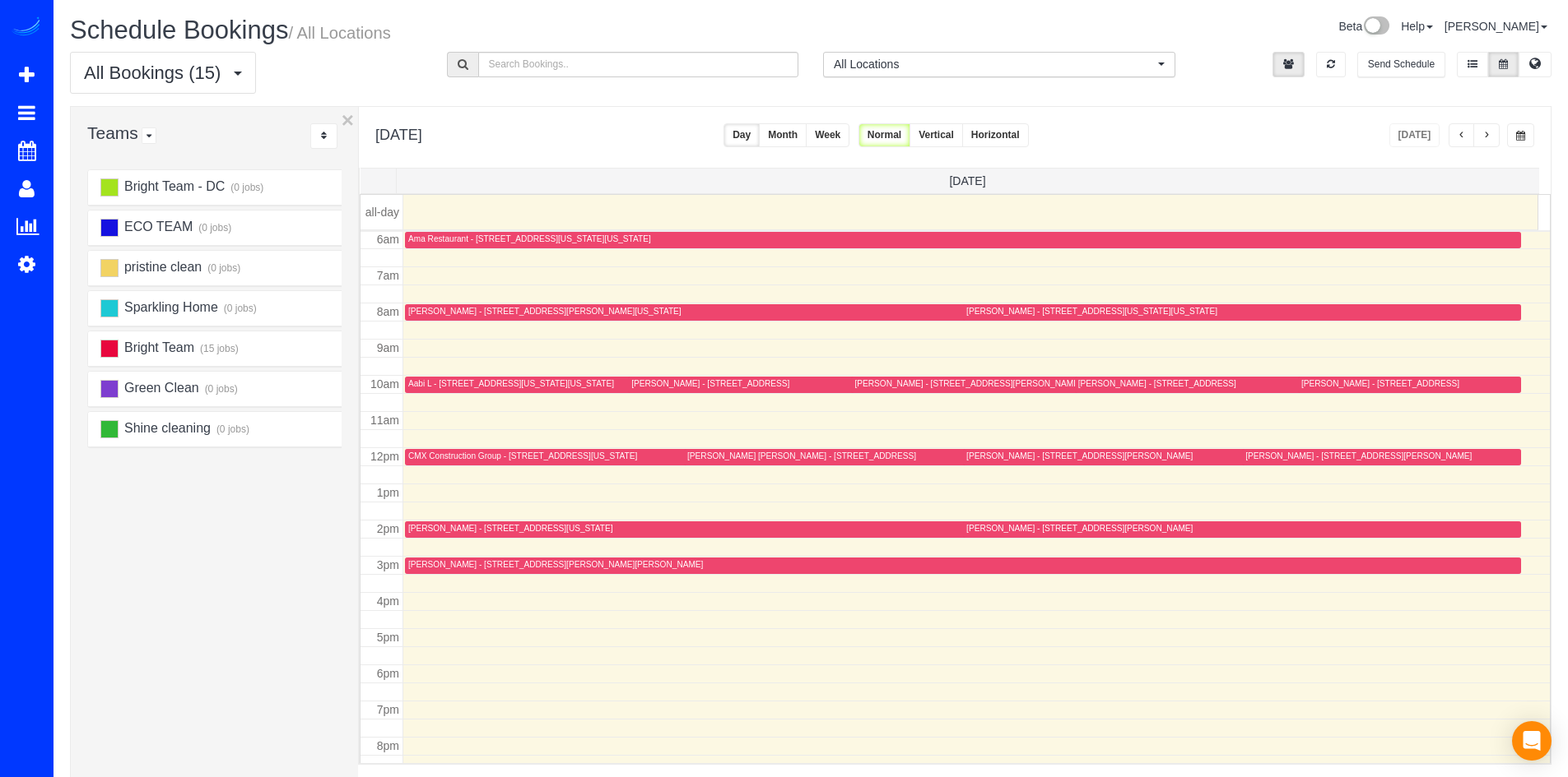
click at [1496, 140] on button "button" at bounding box center [1486, 135] width 26 height 24
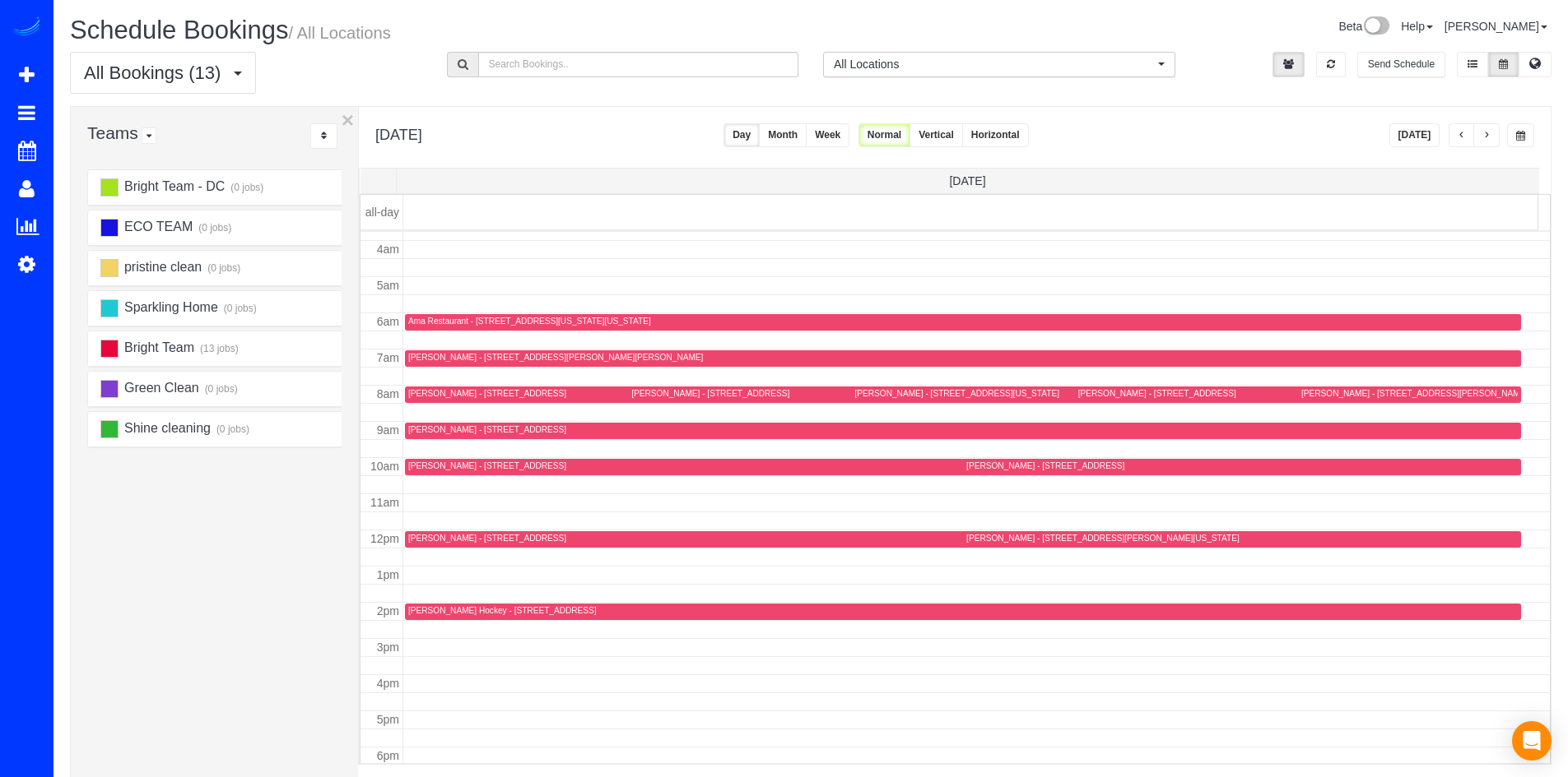
scroll to position [218, 0]
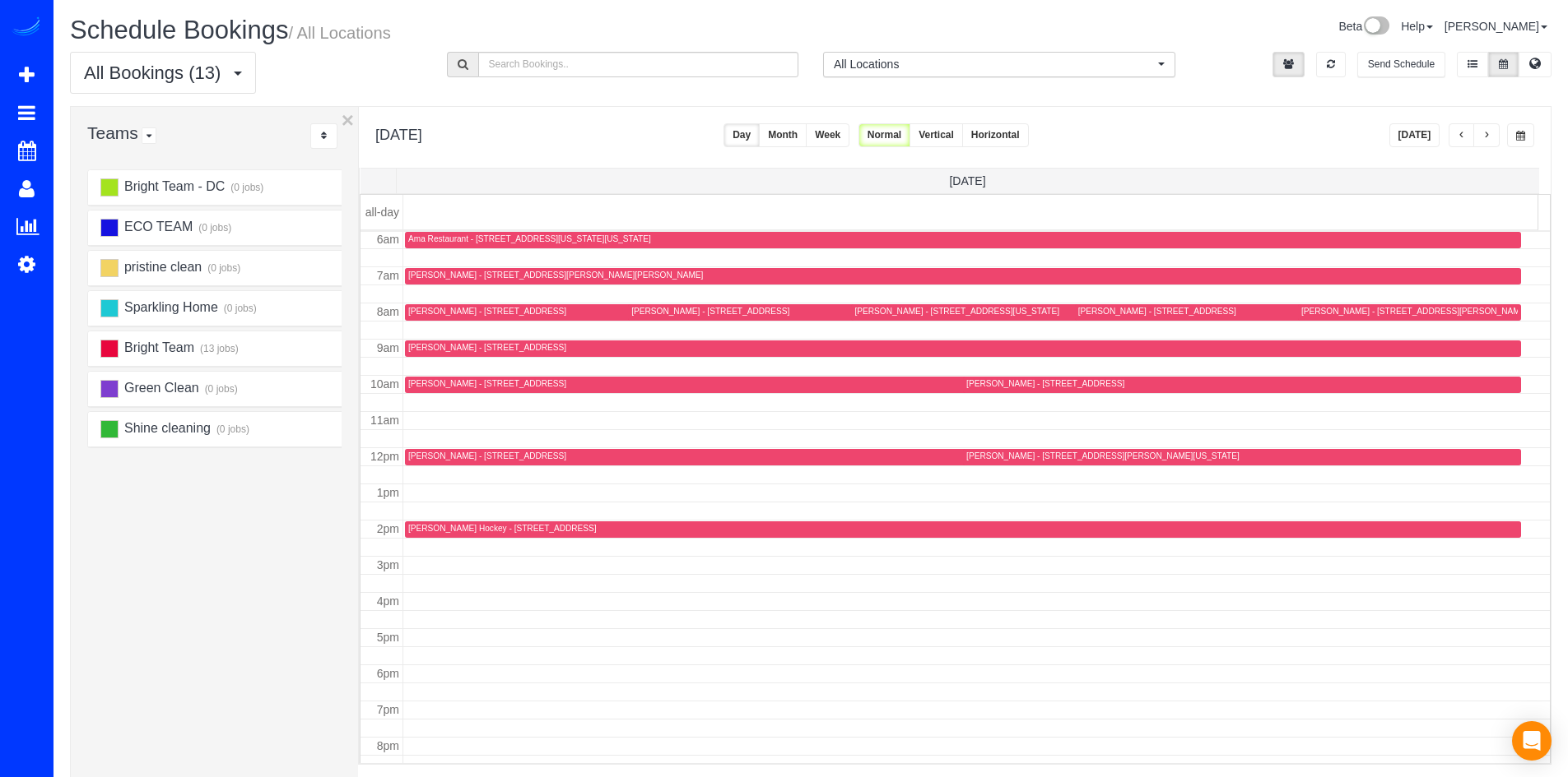
click at [1501, 143] on div "[DATE]" at bounding box center [1461, 135] width 145 height 24
click at [1486, 143] on button "button" at bounding box center [1486, 135] width 26 height 24
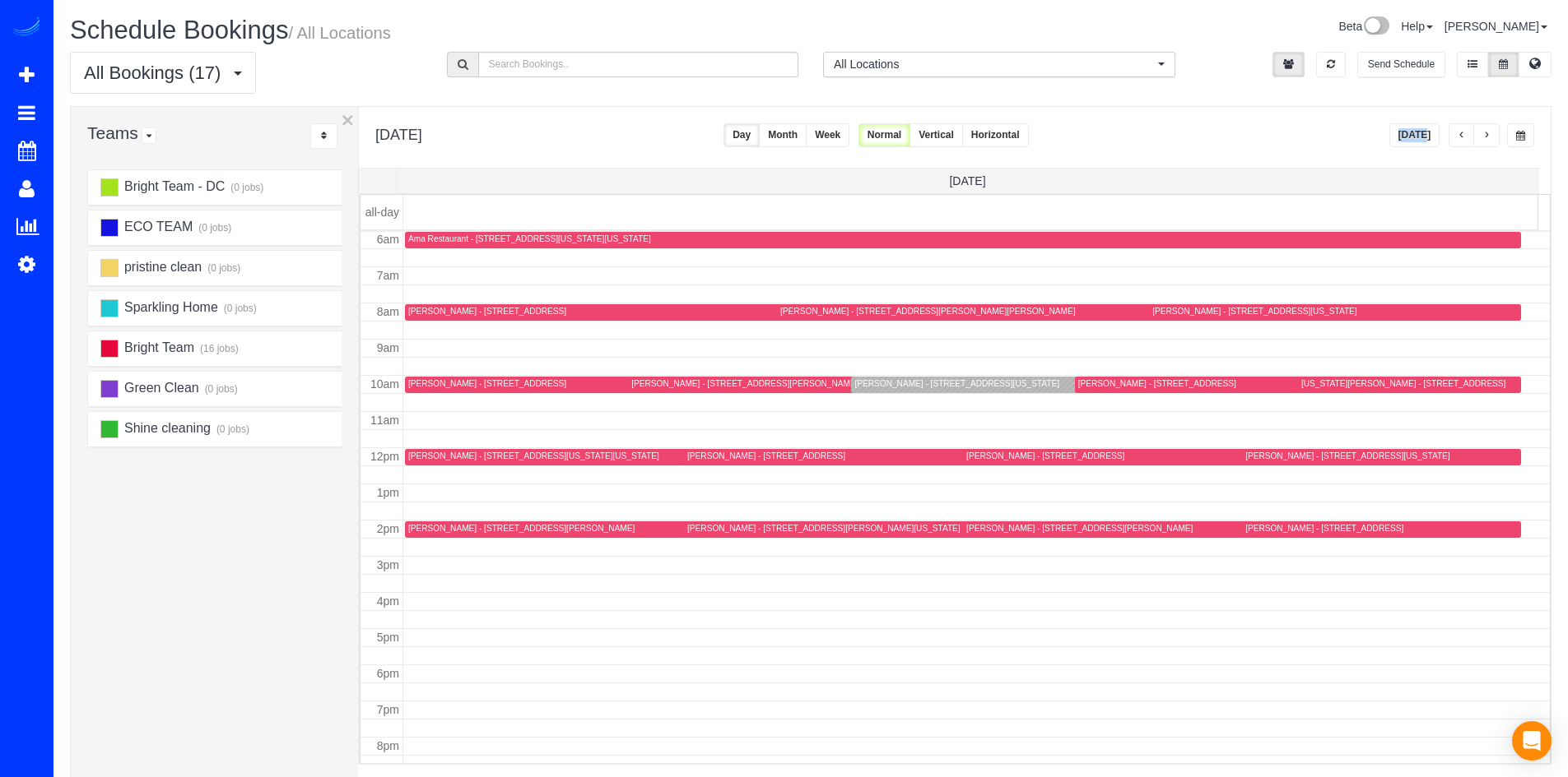
click at [1466, 139] on button "button" at bounding box center [1461, 135] width 26 height 24
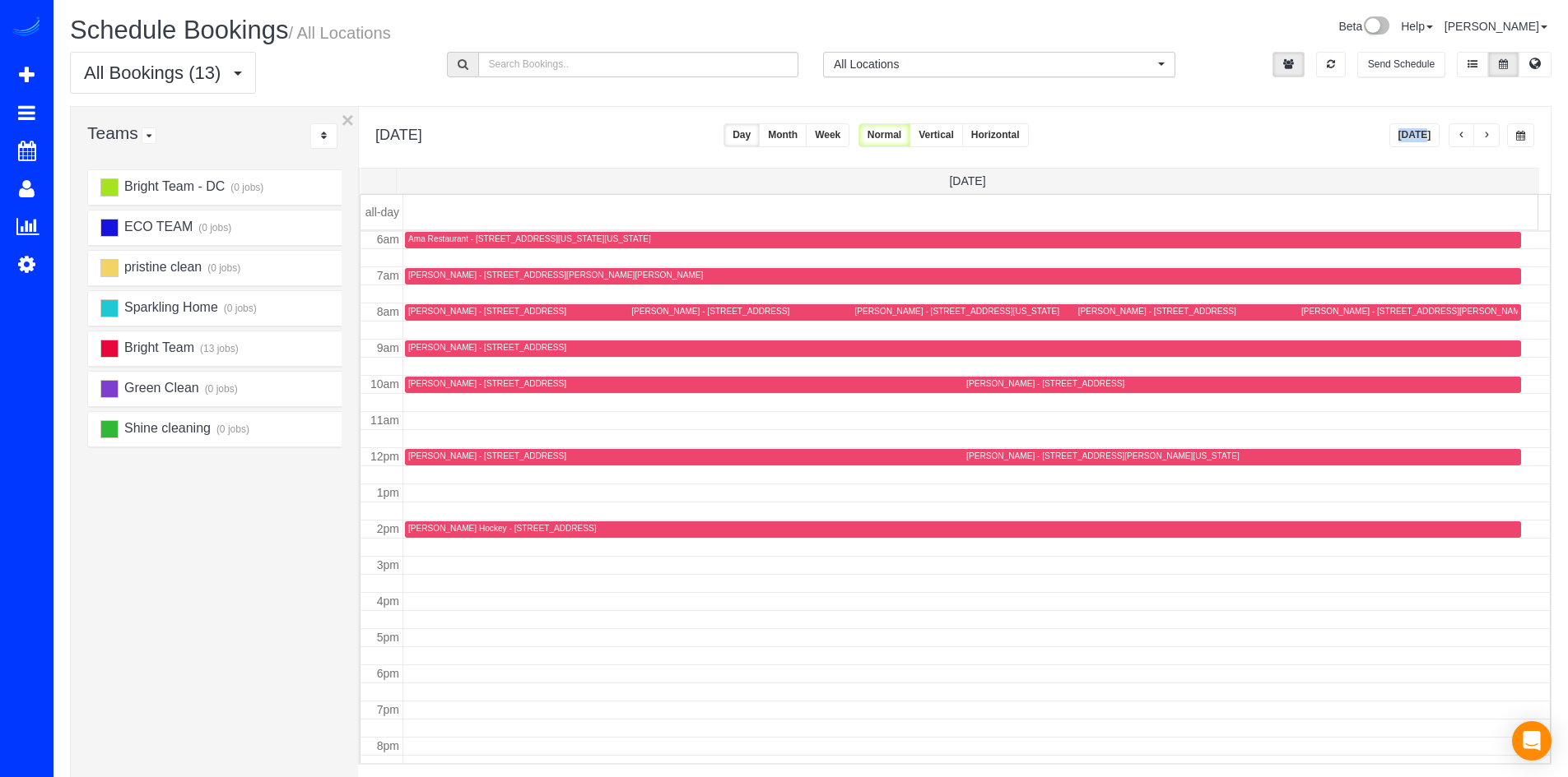
click at [1491, 133] on button "button" at bounding box center [1486, 135] width 26 height 24
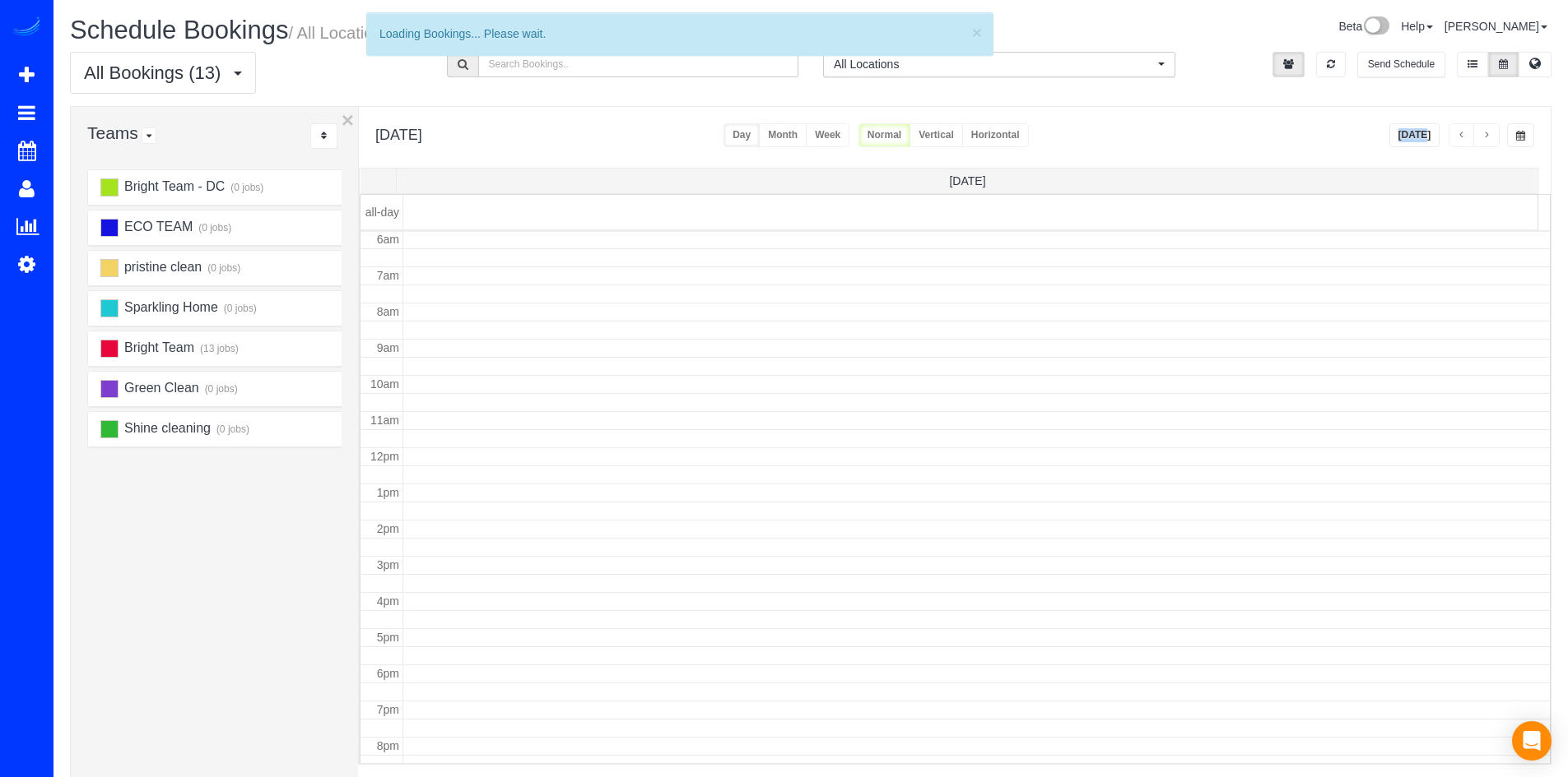
click at [1457, 139] on span "button" at bounding box center [1460, 135] width 8 height 10
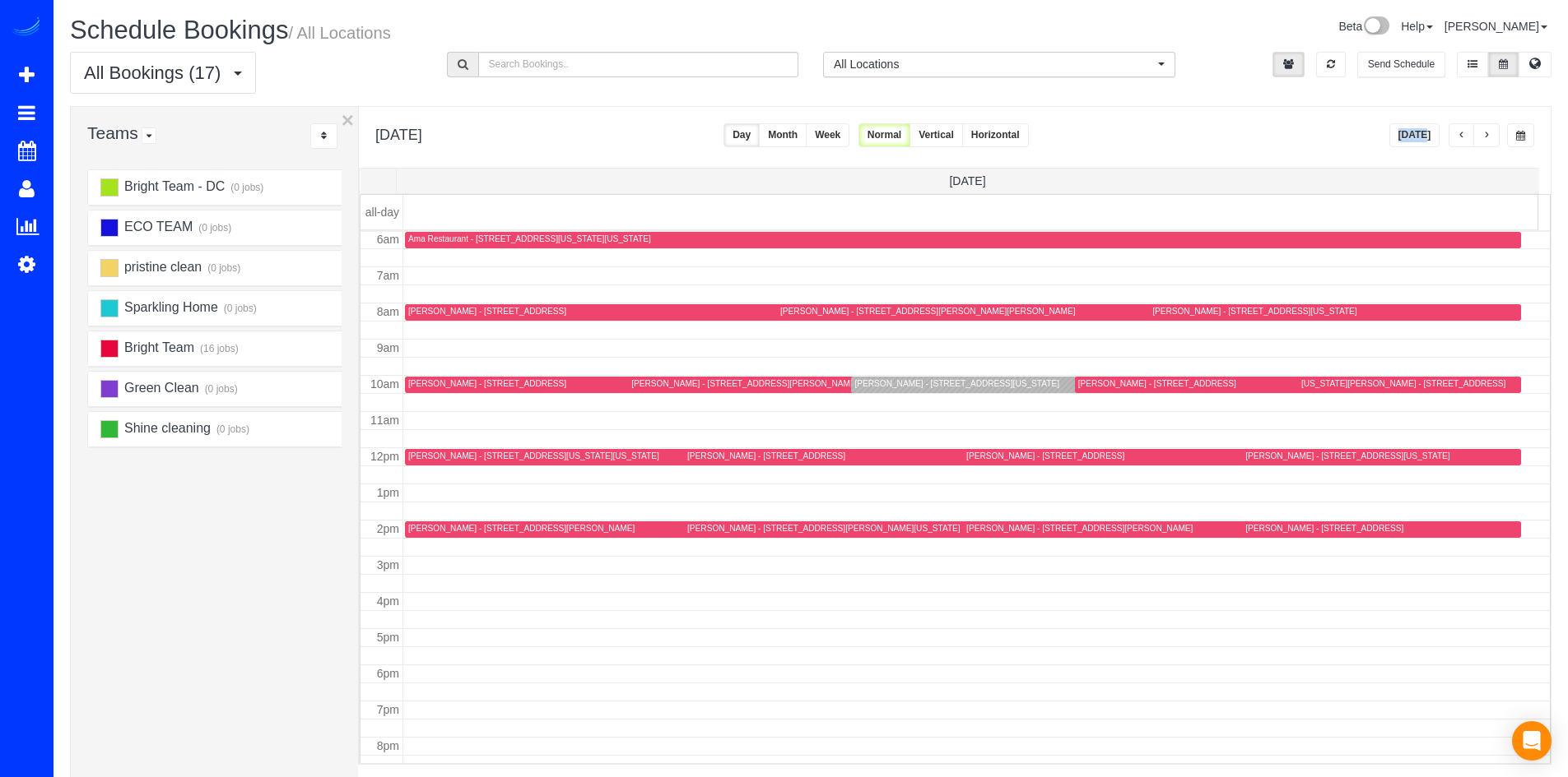
click at [1458, 143] on button "button" at bounding box center [1461, 135] width 26 height 24
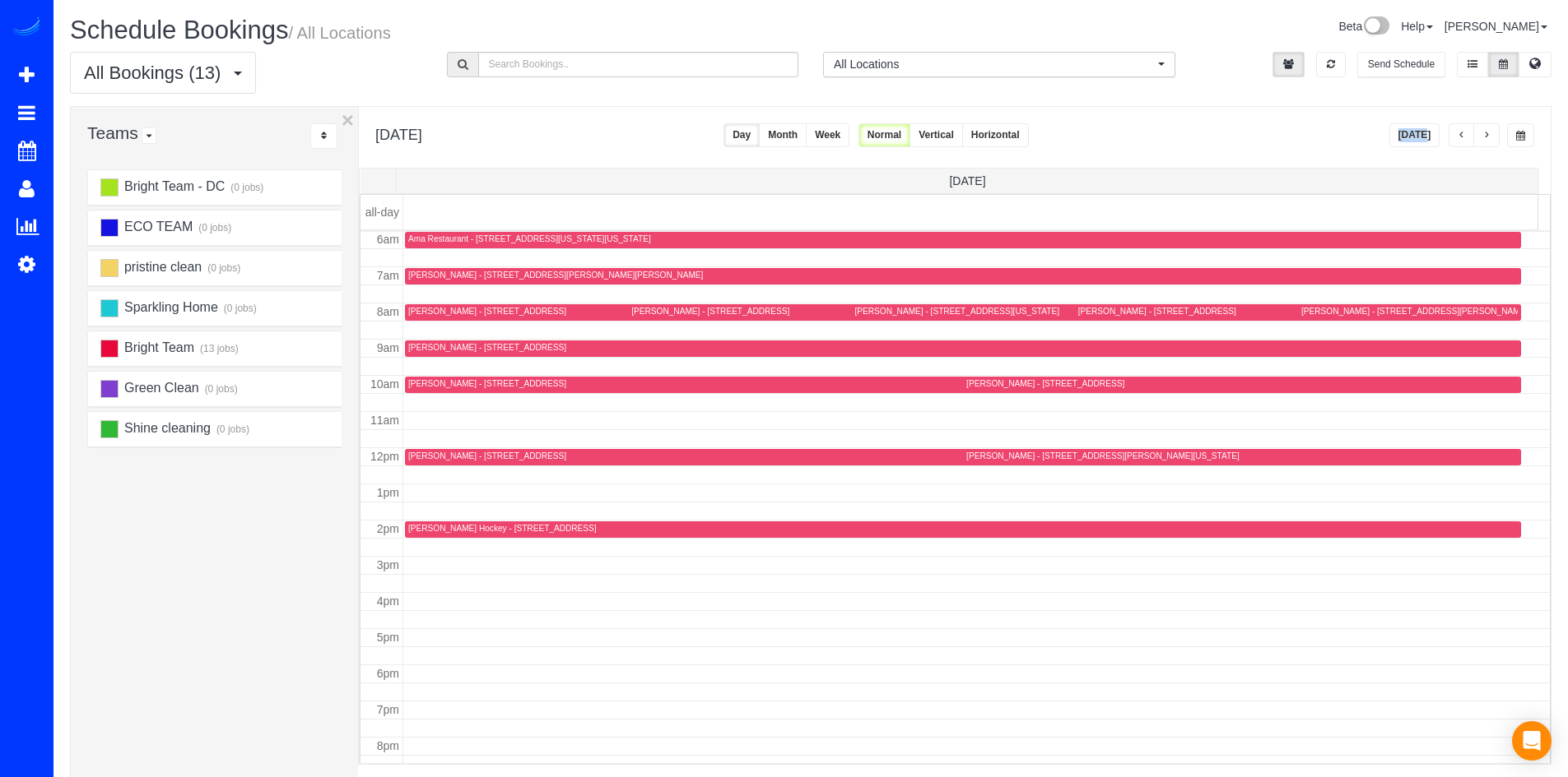
click at [1476, 134] on button "button" at bounding box center [1486, 135] width 26 height 24
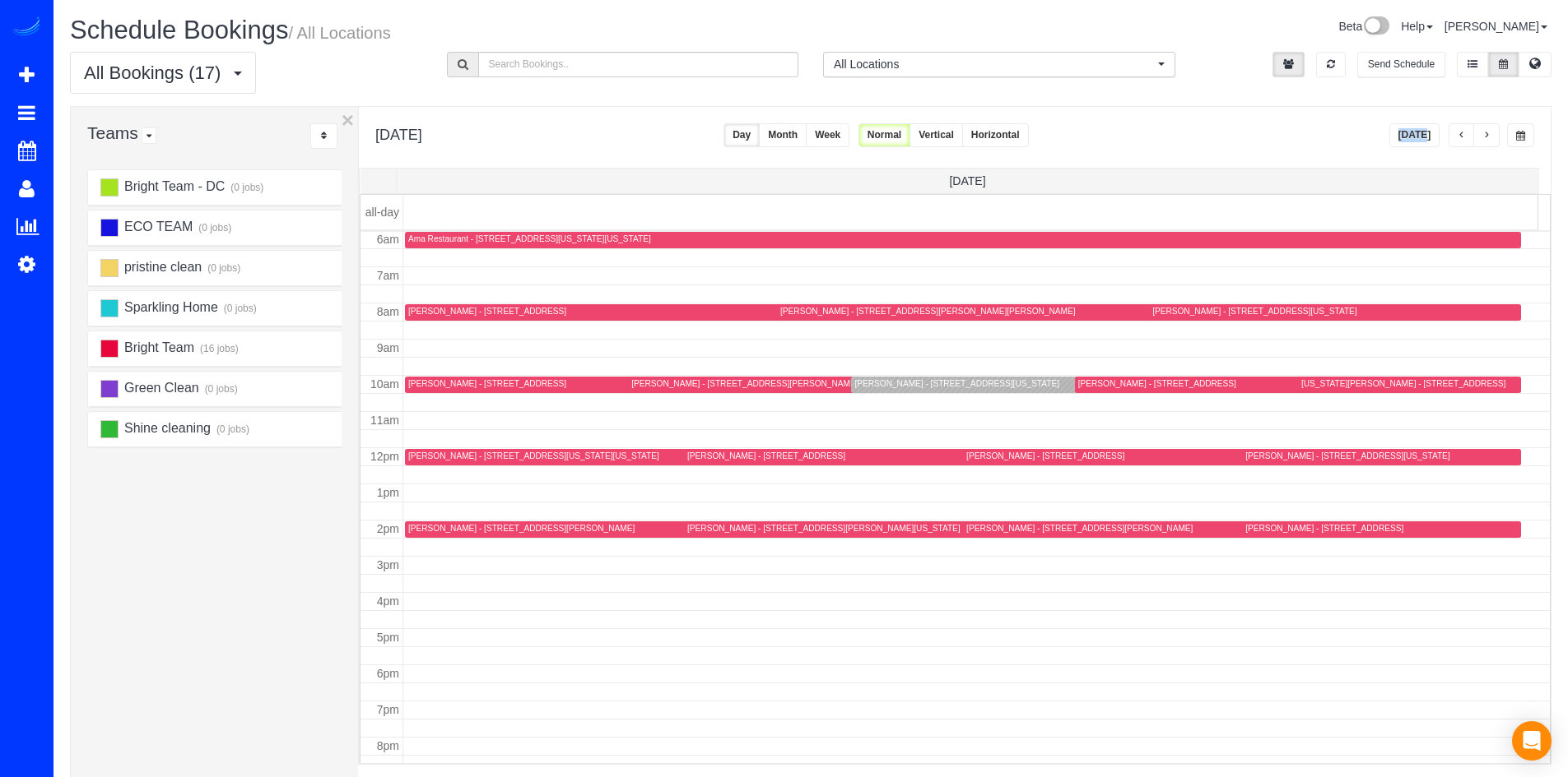
click at [1468, 135] on button "button" at bounding box center [1461, 135] width 26 height 24
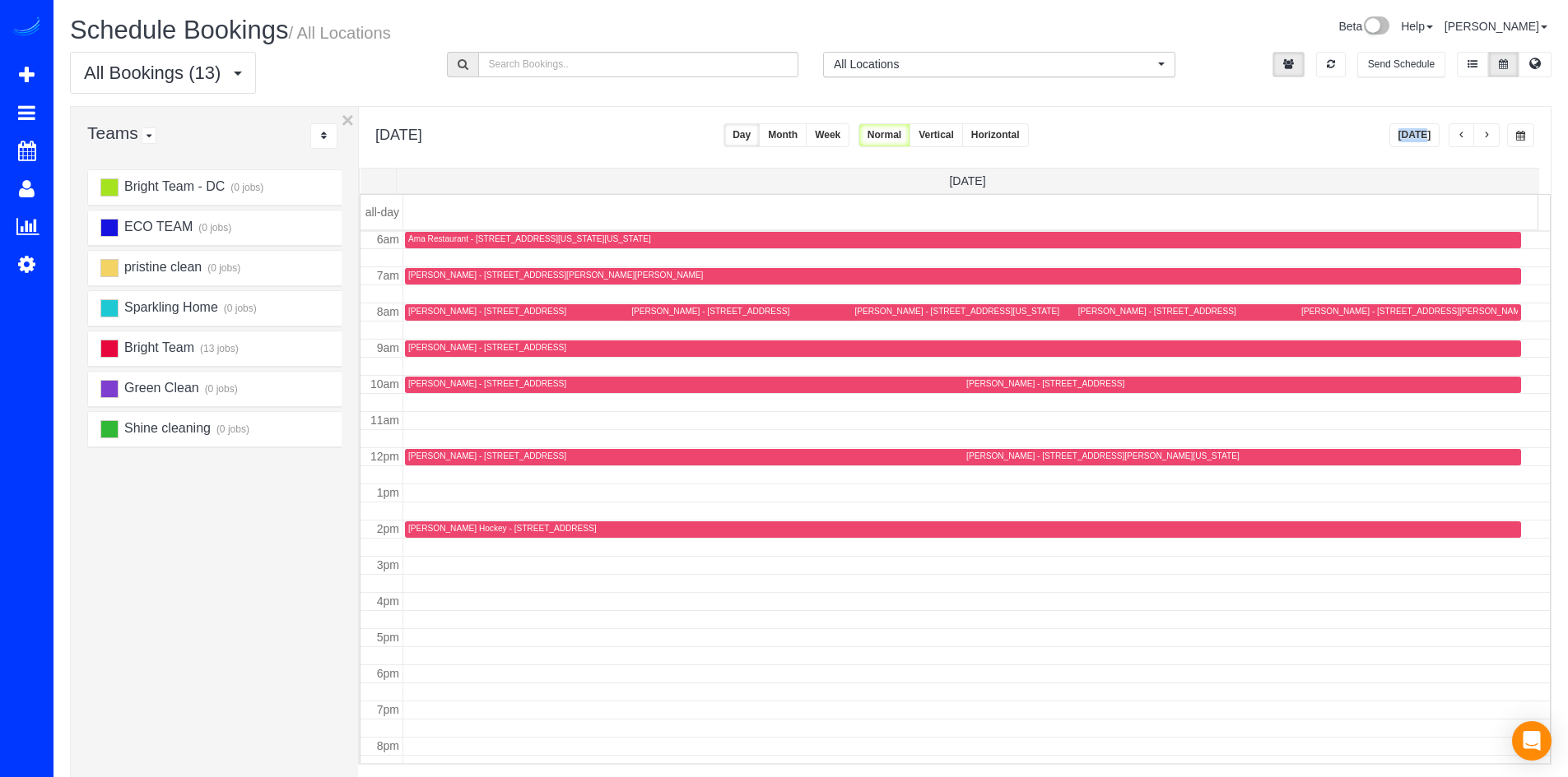
click at [1484, 126] on button "button" at bounding box center [1486, 135] width 26 height 24
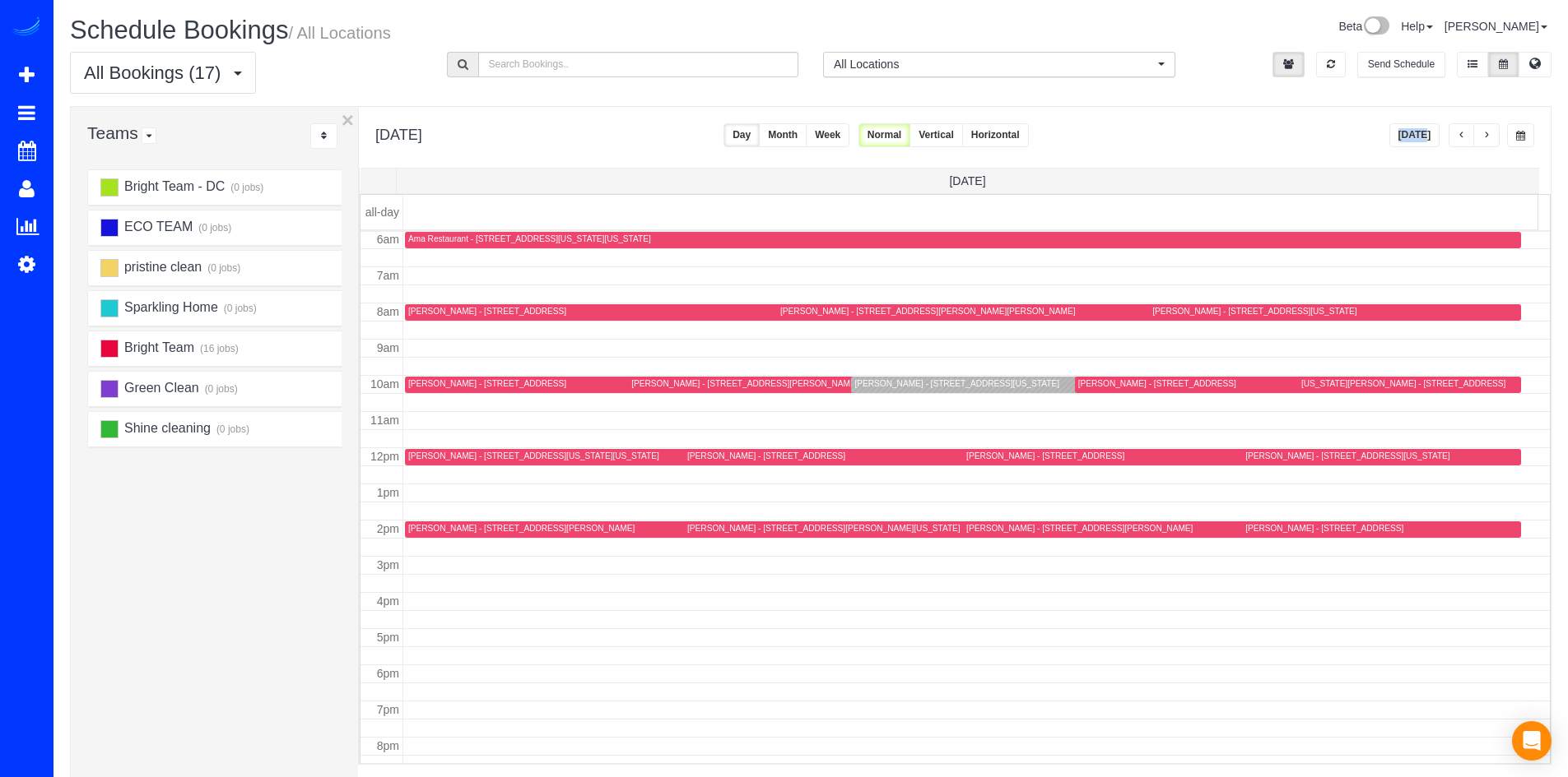
click at [1487, 130] on button "button" at bounding box center [1486, 135] width 26 height 24
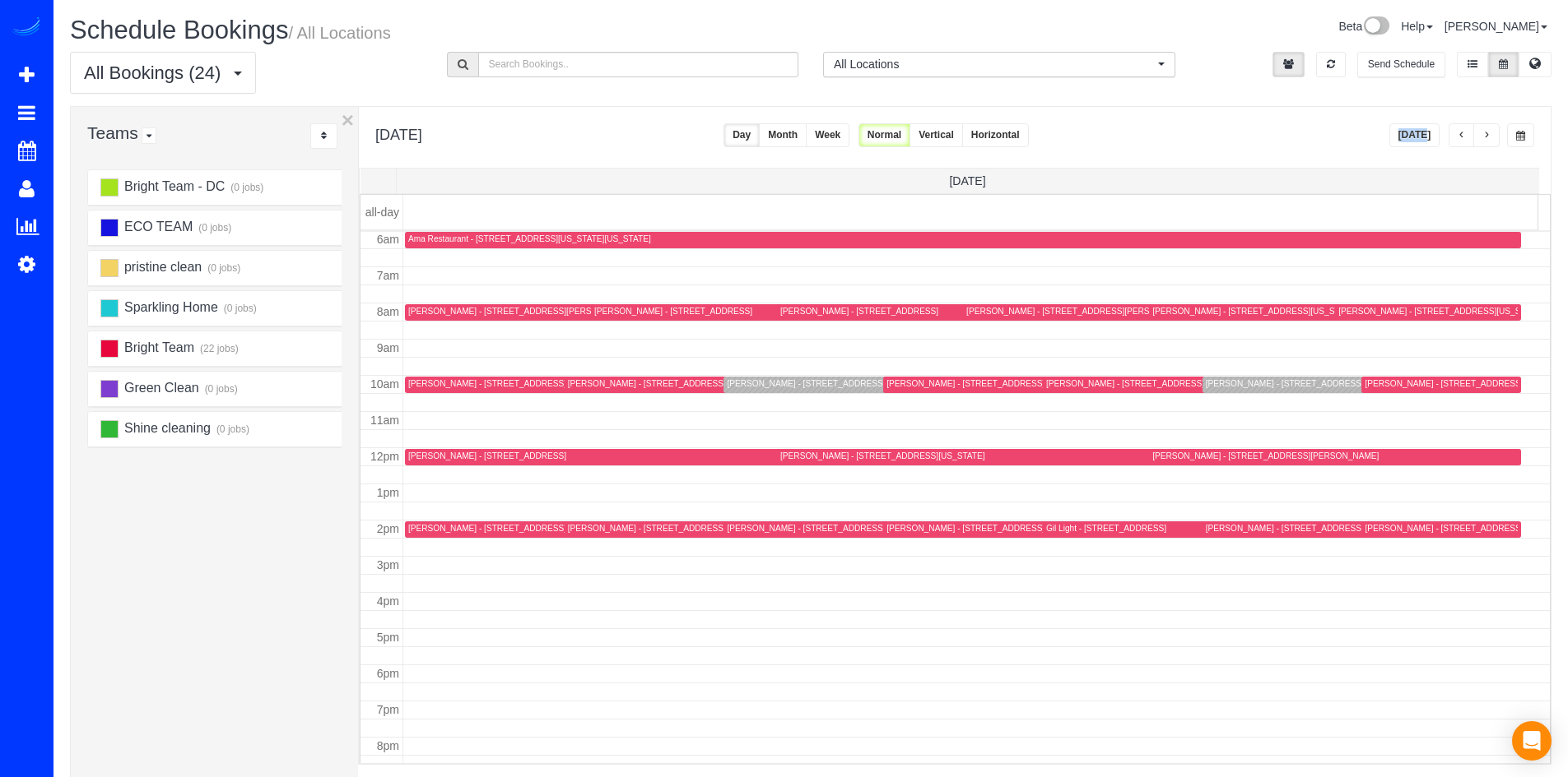
click at [1462, 137] on span "button" at bounding box center [1460, 135] width 8 height 10
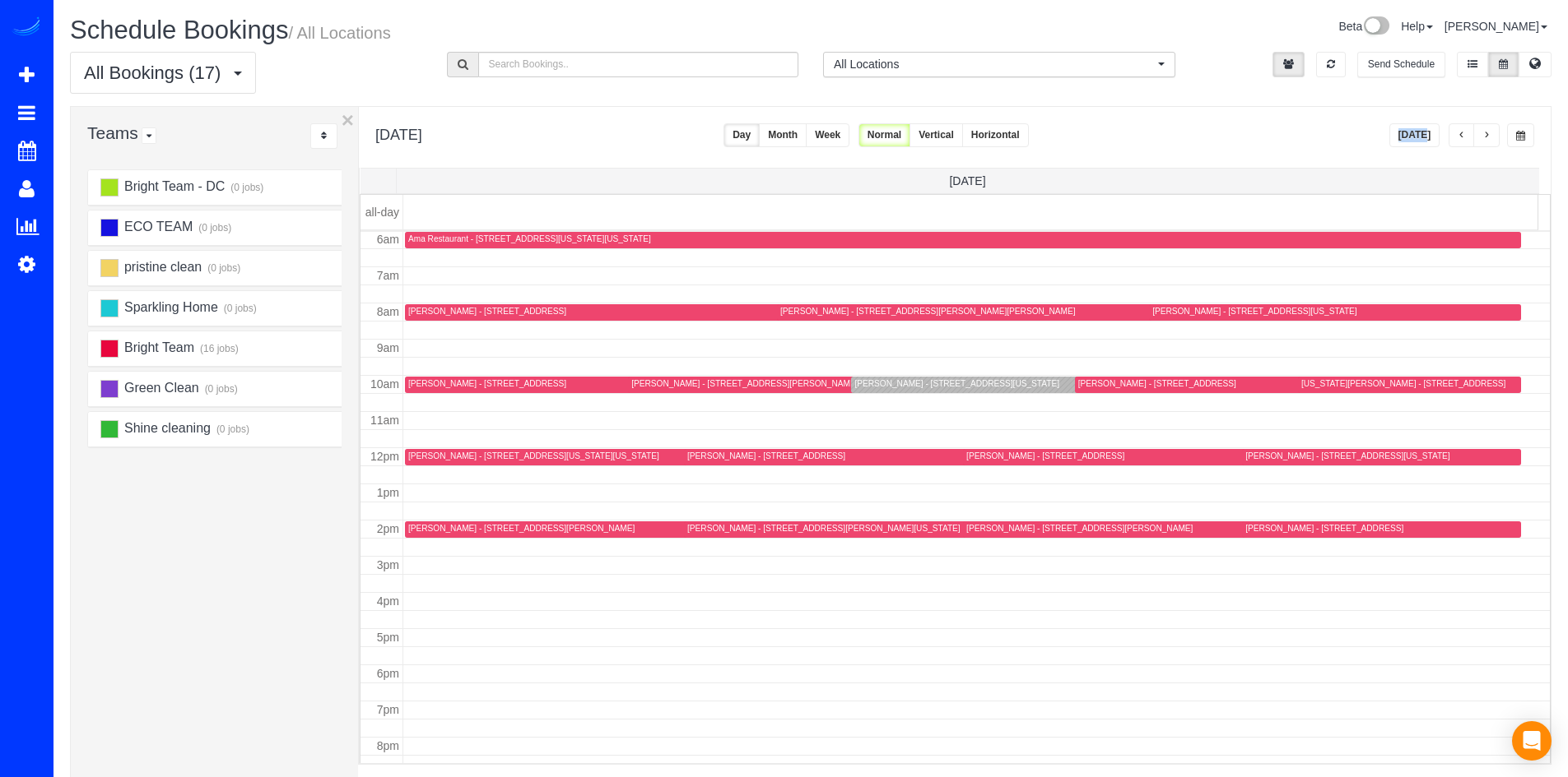
click at [913, 389] on div "[PERSON_NAME] - [STREET_ADDRESS][US_STATE]" at bounding box center [956, 383] width 204 height 11
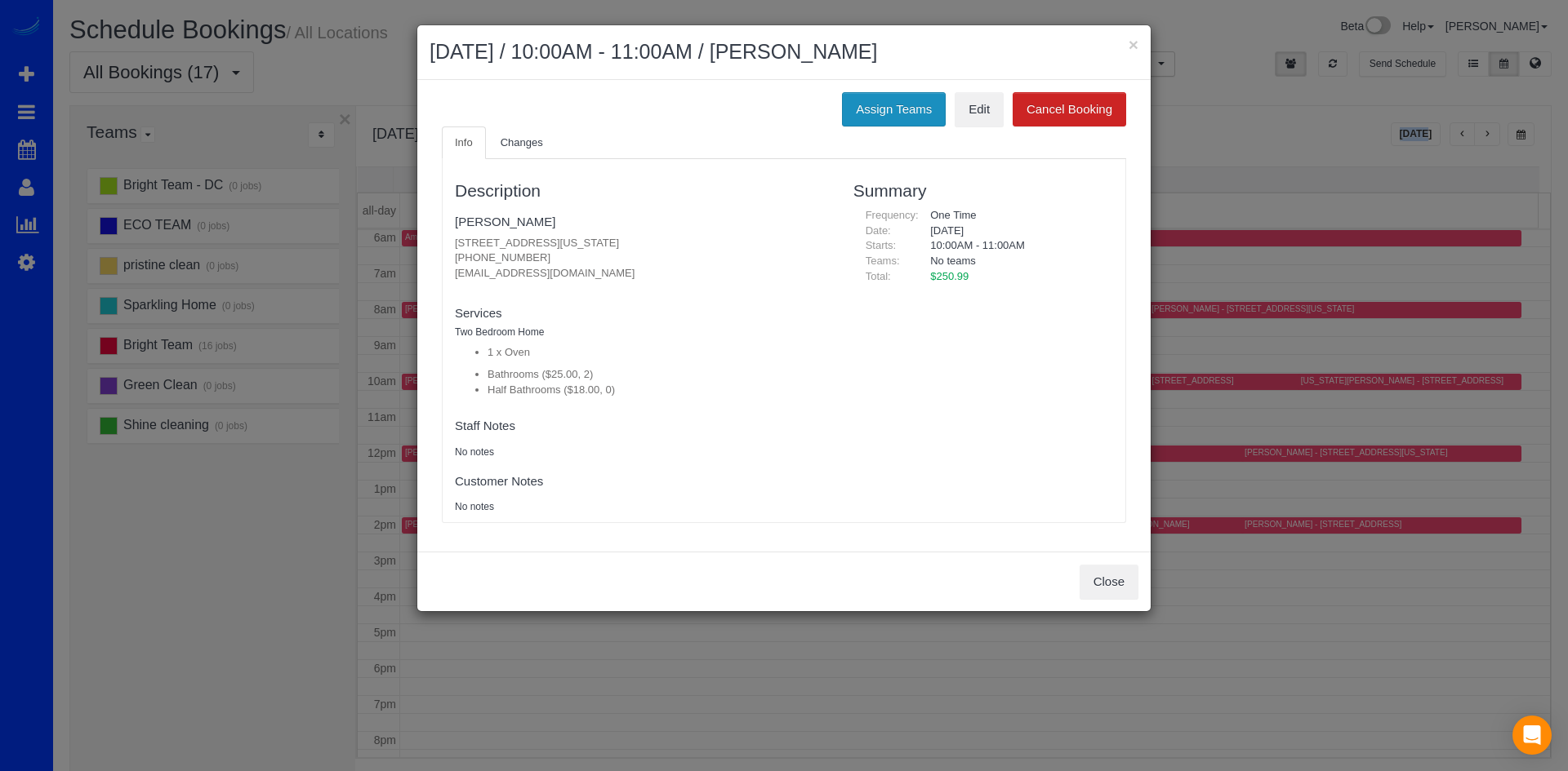
click at [909, 100] on button "Assign Teams" at bounding box center [894, 109] width 104 height 34
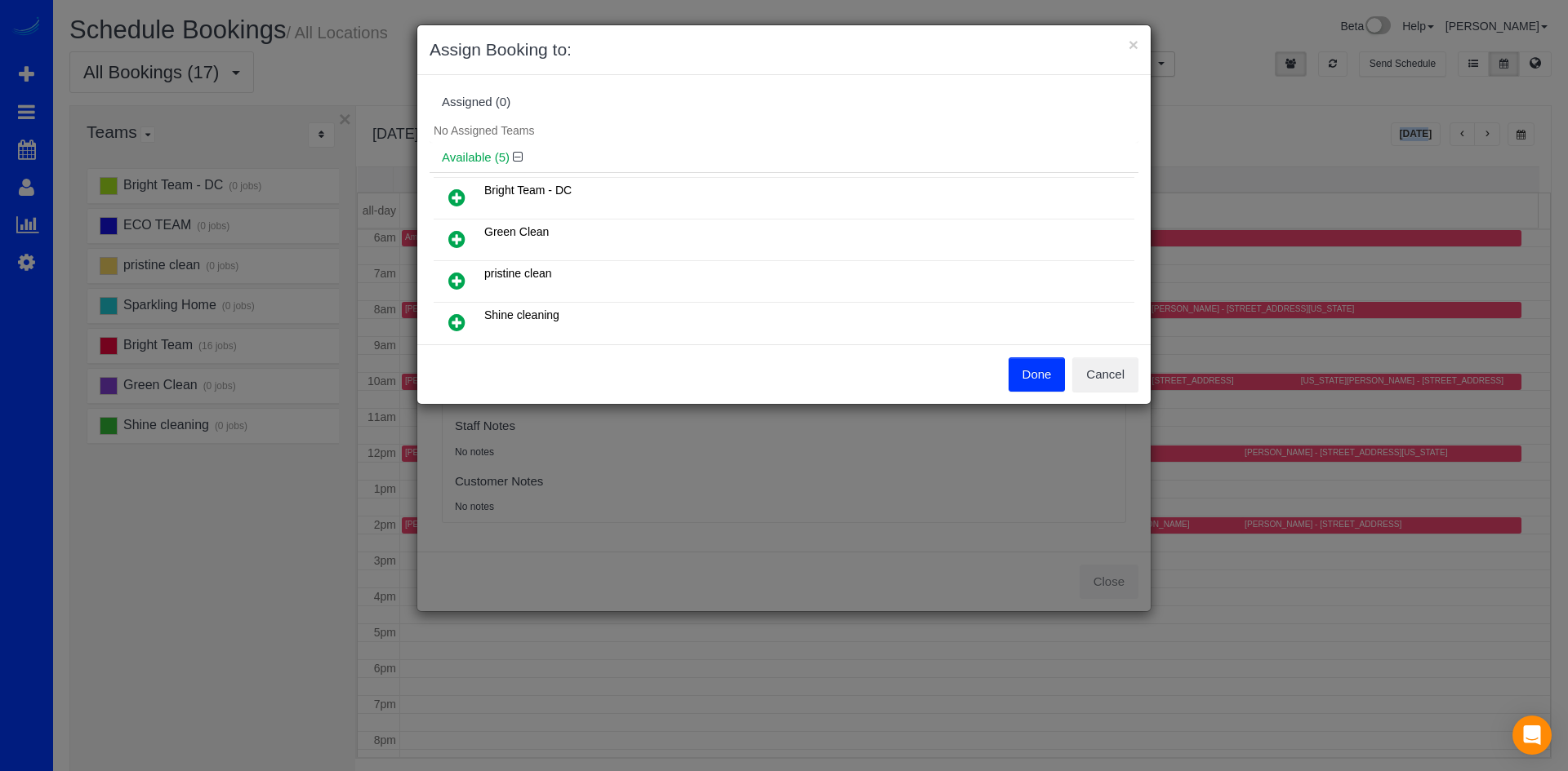
scroll to position [120, 0]
click at [535, 302] on h4 "Unavailable (2)" at bounding box center [784, 306] width 684 height 14
click at [527, 299] on icon at bounding box center [532, 305] width 10 height 12
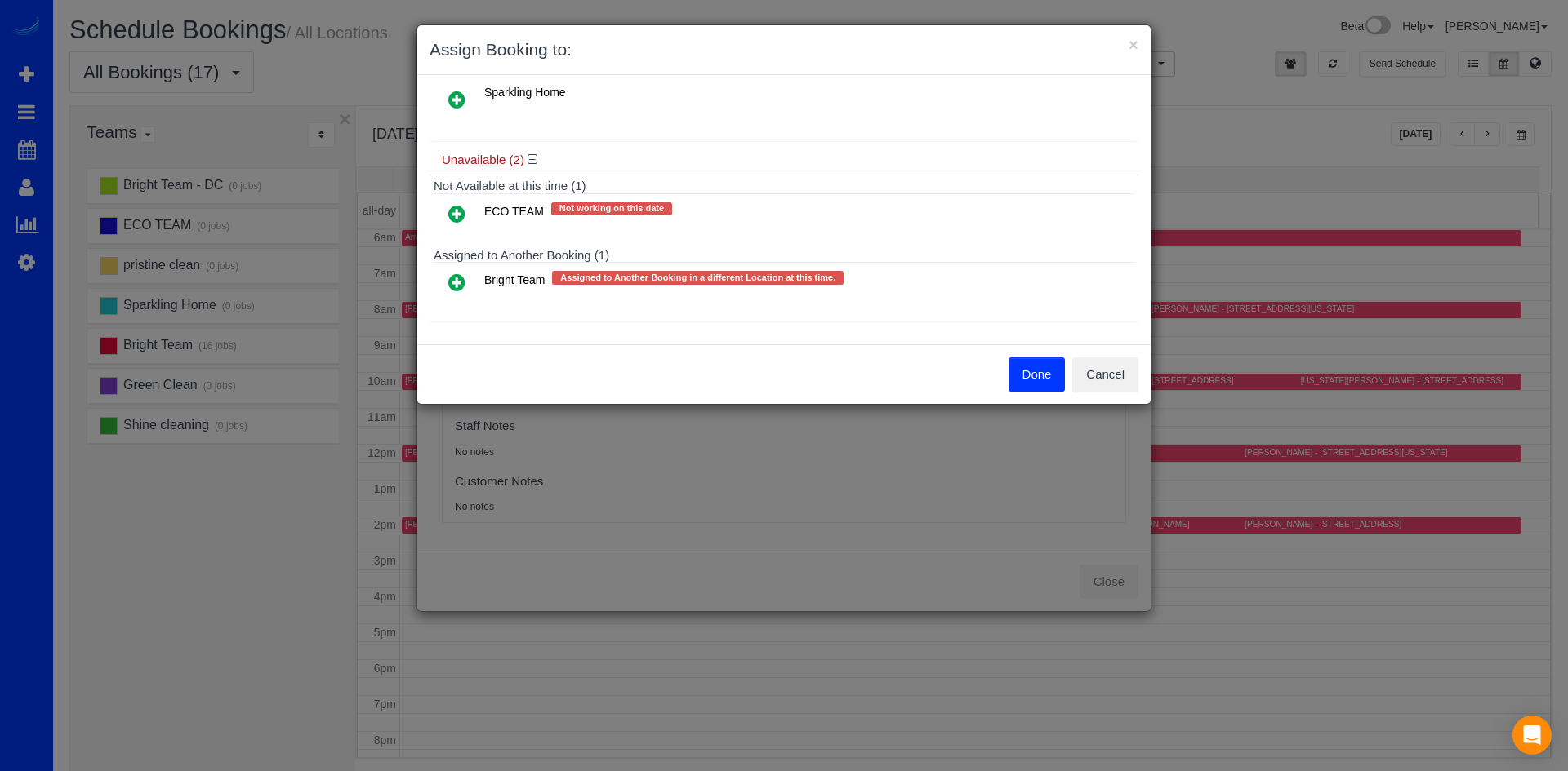
click at [464, 277] on icon at bounding box center [457, 282] width 17 height 19
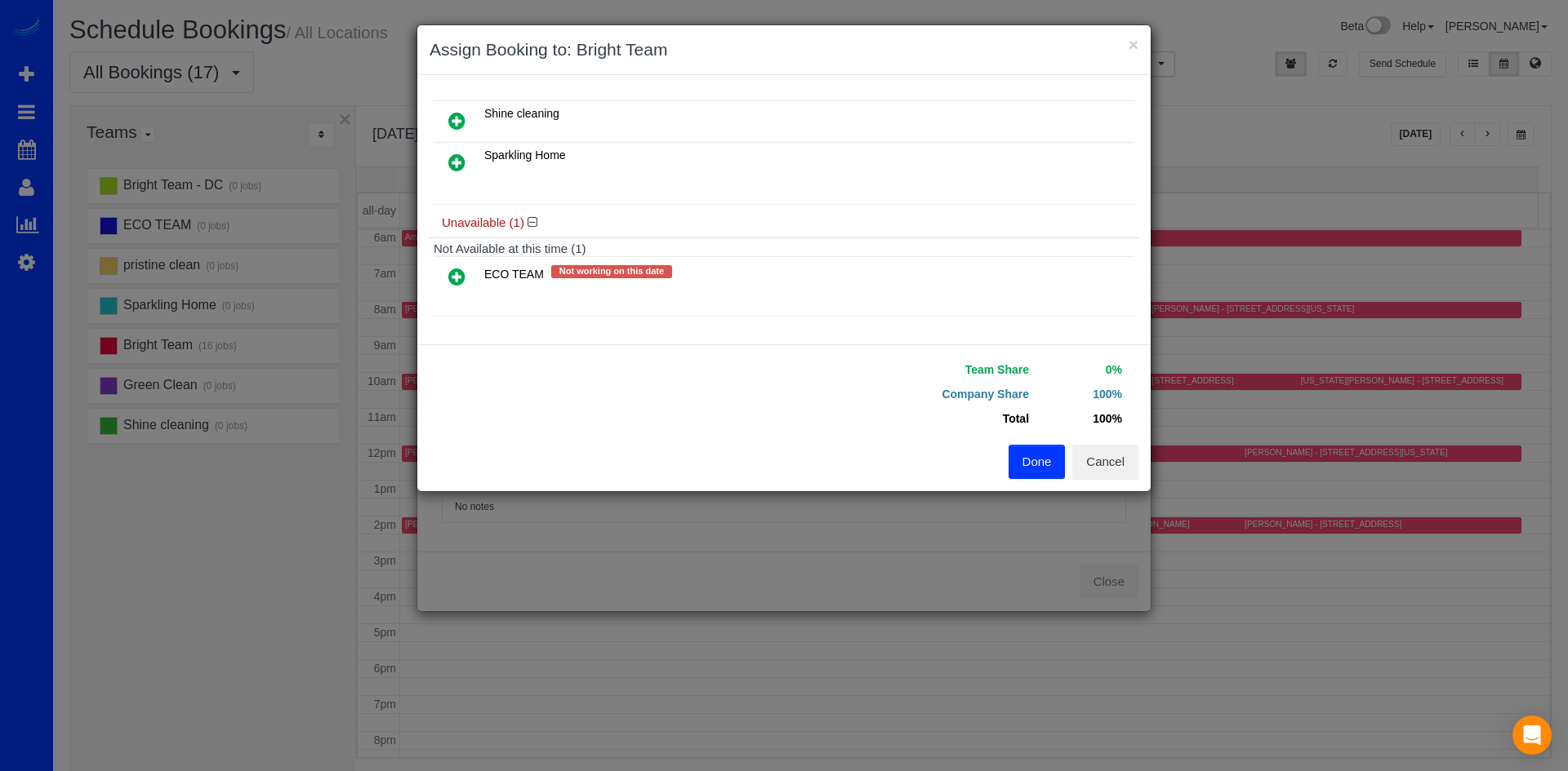
scroll to position [236, 0]
click at [1049, 464] on button "Done" at bounding box center [1036, 462] width 57 height 34
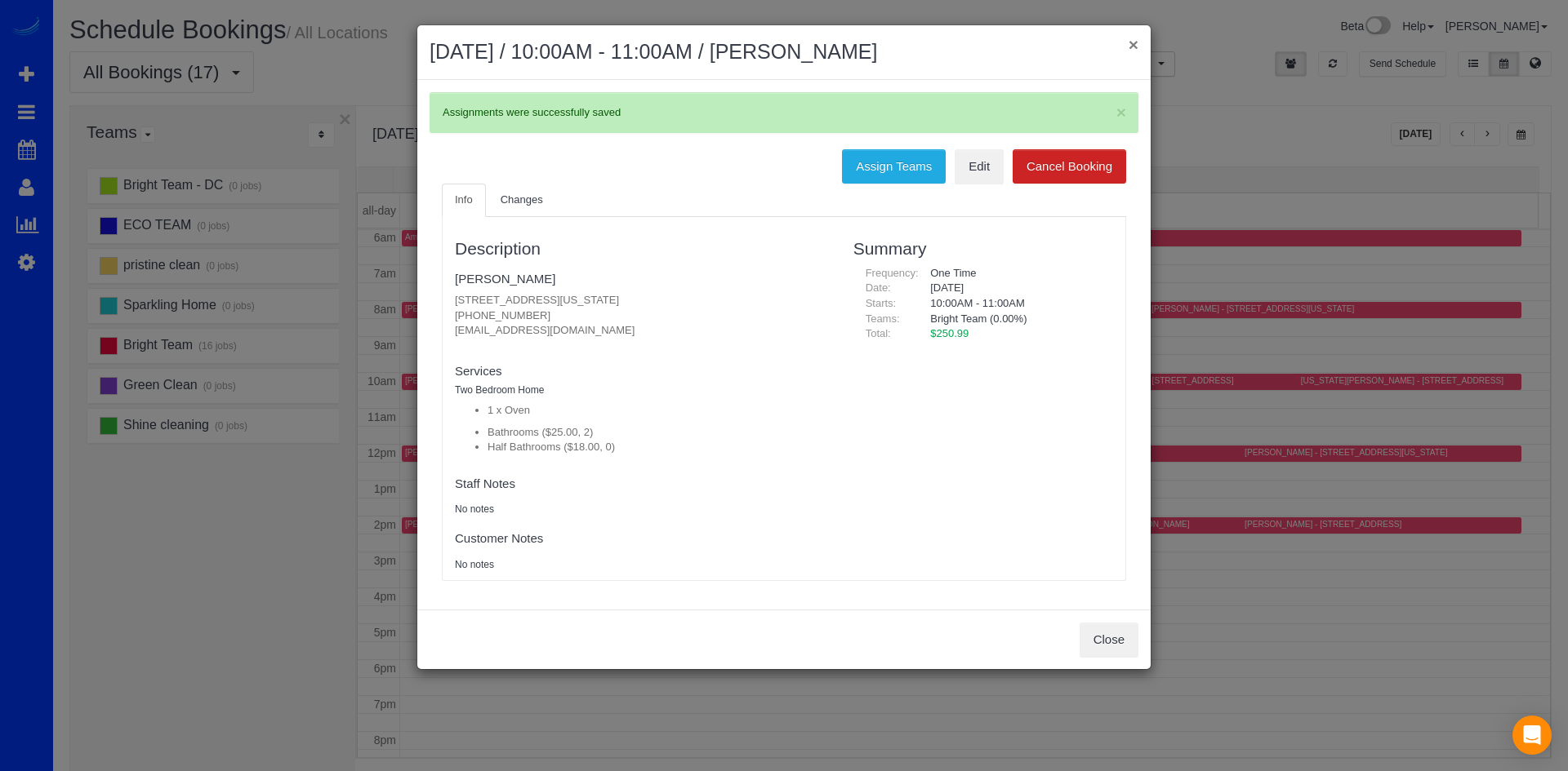
click at [1132, 43] on button "×" at bounding box center [1132, 45] width 10 height 17
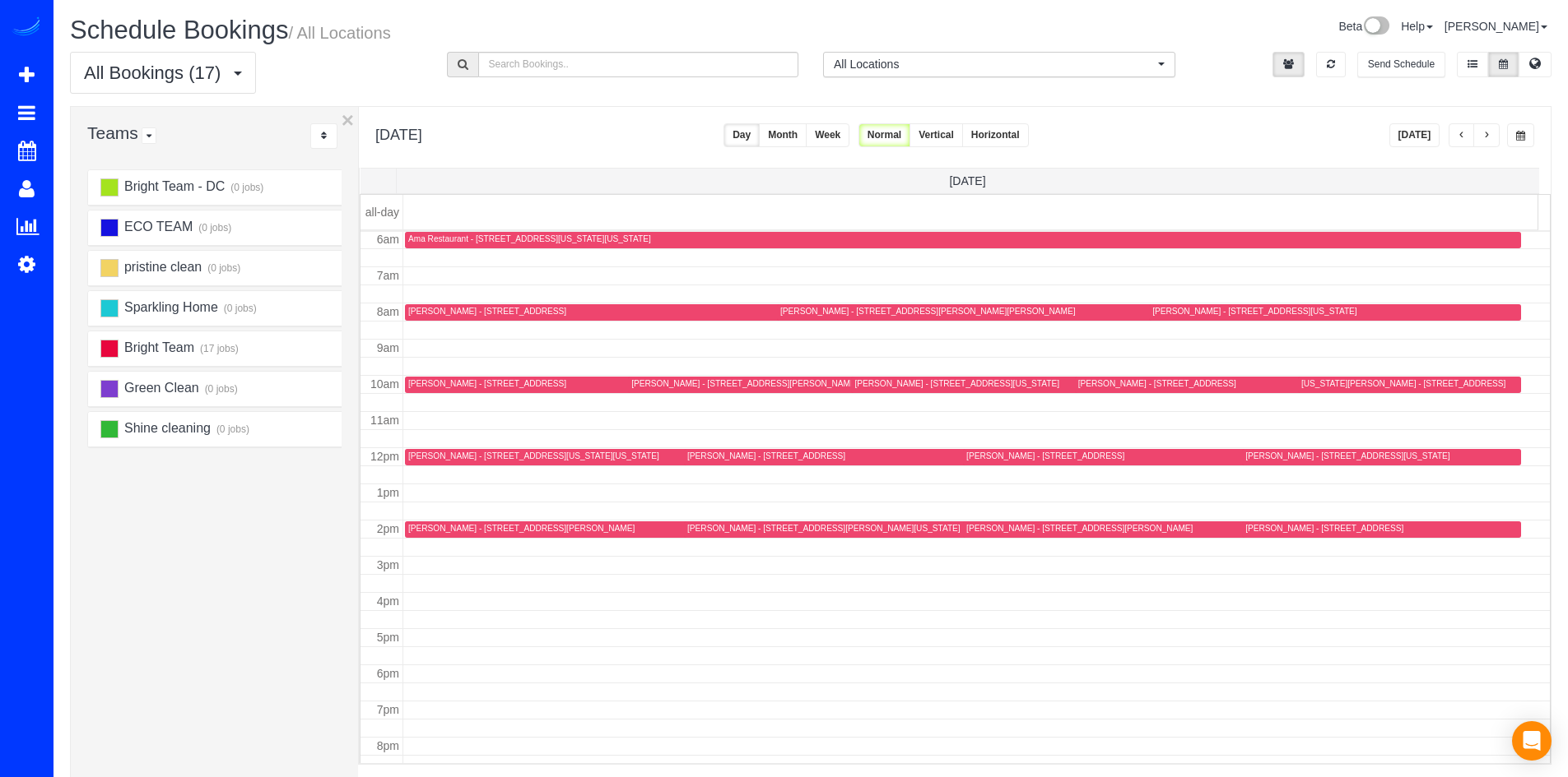
click at [902, 380] on div "[PERSON_NAME] - [STREET_ADDRESS][US_STATE]" at bounding box center [956, 383] width 204 height 11
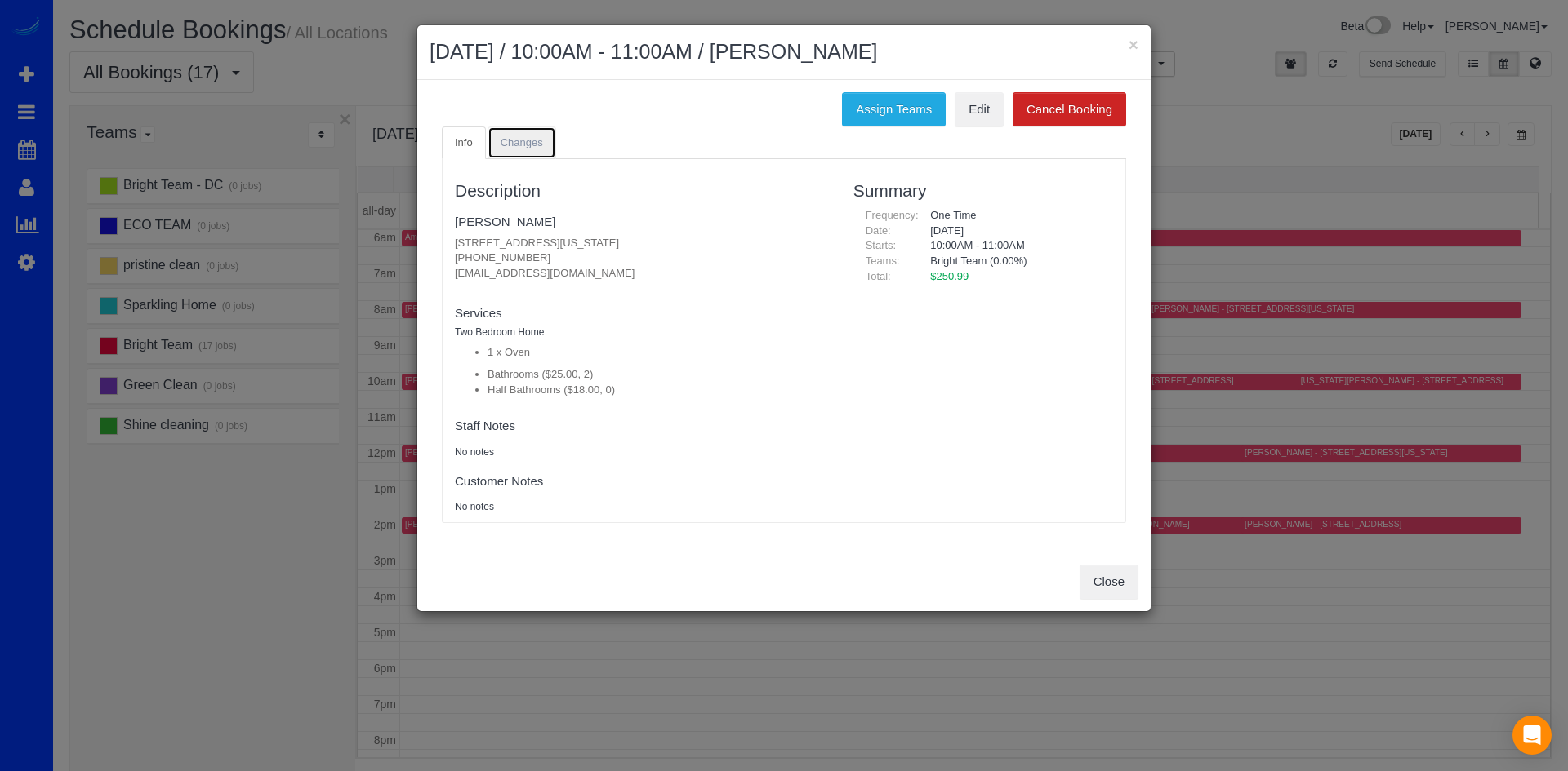
click at [541, 141] on link "Changes" at bounding box center [521, 143] width 68 height 33
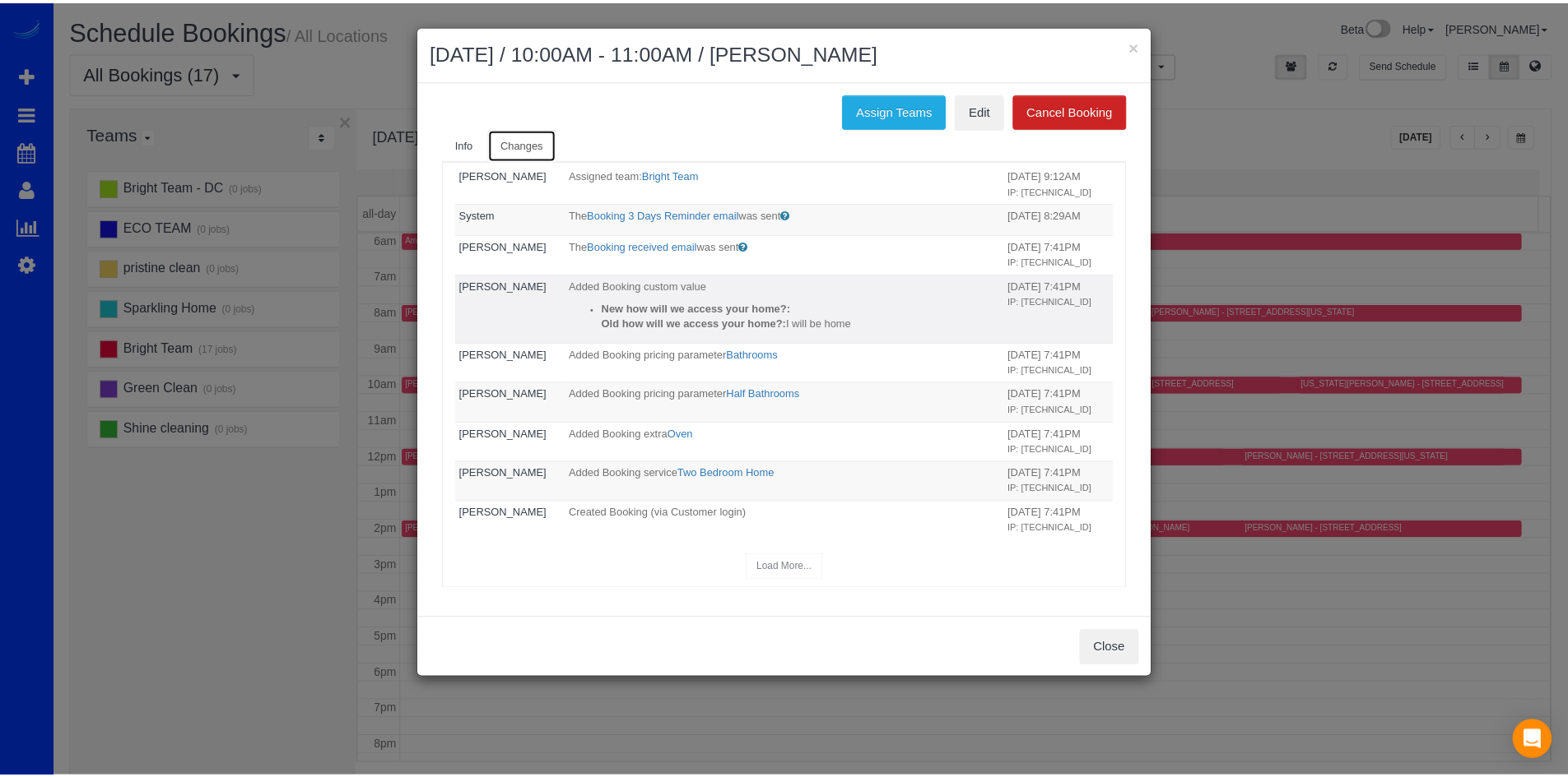
scroll to position [0, 0]
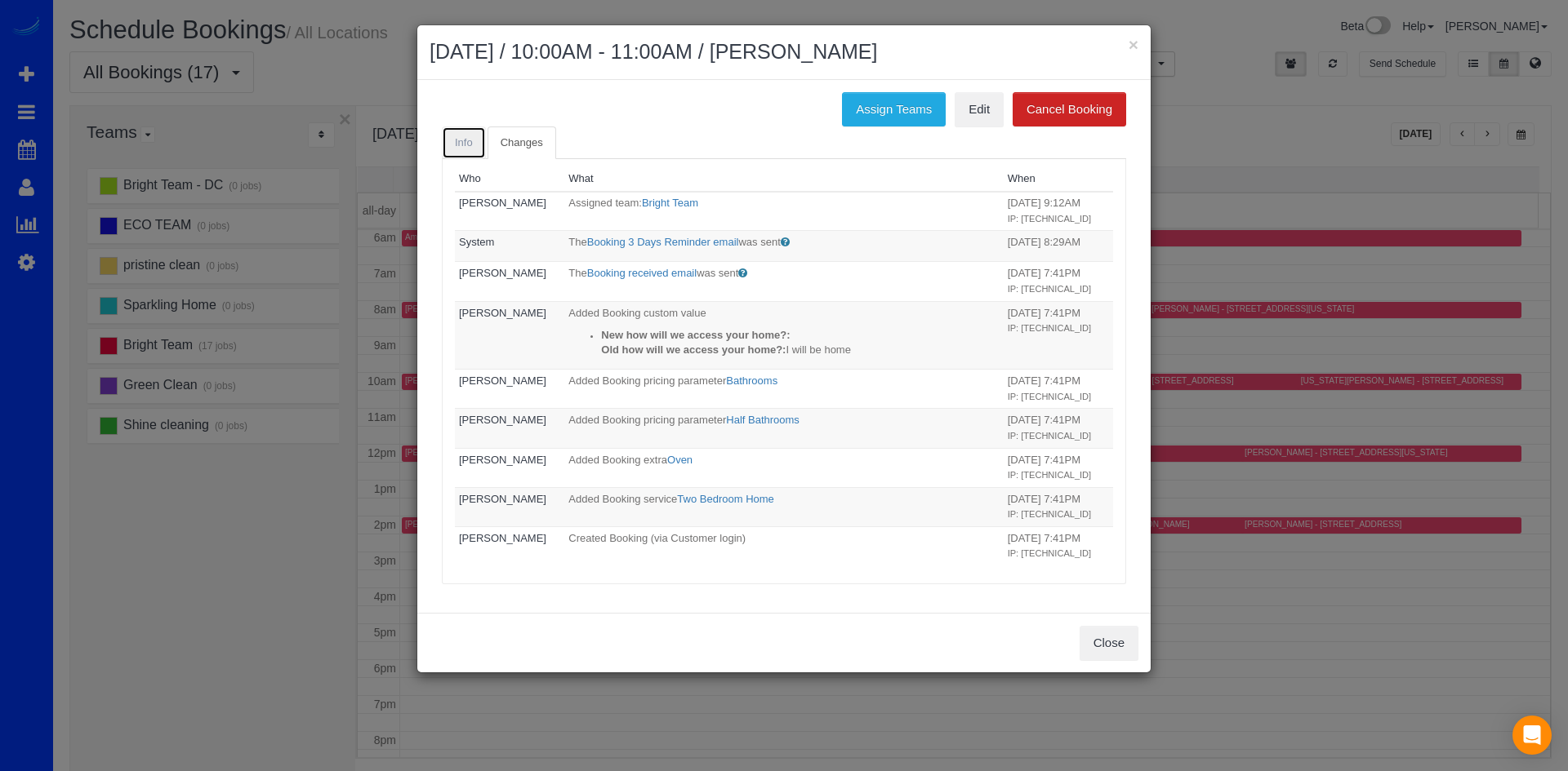
click at [465, 135] on link "Info" at bounding box center [463, 143] width 44 height 33
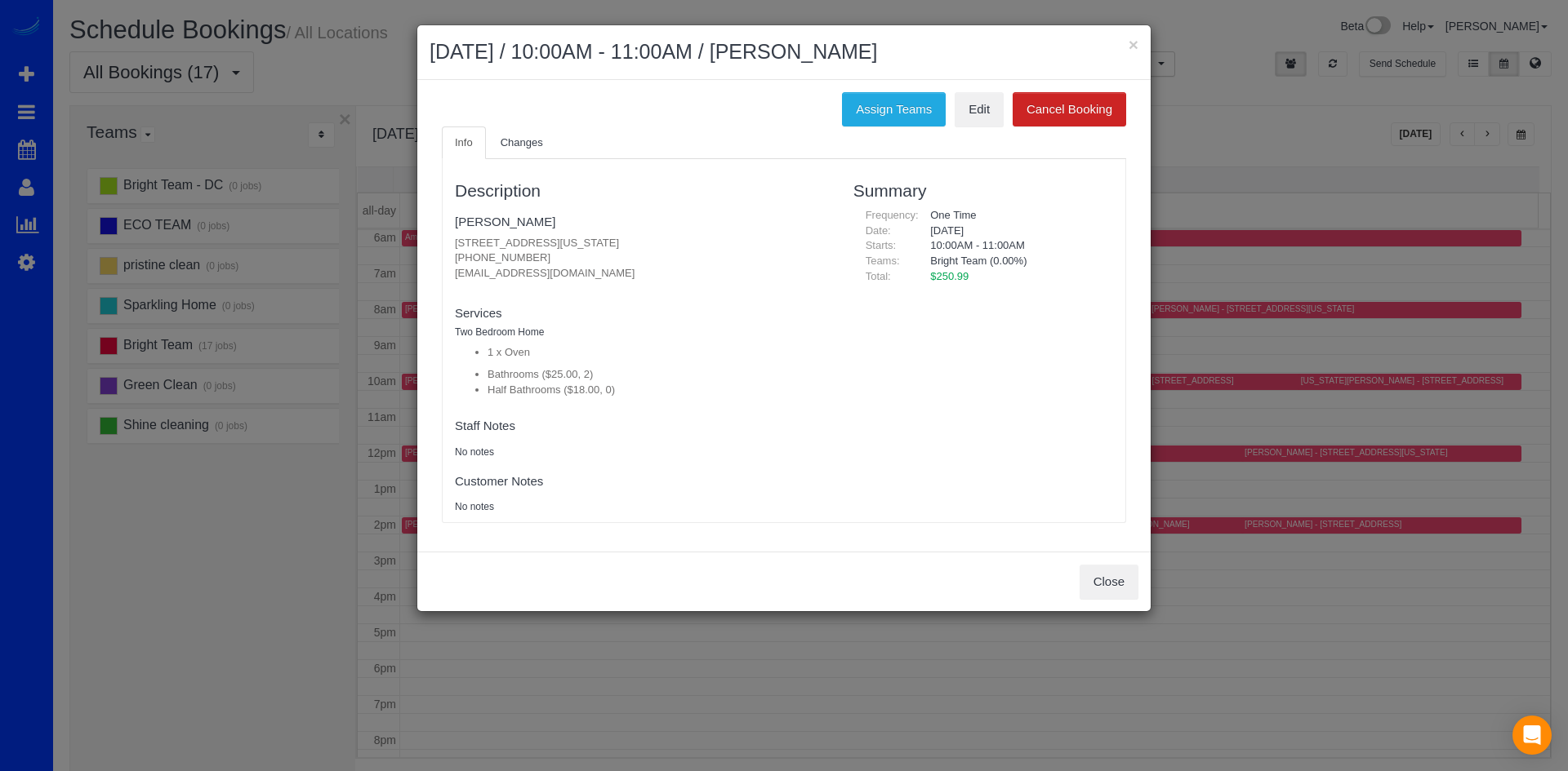
click at [1136, 31] on div "× [DATE] / 10:00AM - 11:00AM / [PERSON_NAME]" at bounding box center [784, 52] width 733 height 55
click at [1138, 39] on button "×" at bounding box center [1132, 45] width 10 height 17
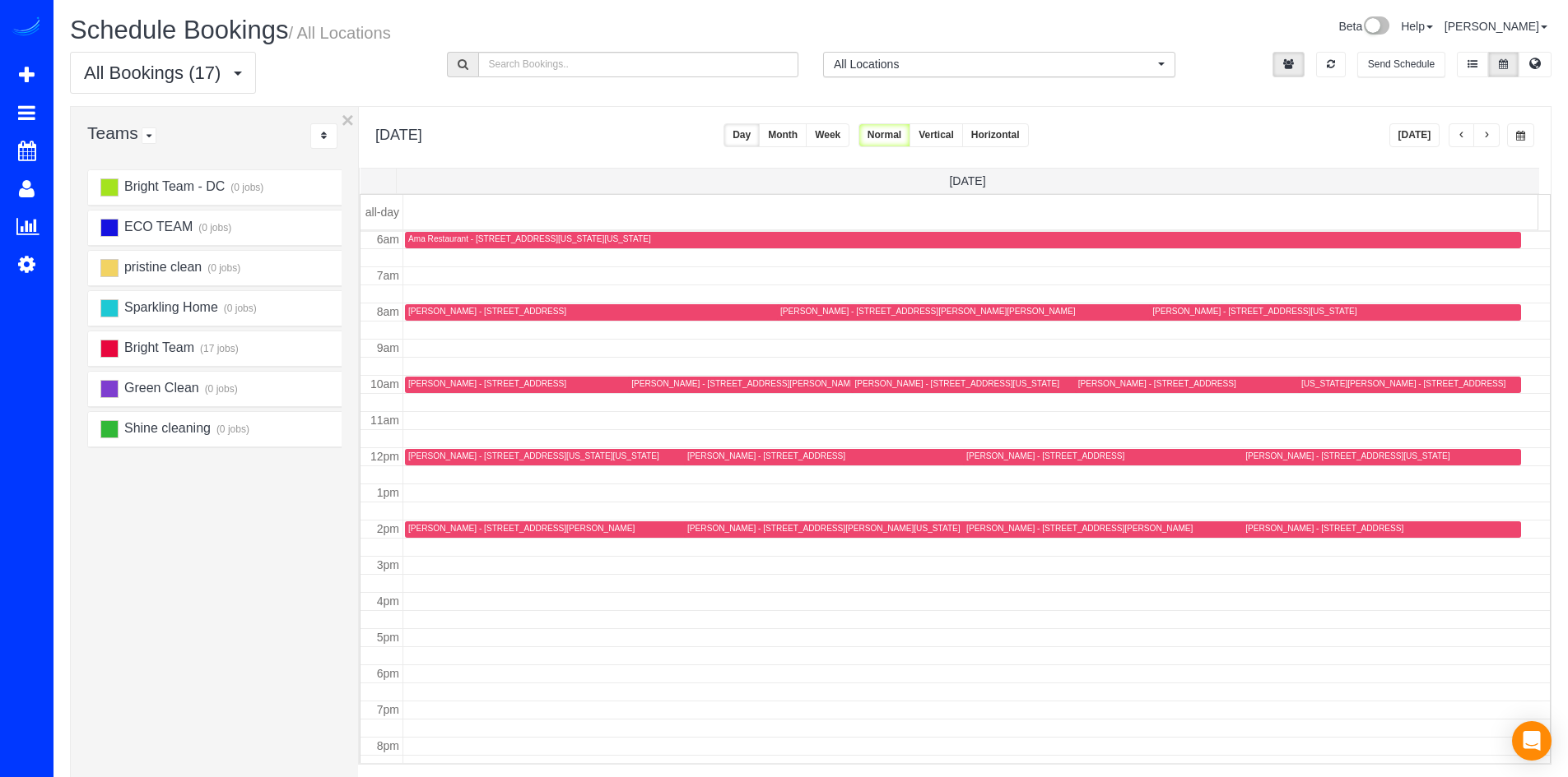
click at [1457, 130] on span "button" at bounding box center [1460, 135] width 8 height 10
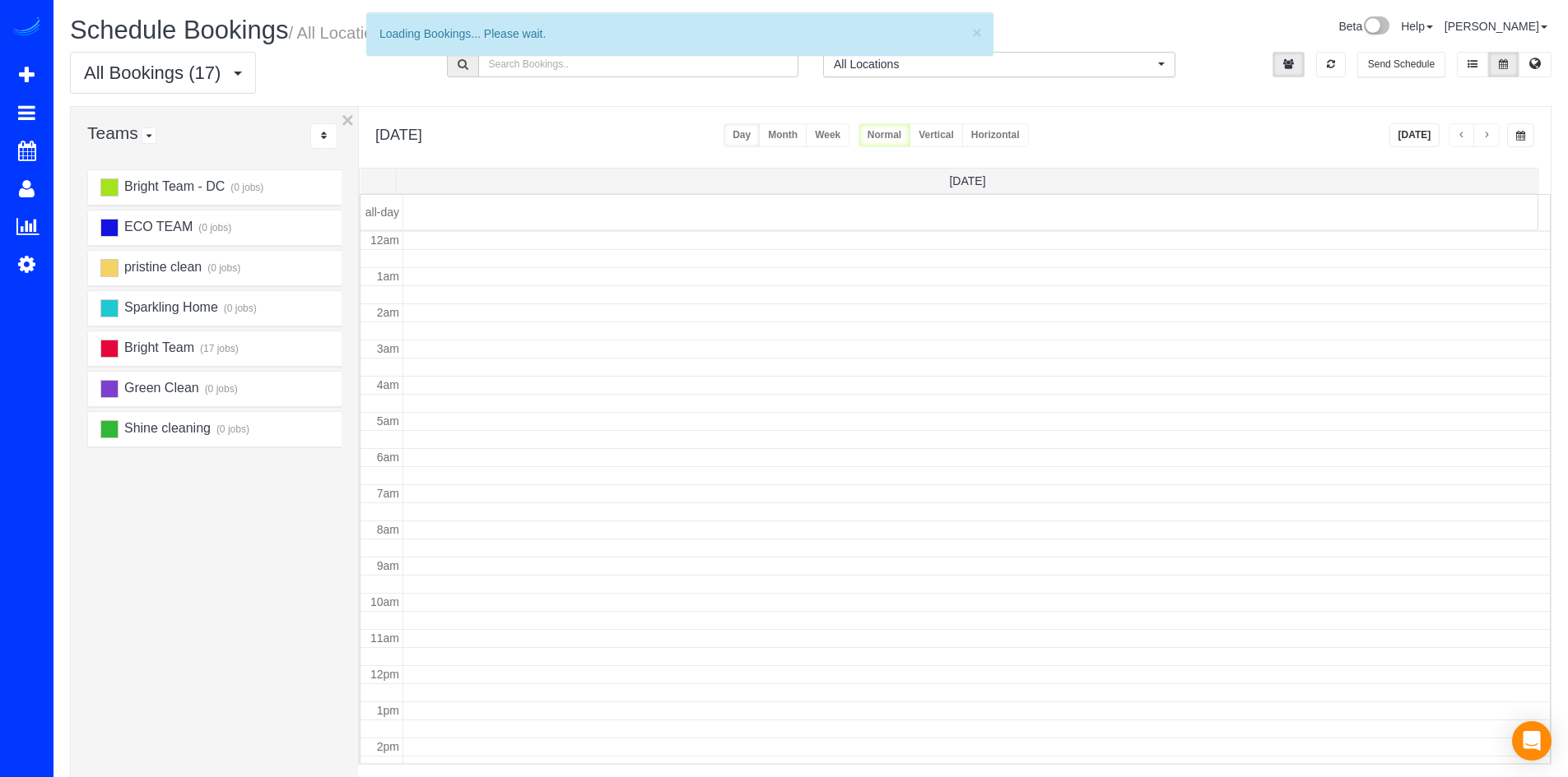
scroll to position [218, 0]
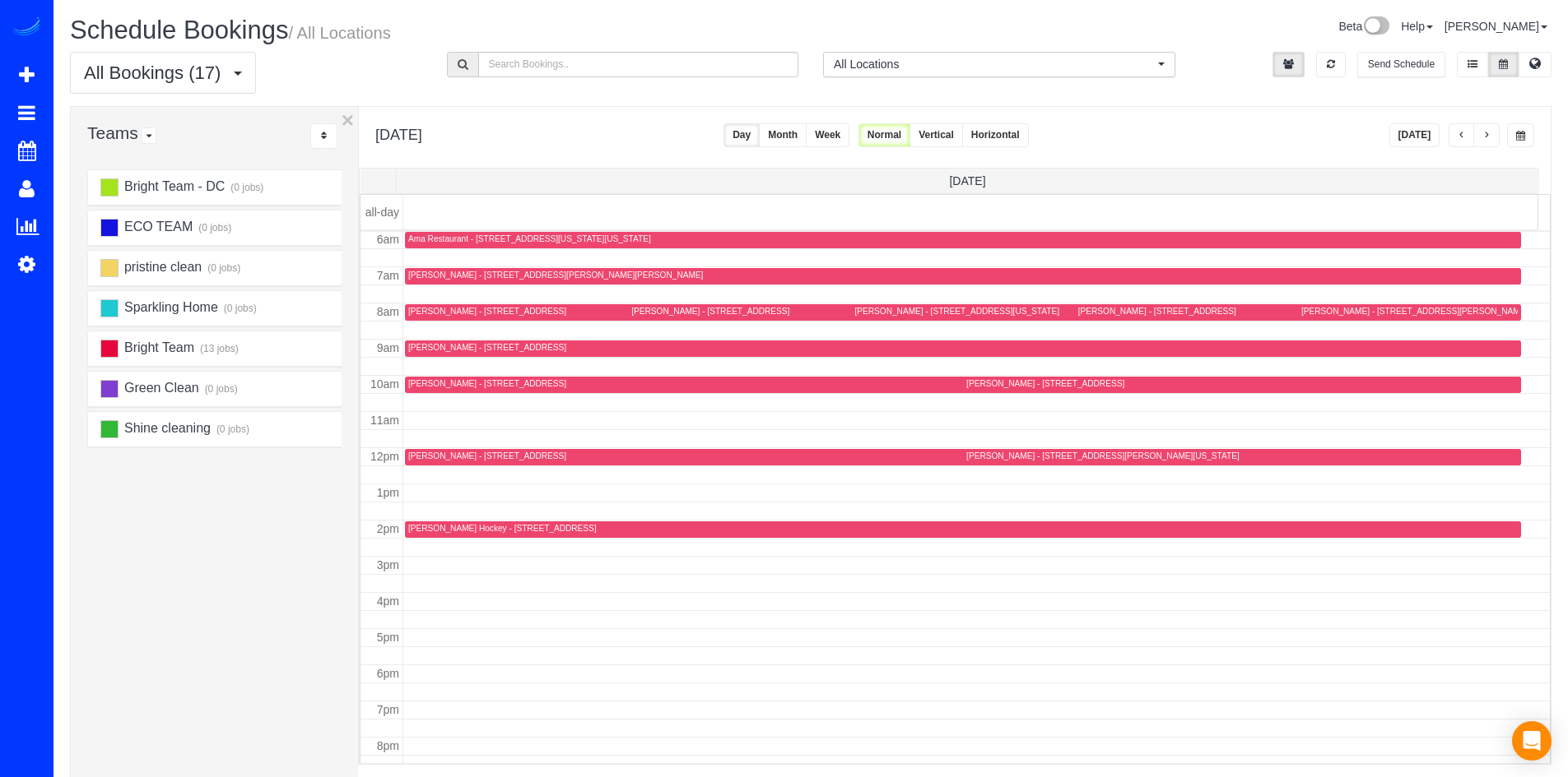
click at [1455, 134] on button "button" at bounding box center [1461, 135] width 26 height 24
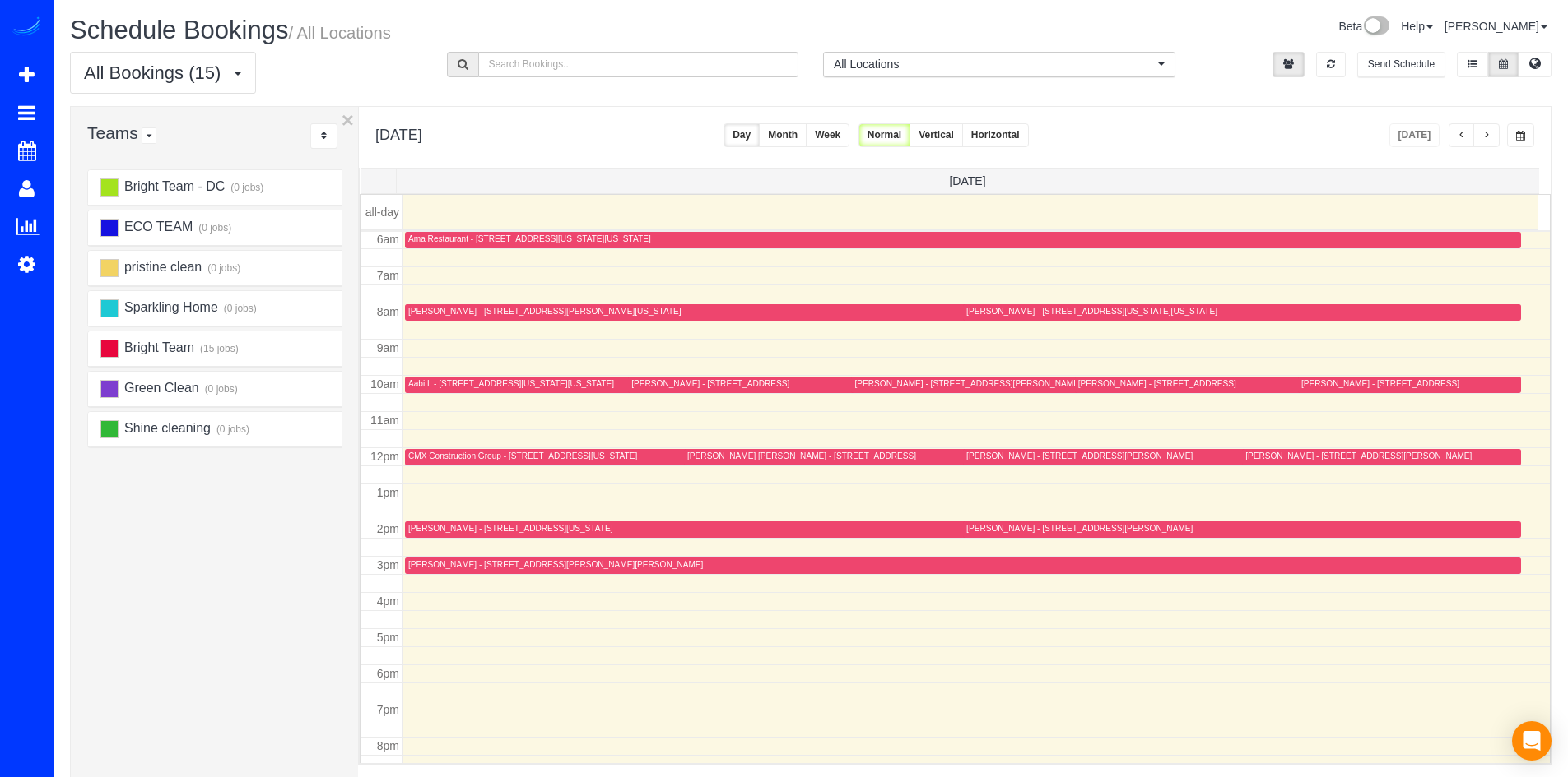
click at [1257, 456] on div "[PERSON_NAME] - [STREET_ADDRESS][PERSON_NAME]" at bounding box center [1358, 456] width 227 height 11
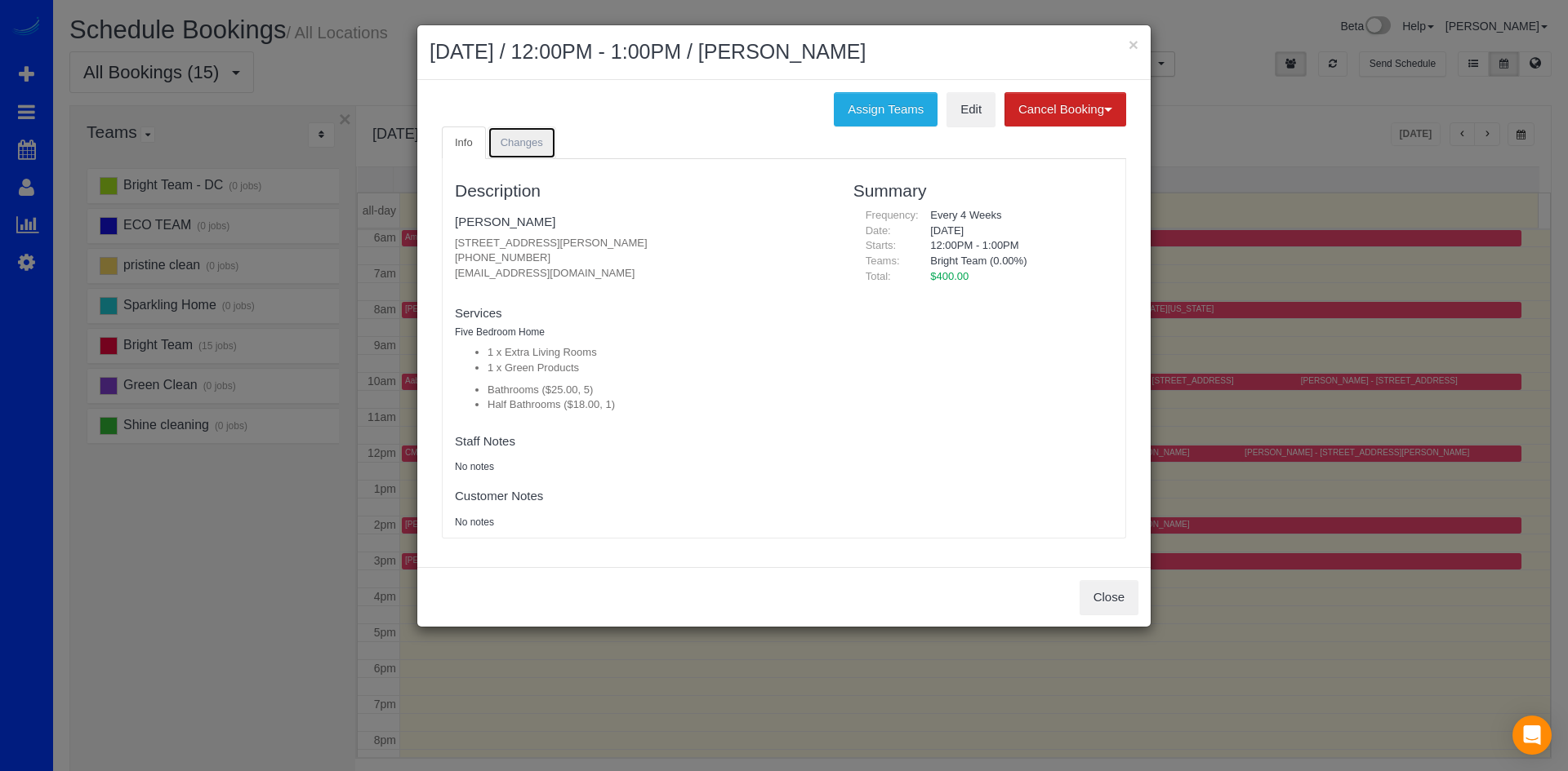
click at [523, 133] on link "Changes" at bounding box center [521, 143] width 68 height 33
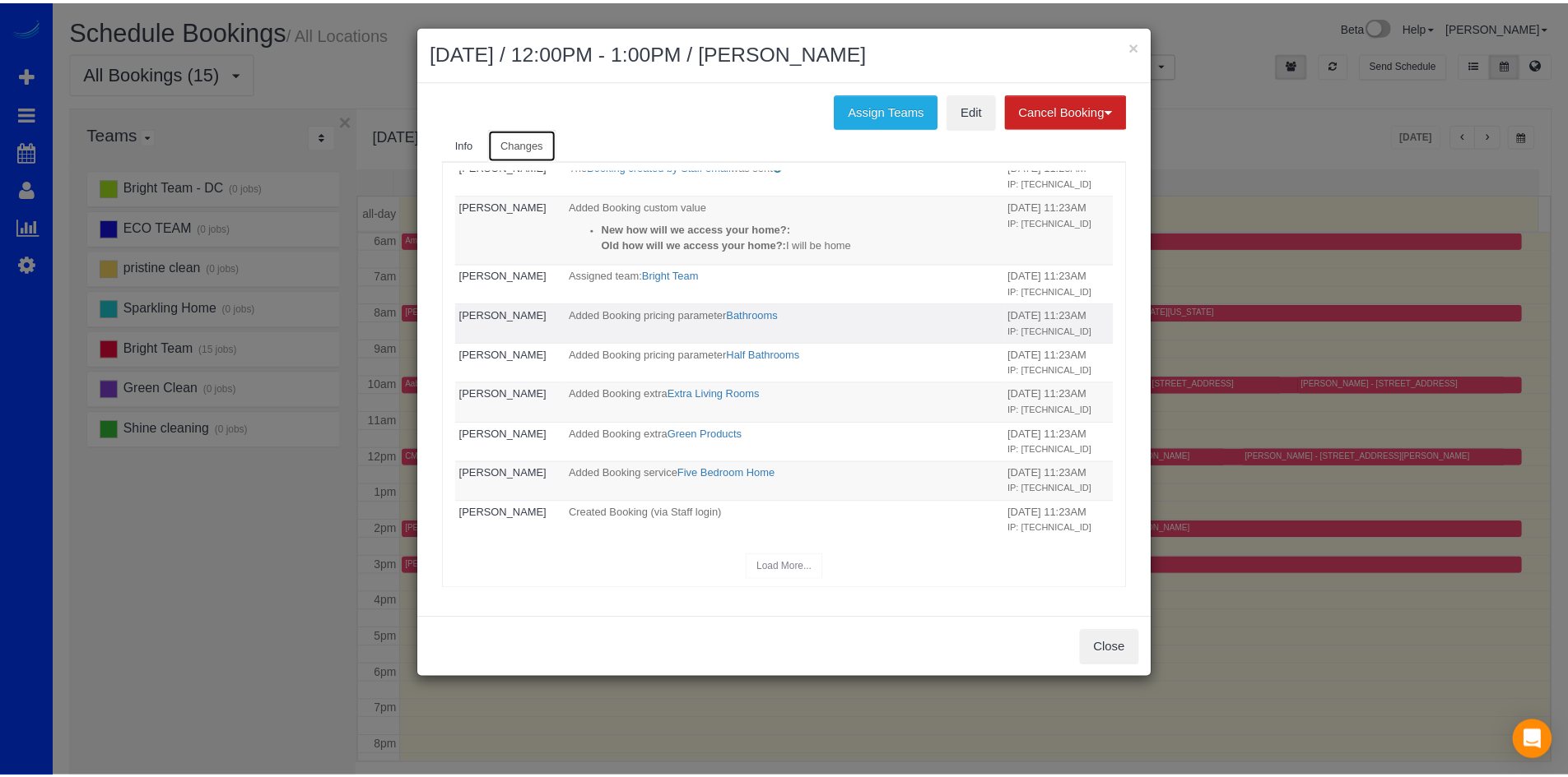
scroll to position [0, 0]
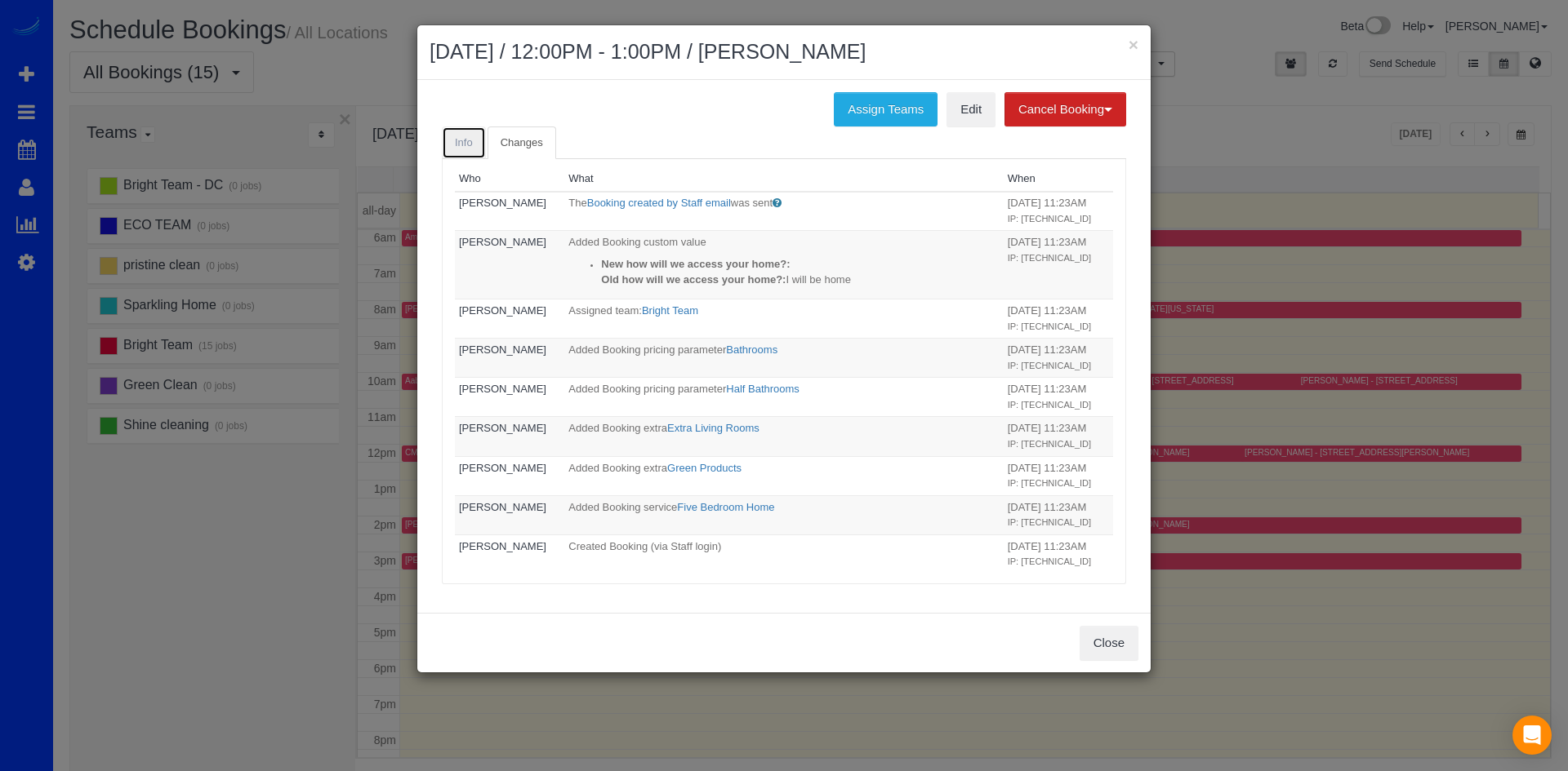
click at [472, 142] on link "Info" at bounding box center [463, 143] width 44 height 33
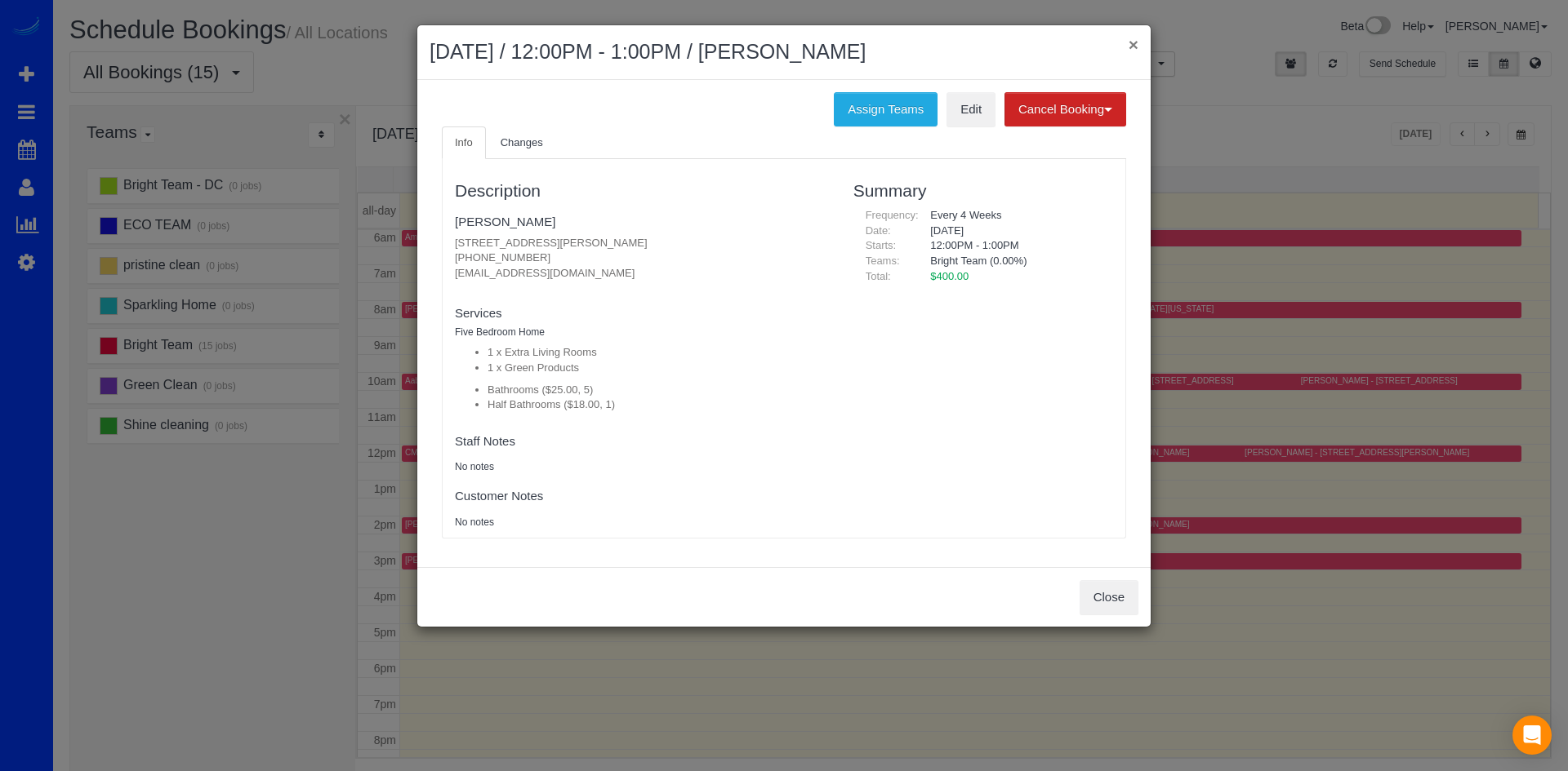
click at [1131, 45] on button "×" at bounding box center [1132, 45] width 10 height 17
